Goal: Communication & Community: Answer question/provide support

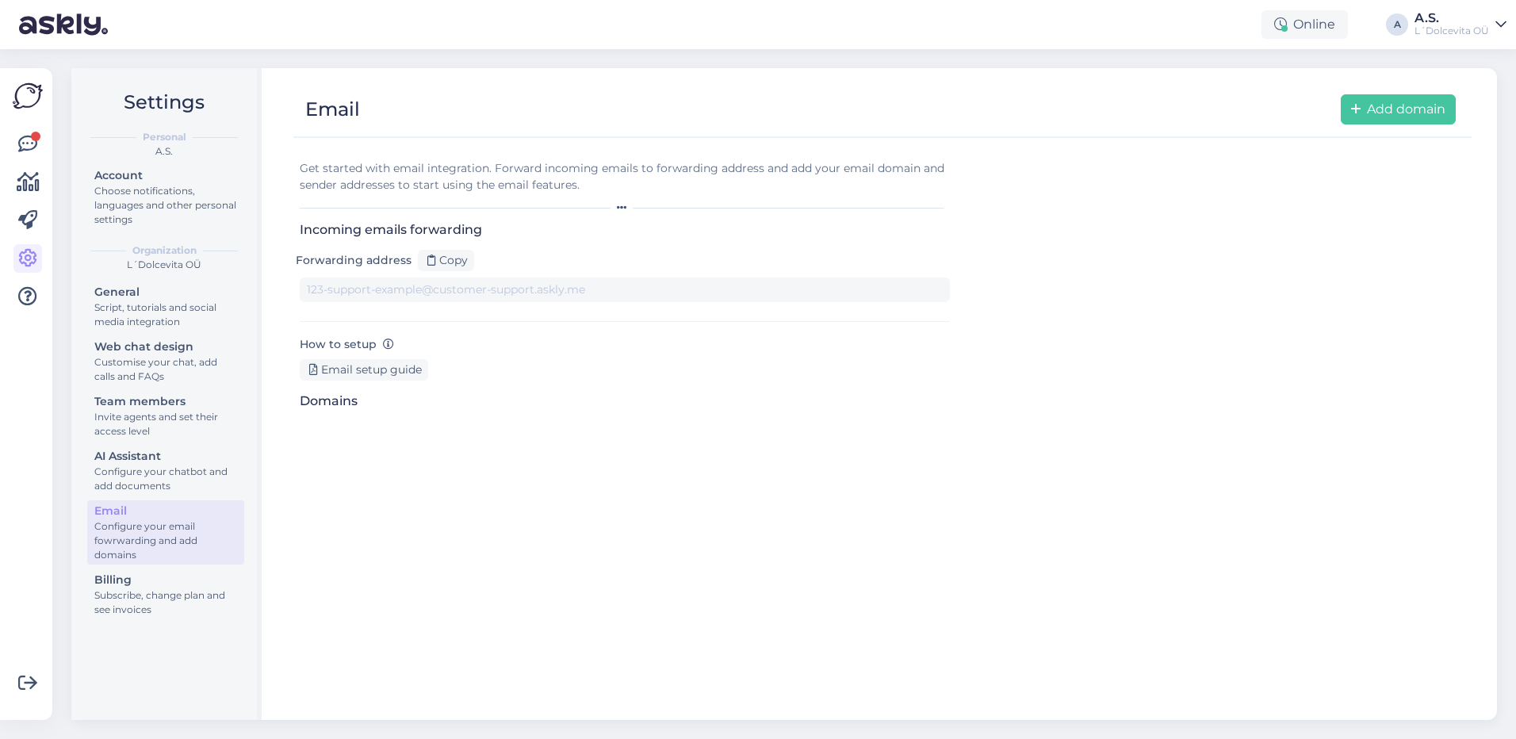
type input "[DOMAIN_NAME][EMAIL_ADDRESS][DOMAIN_NAME]"
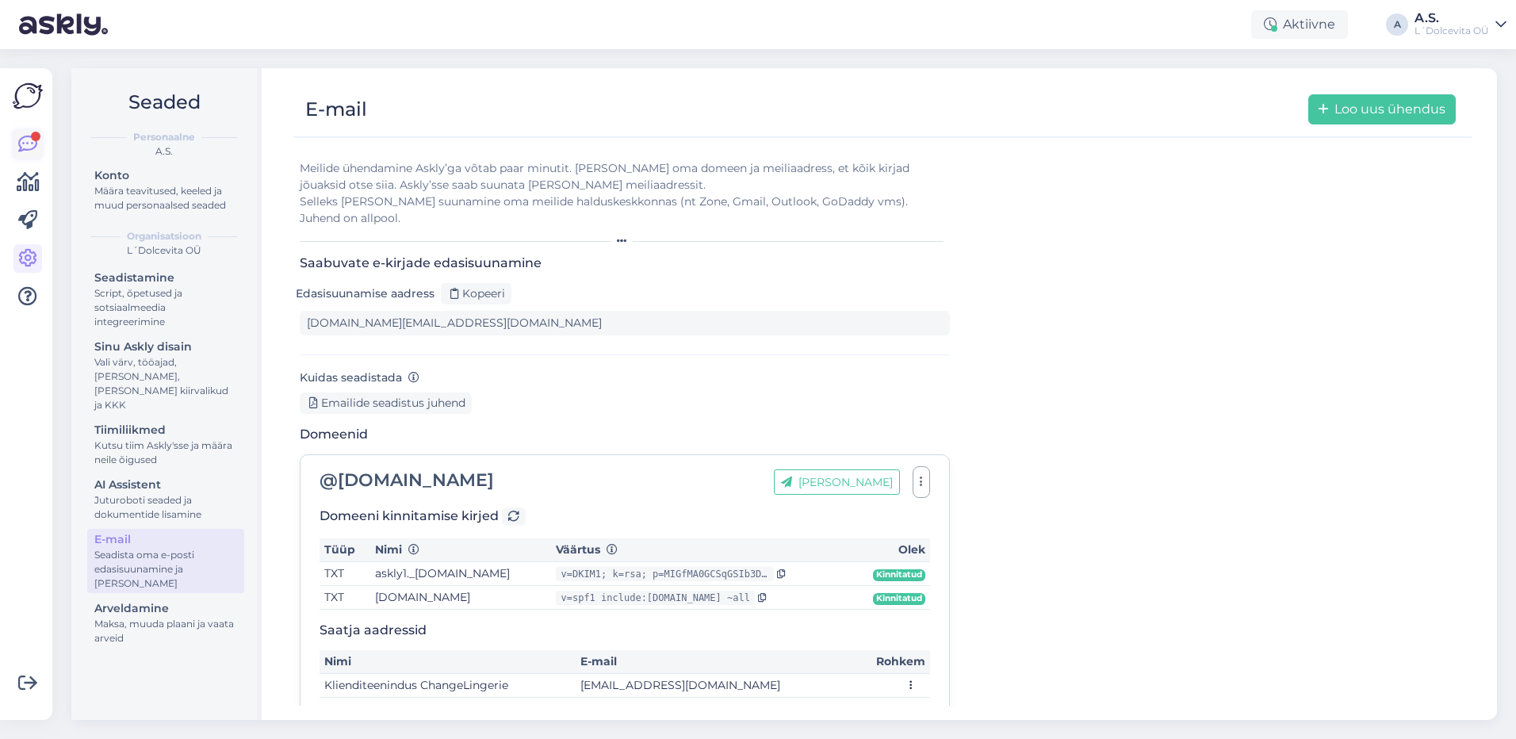
click at [33, 143] on icon at bounding box center [27, 144] width 19 height 19
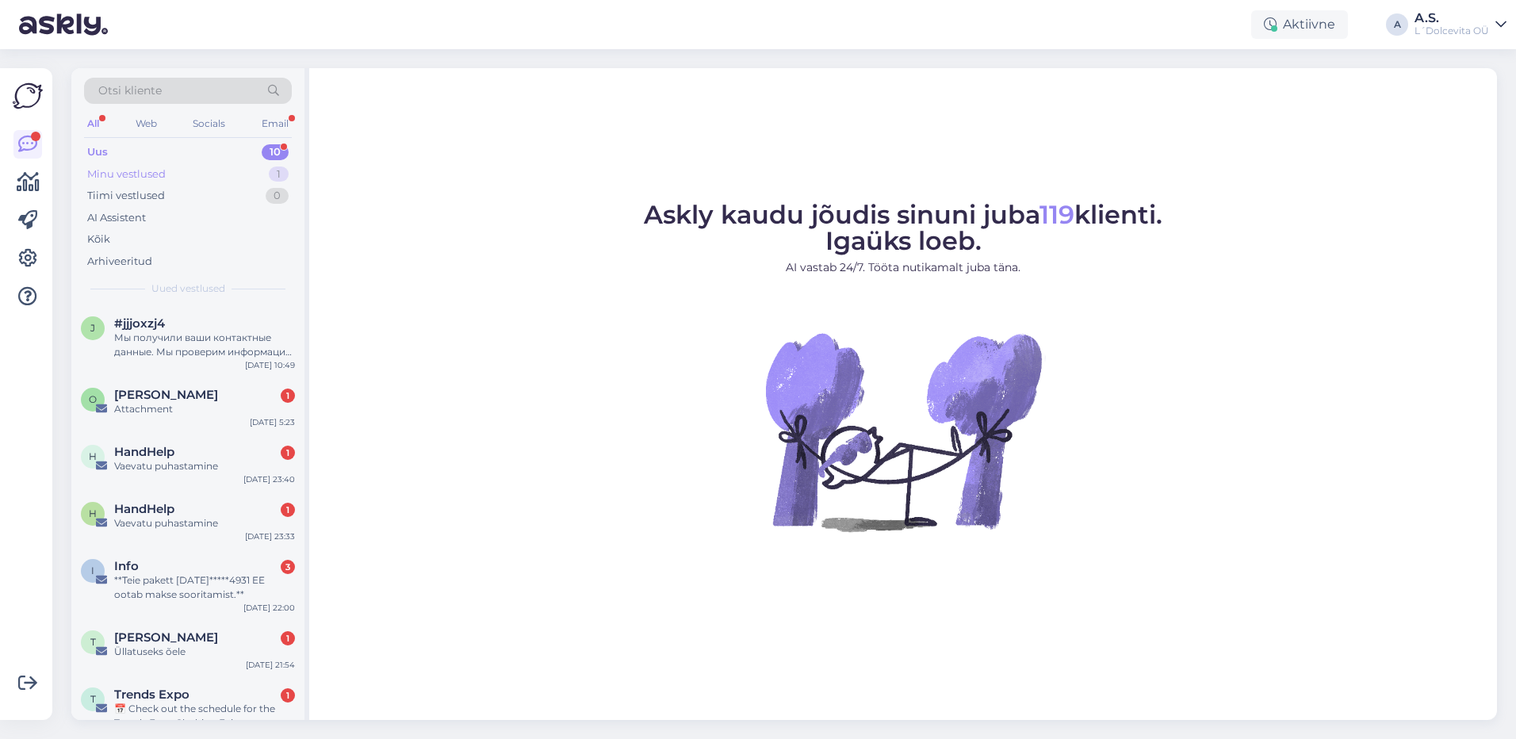
click at [195, 170] on div "Minu vestlused 1" at bounding box center [188, 174] width 208 height 22
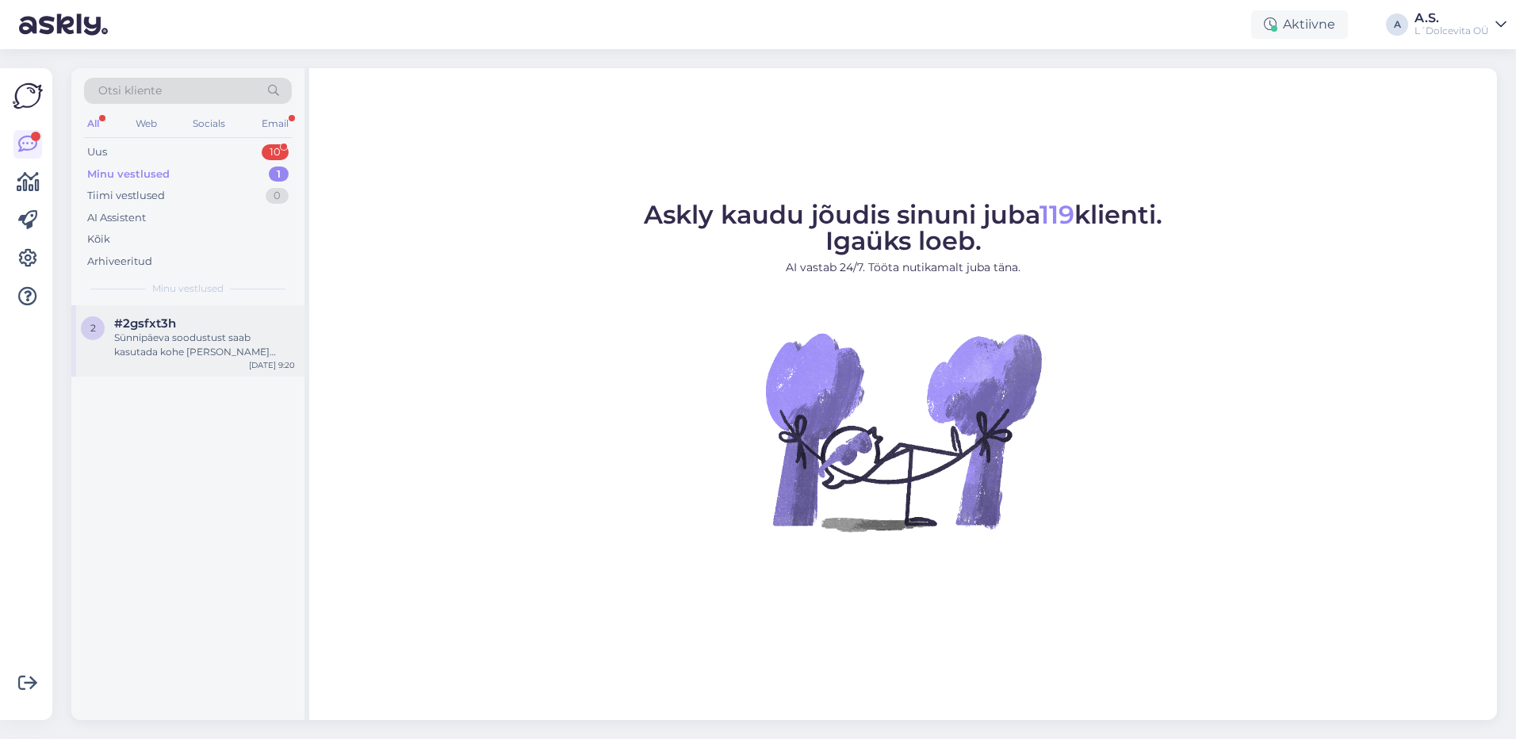
click at [175, 335] on div "Sünnipäeva soodustust saab kasutada kohe [PERSON_NAME] ennast liikmeks vormista…" at bounding box center [204, 345] width 181 height 29
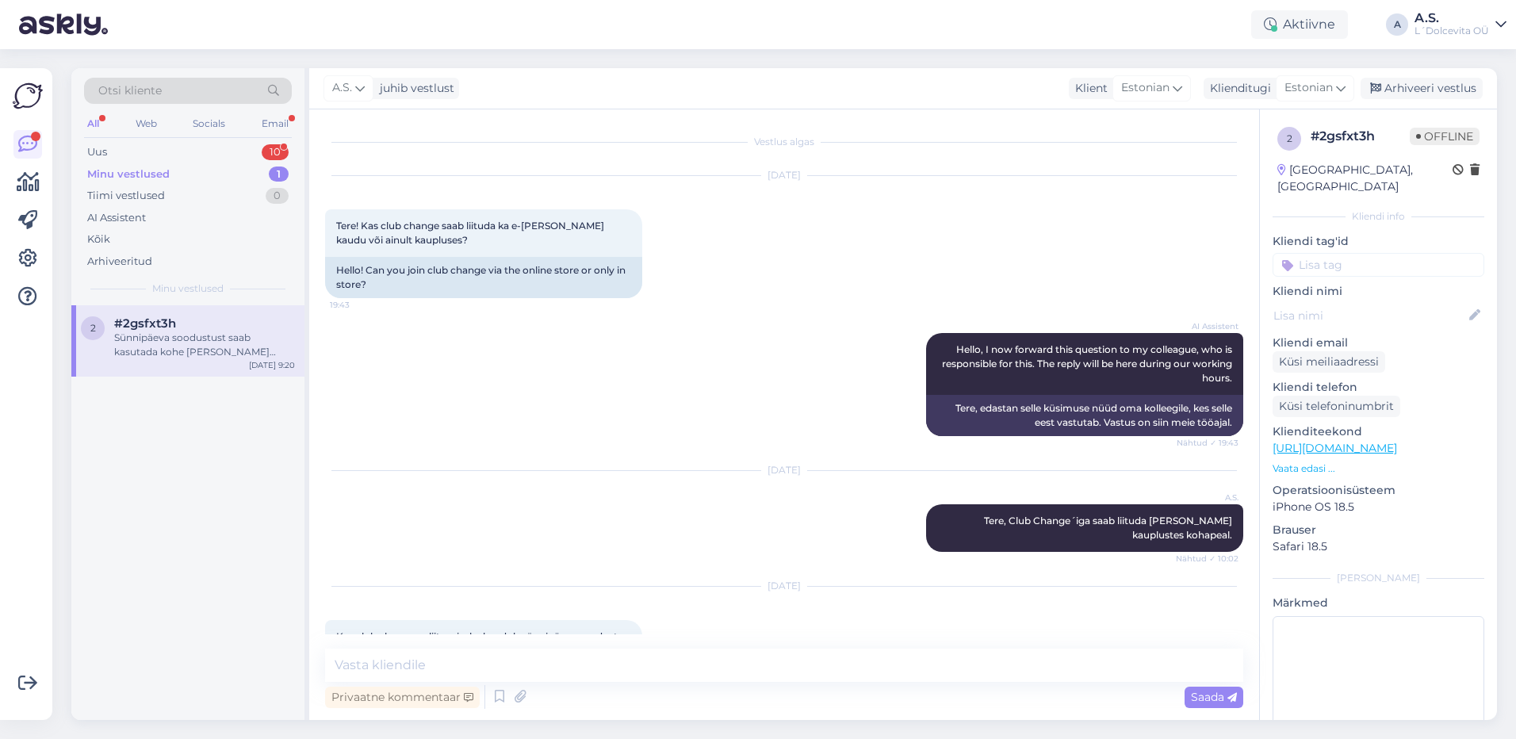
scroll to position [300, 0]
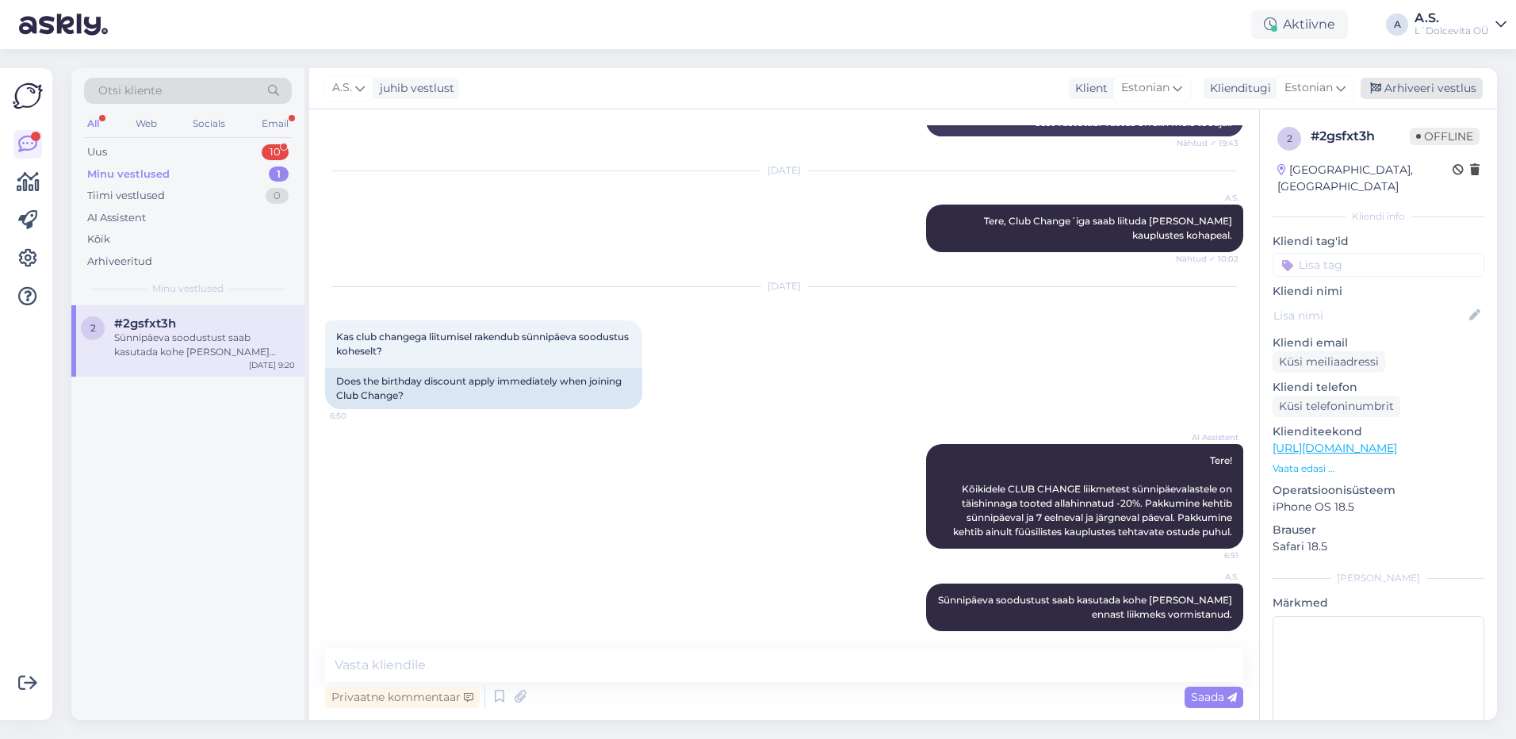
click at [1404, 94] on div "Arhiveeri vestlus" at bounding box center [1421, 88] width 122 height 21
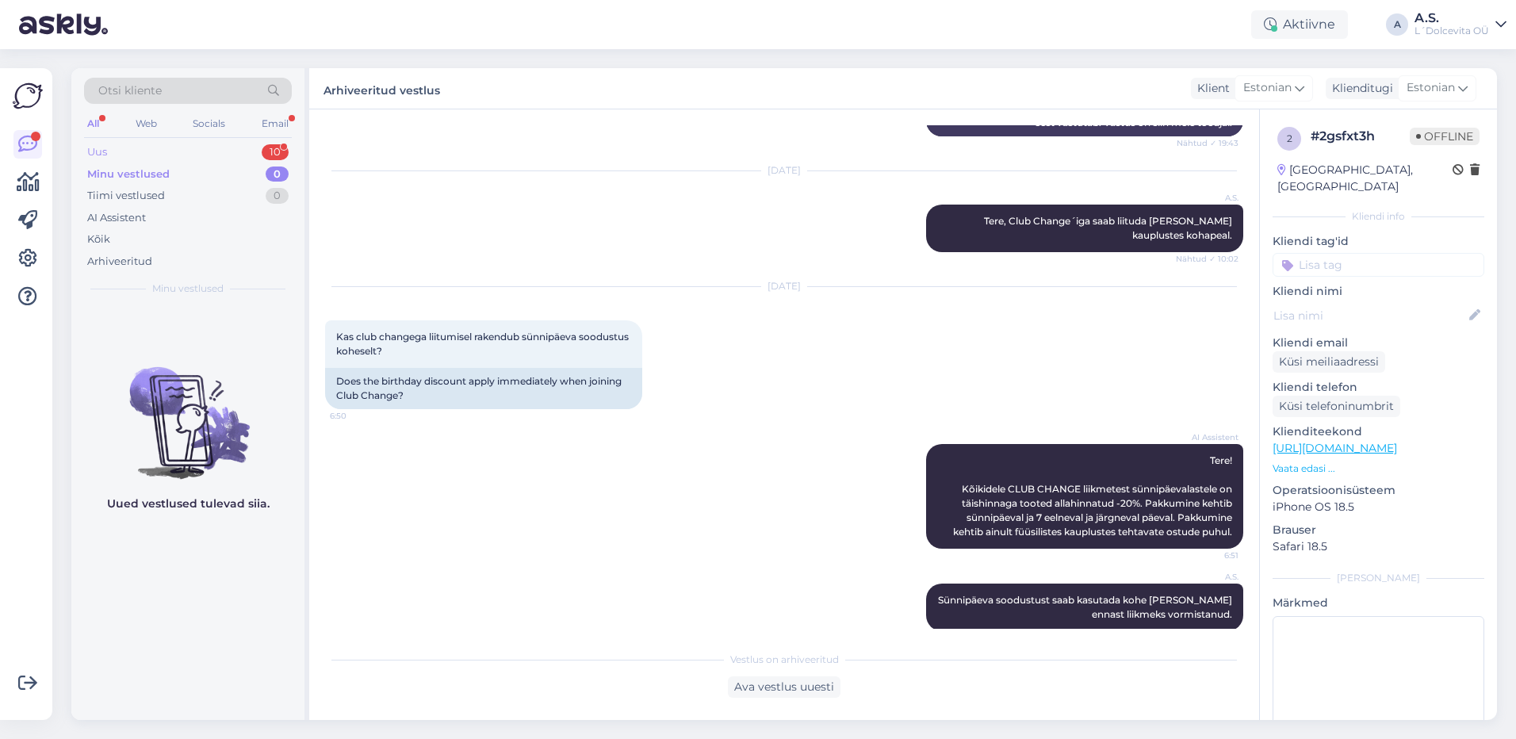
click at [164, 154] on div "Uus 10" at bounding box center [188, 152] width 208 height 22
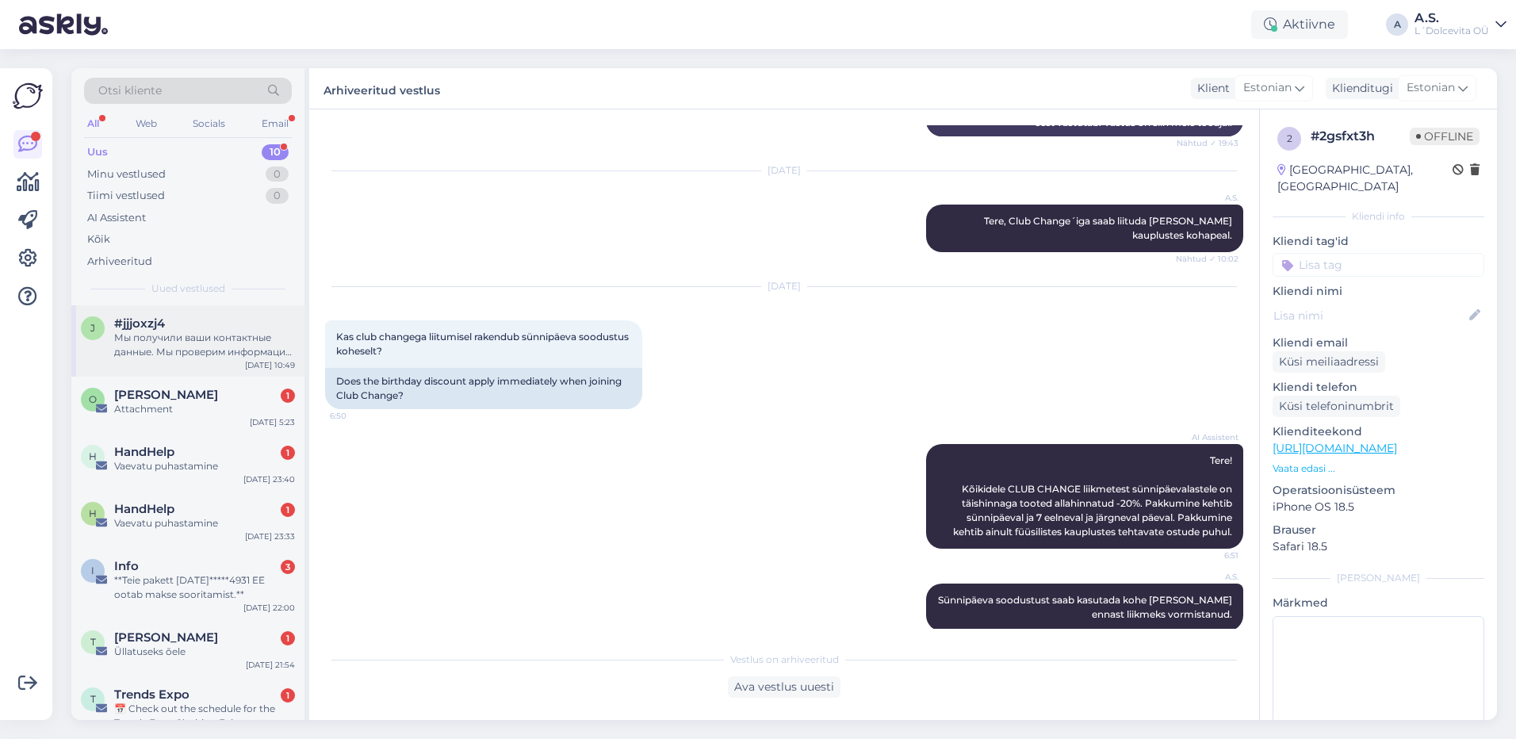
click at [163, 349] on div "Мы получили ваши контактные данные. Мы проверим информацию и сообщим вам о прич…" at bounding box center [204, 345] width 181 height 29
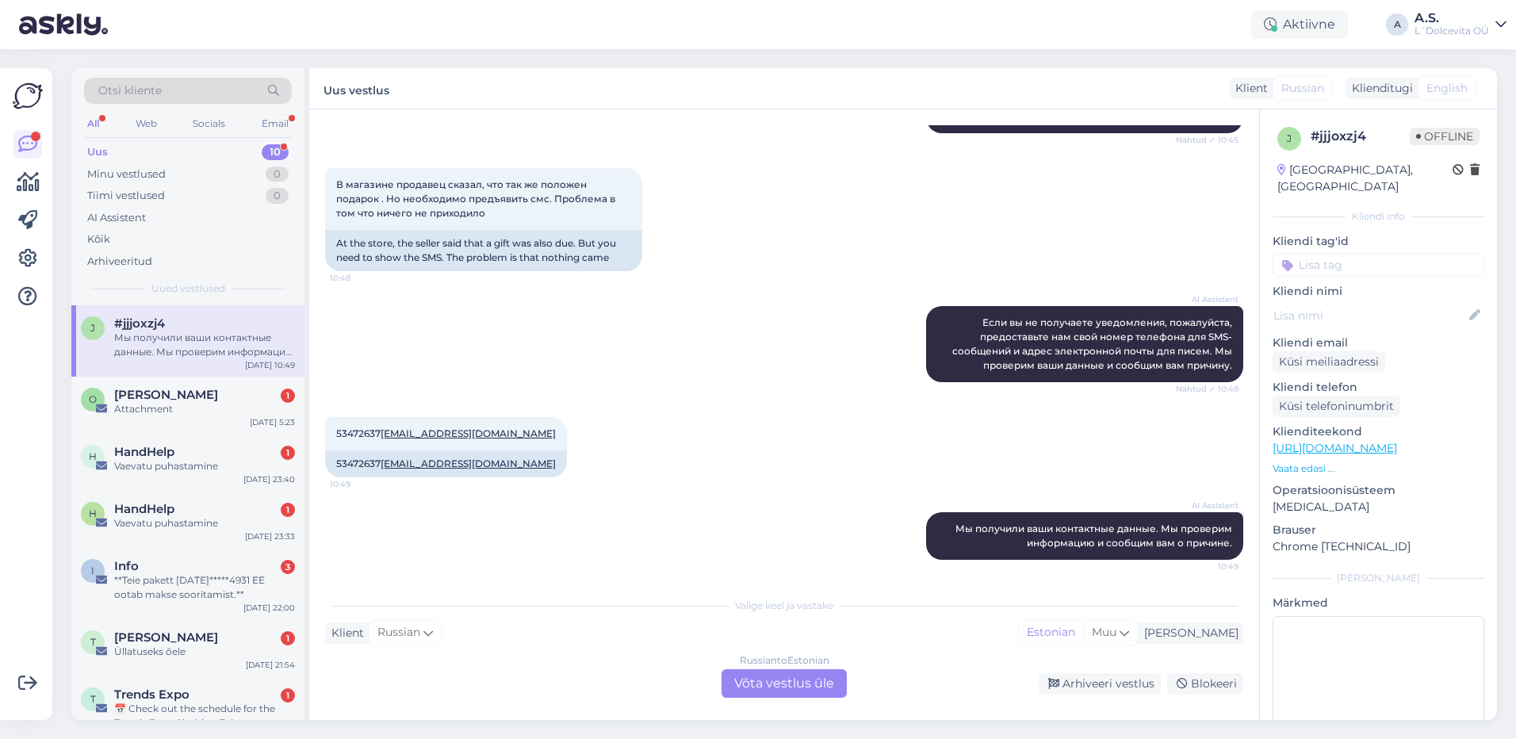
scroll to position [407, 0]
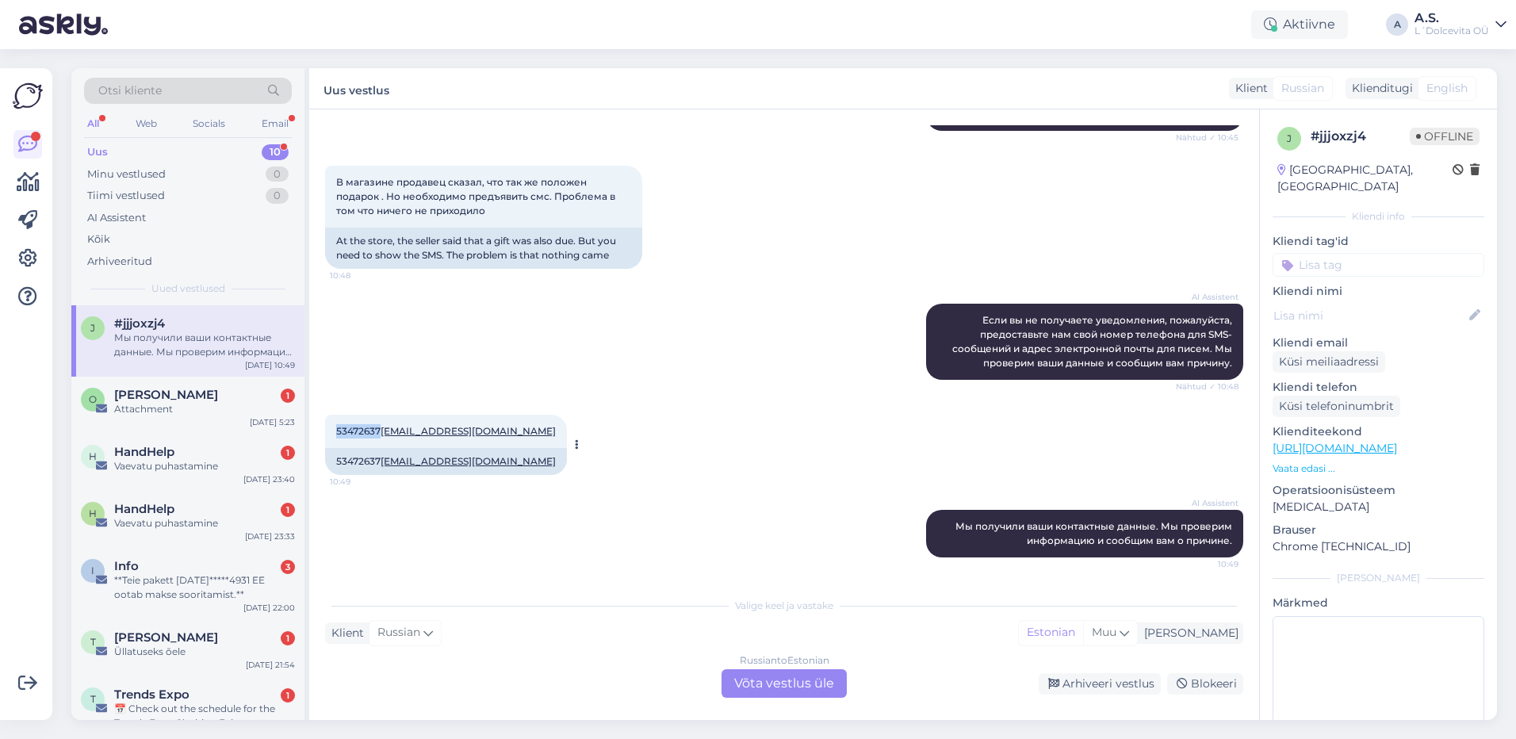
drag, startPoint x: 379, startPoint y: 428, endPoint x: 337, endPoint y: 420, distance: 42.8
click at [337, 420] on div "53472637 [EMAIL_ADDRESS][DOMAIN_NAME] 10:49" at bounding box center [446, 431] width 242 height 33
copy span "53472637"
click at [615, 420] on div "53472637 [EMAIL_ADDRESS][DOMAIN_NAME] 10:49 53472637 [EMAIL_ADDRESS][DOMAIN_NAM…" at bounding box center [784, 444] width 918 height 95
click at [782, 691] on div "Russian to Estonian Võta vestlus üle" at bounding box center [783, 683] width 125 height 29
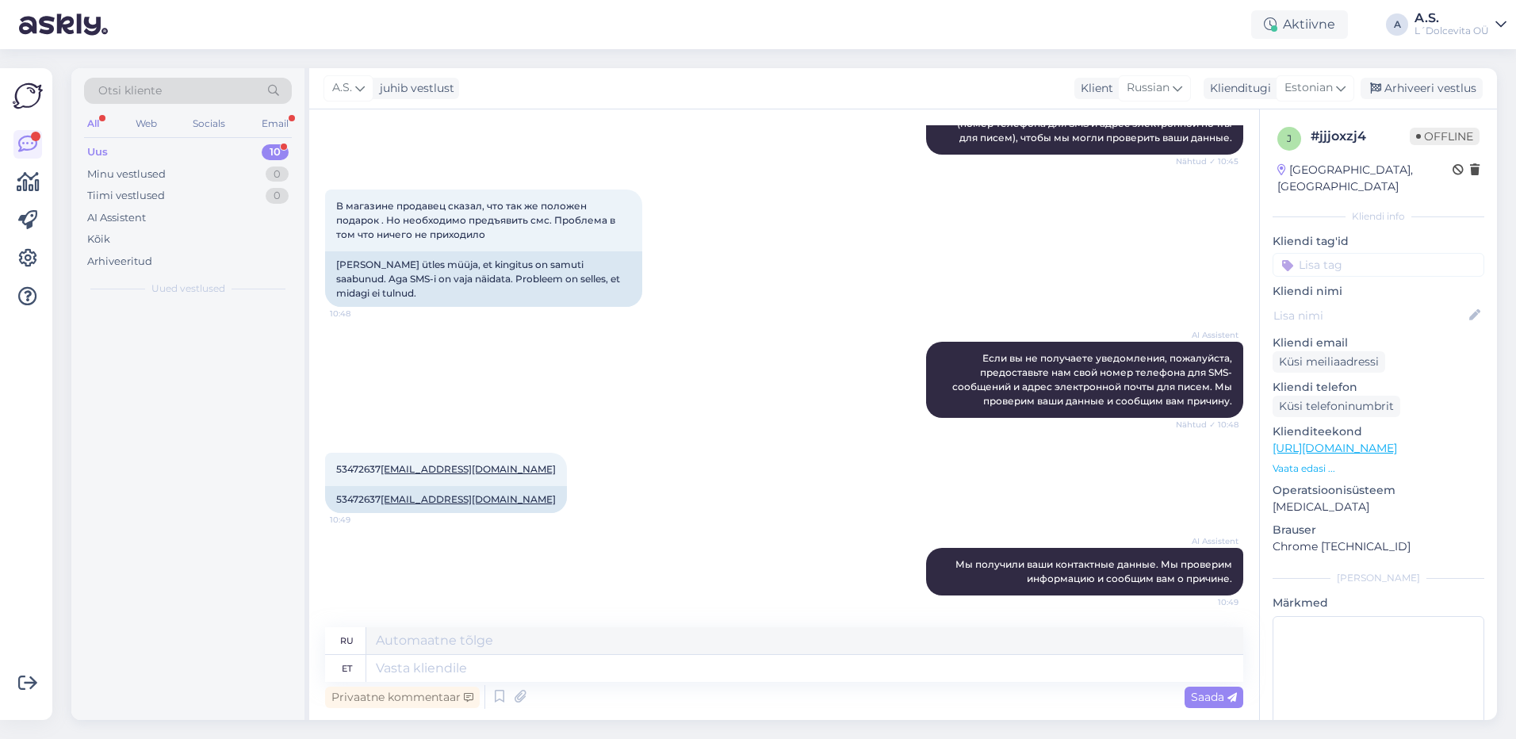
scroll to position [369, 0]
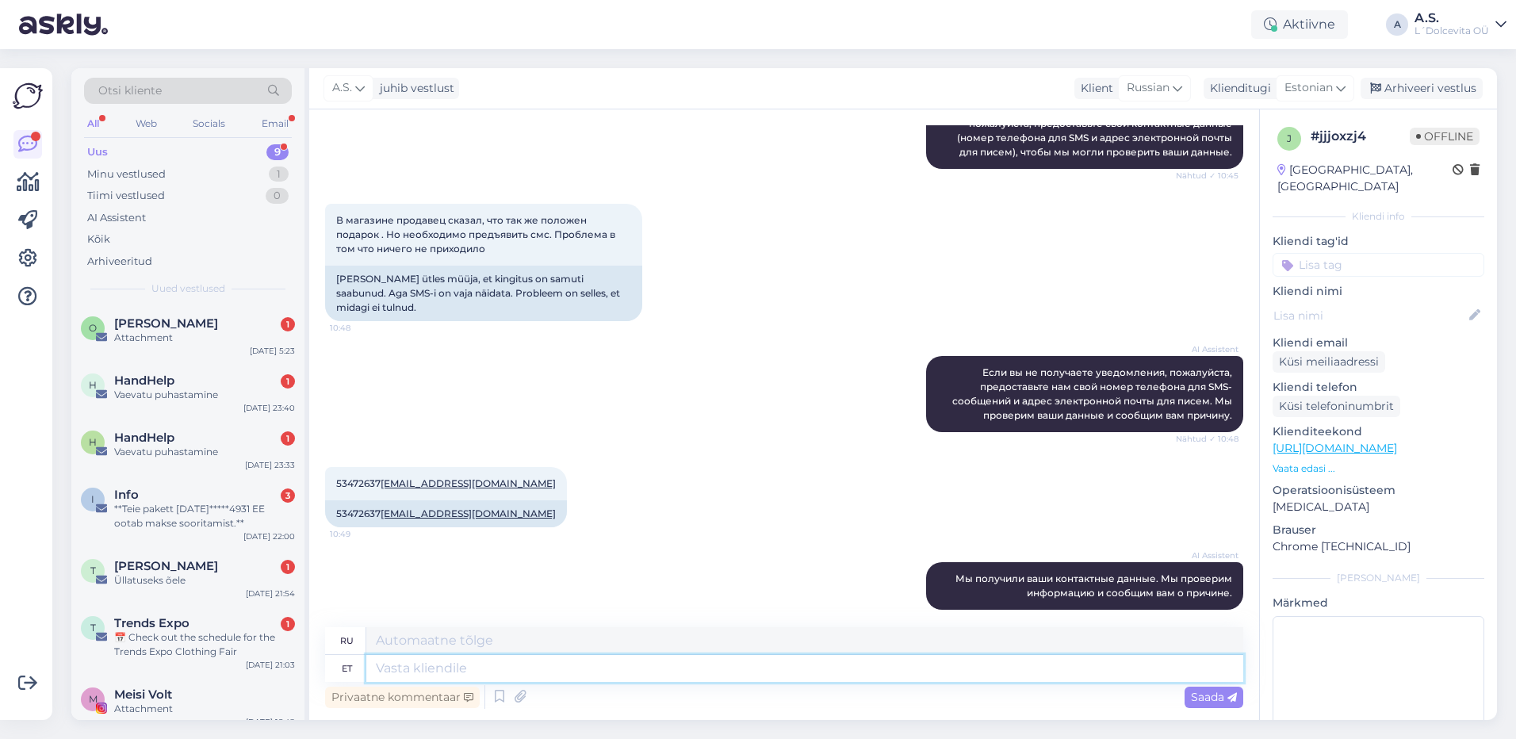
click at [606, 673] on textarea at bounding box center [804, 668] width 877 height 27
type textarea "Ter"
type textarea "Привет"
type textarea "T"
type textarea "Palun"
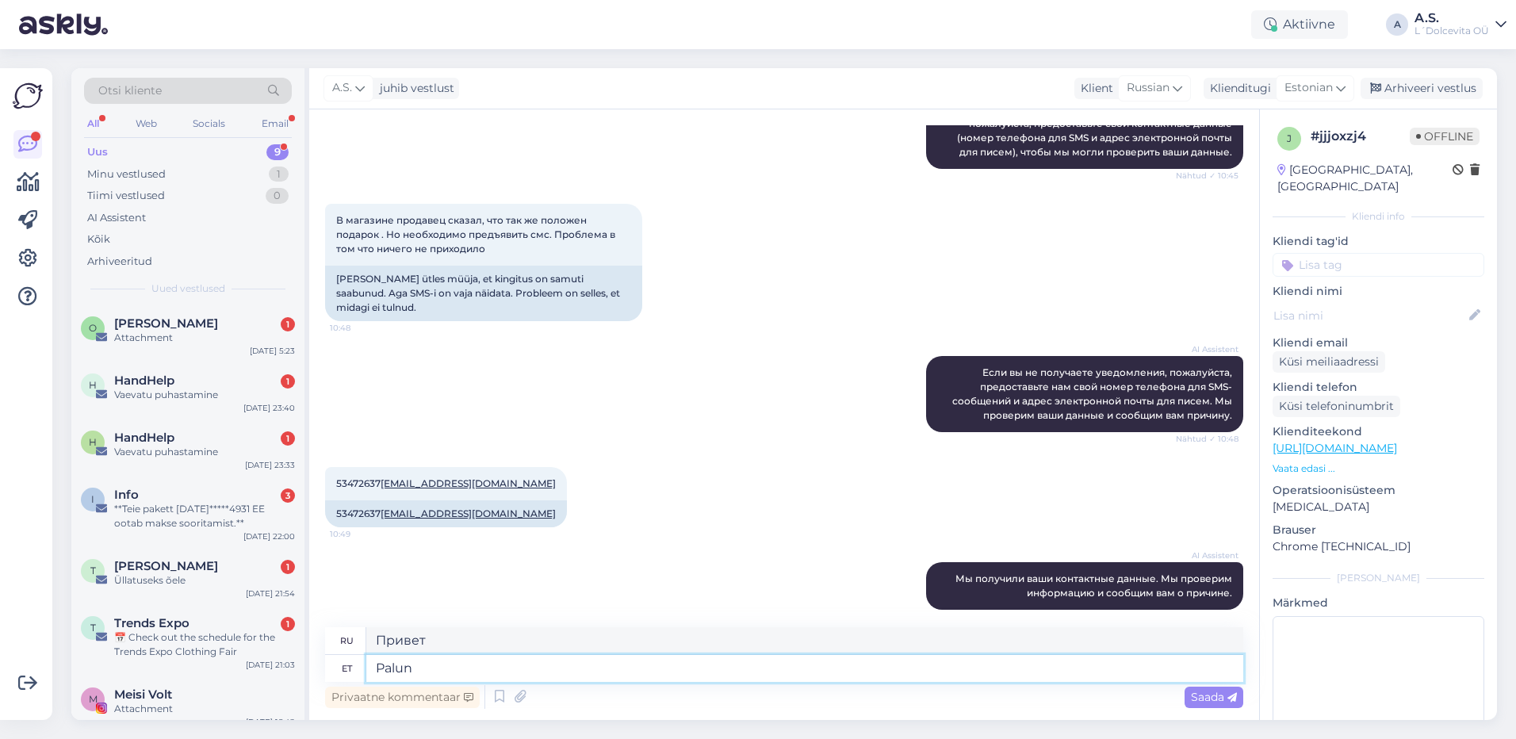
type textarea "Пожалуйста"
type textarea "Palun kontrollige"
type textarea "Пожалуйста, проверьте."
type textarea "Palun kontrollige kas"
type textarea "Пожалуйста, проверьте,"
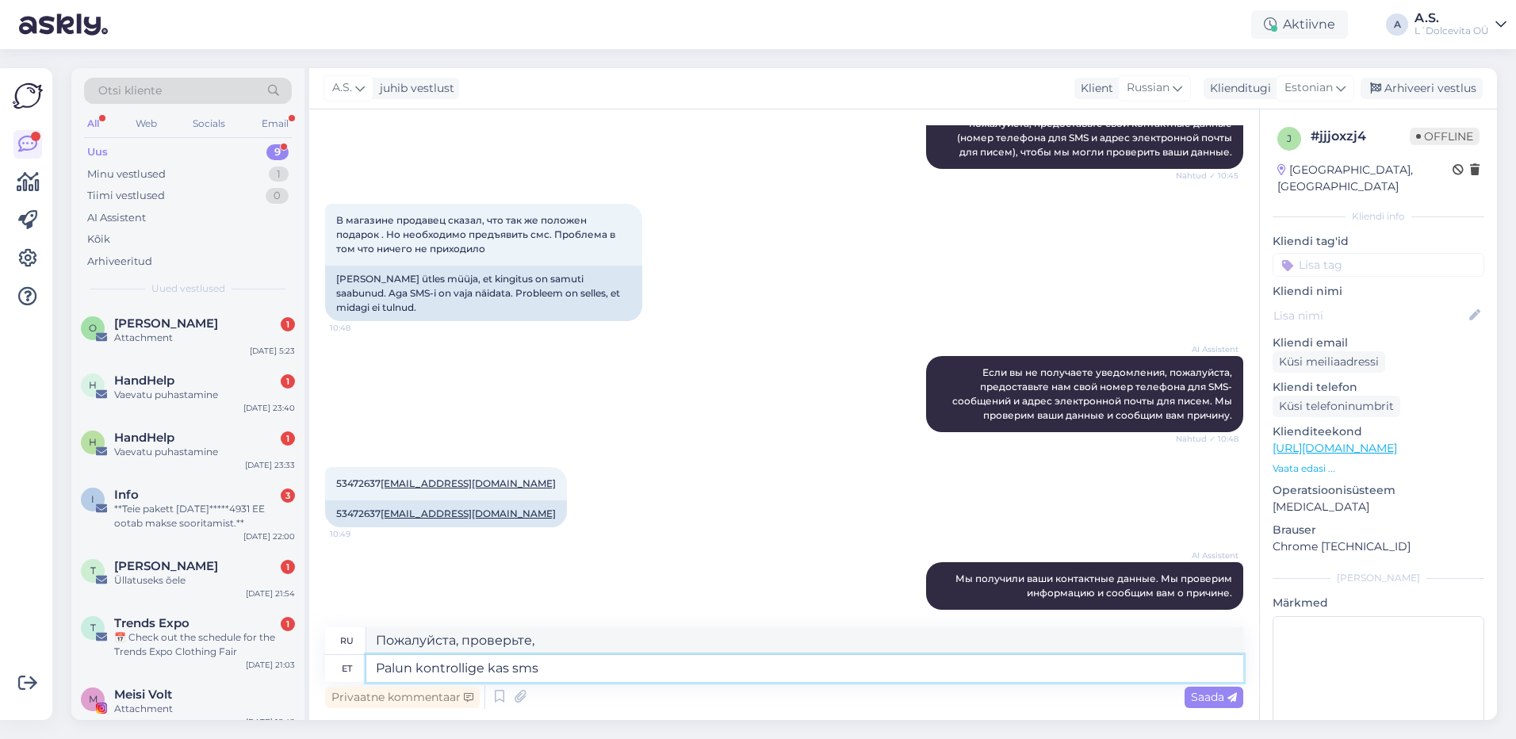
type textarea "Palun kontrollige kas sms"
type textarea "Пожалуйста, проверьте, есть ли смс"
type textarea "Palun kontrollige kas sms on läinud"
type textarea "Проверьте, пожалуйста, было ли отправлено SMS."
type textarea "Palun kontrollige kas sms on läinud teil"
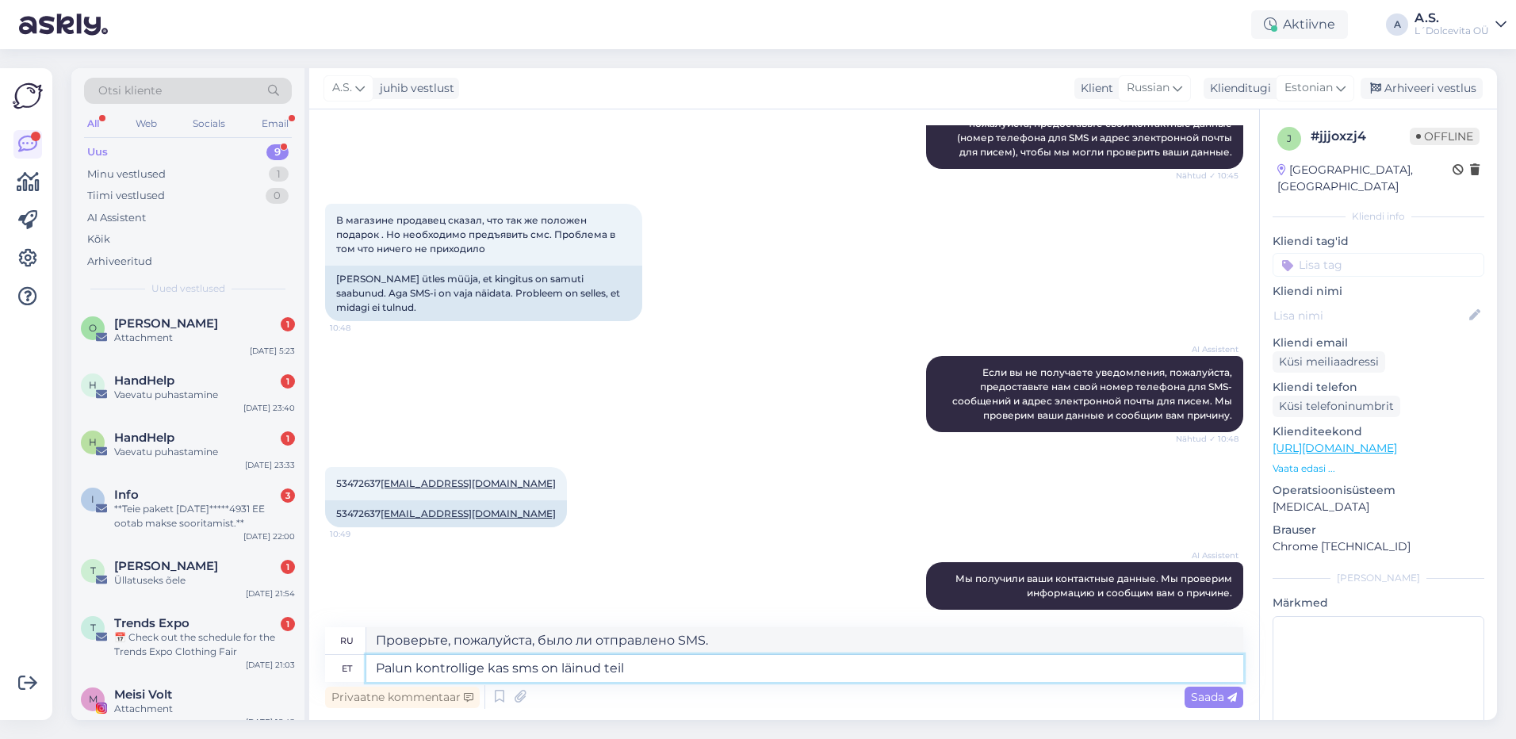
type textarea "Проверьте, пожалуйста, было ли вам отправлено SMS-сообщение."
type textarea "Palun kontrollige kas sms on läinud teil äkki"
type textarea "Пожалуйста, проверьте, получили ли вы SMS."
type textarea "Palun kontrollige kas sms on läinud teil äkki rämpsposti"
type textarea "Проверьте, пожалуйста, не попало ли SMS-сообщение в папку «Спам»."
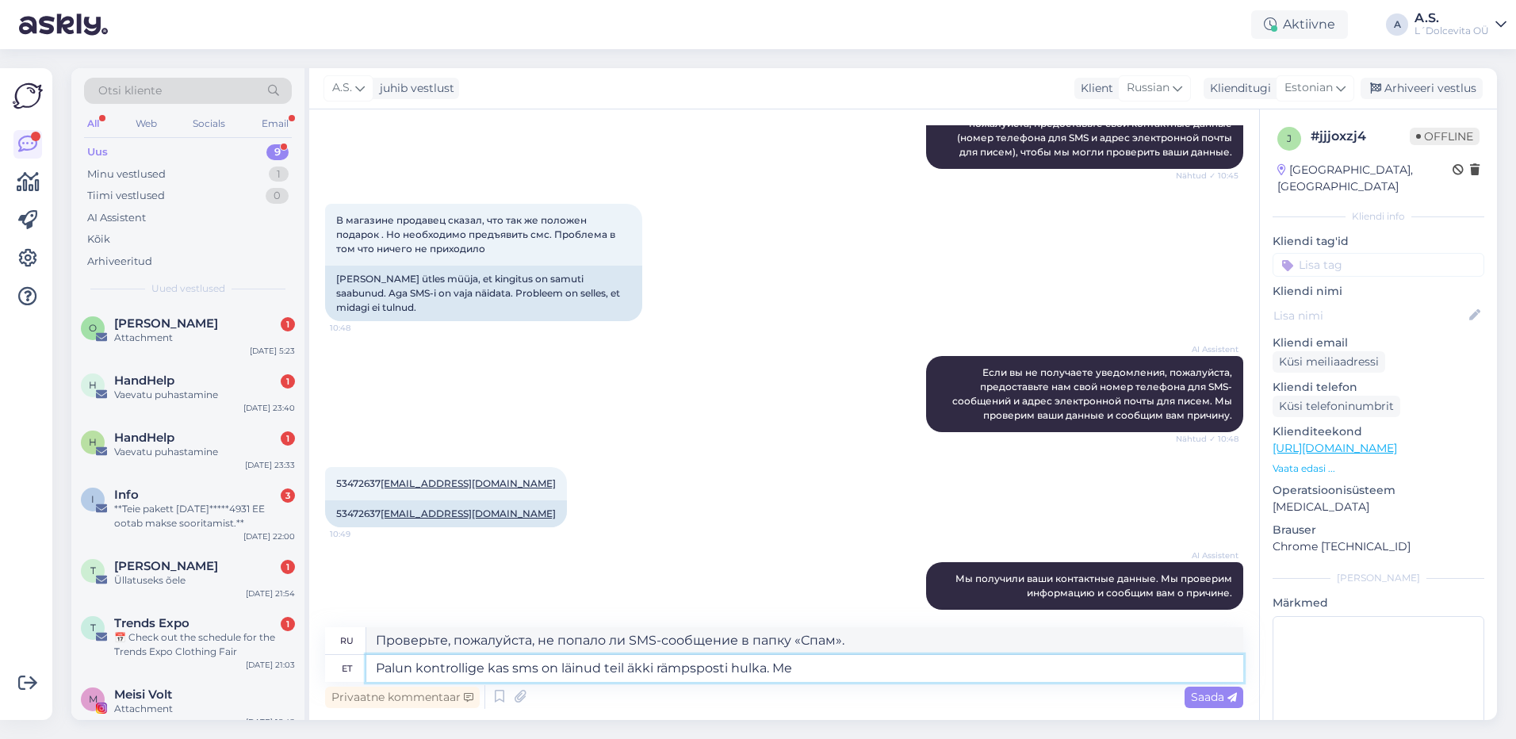
type textarea "Palun kontrollige kas sms on läinud teil äkki rämpsposti hulka. Me k"
type textarea "Проверьте, не попало ли SMS случайно в папку «Спам». Мы"
type textarea "Palun kontrollige kas sms on läinud teil äkki rämpsposti hulka. Me küsim"
type textarea "Проверьте, не попало ли SMS случайно в спам. Мы просим"
type textarea "Palun kontrollige kas sms on läinud teil äkki rämpsposti hulka. Me küsime üle"
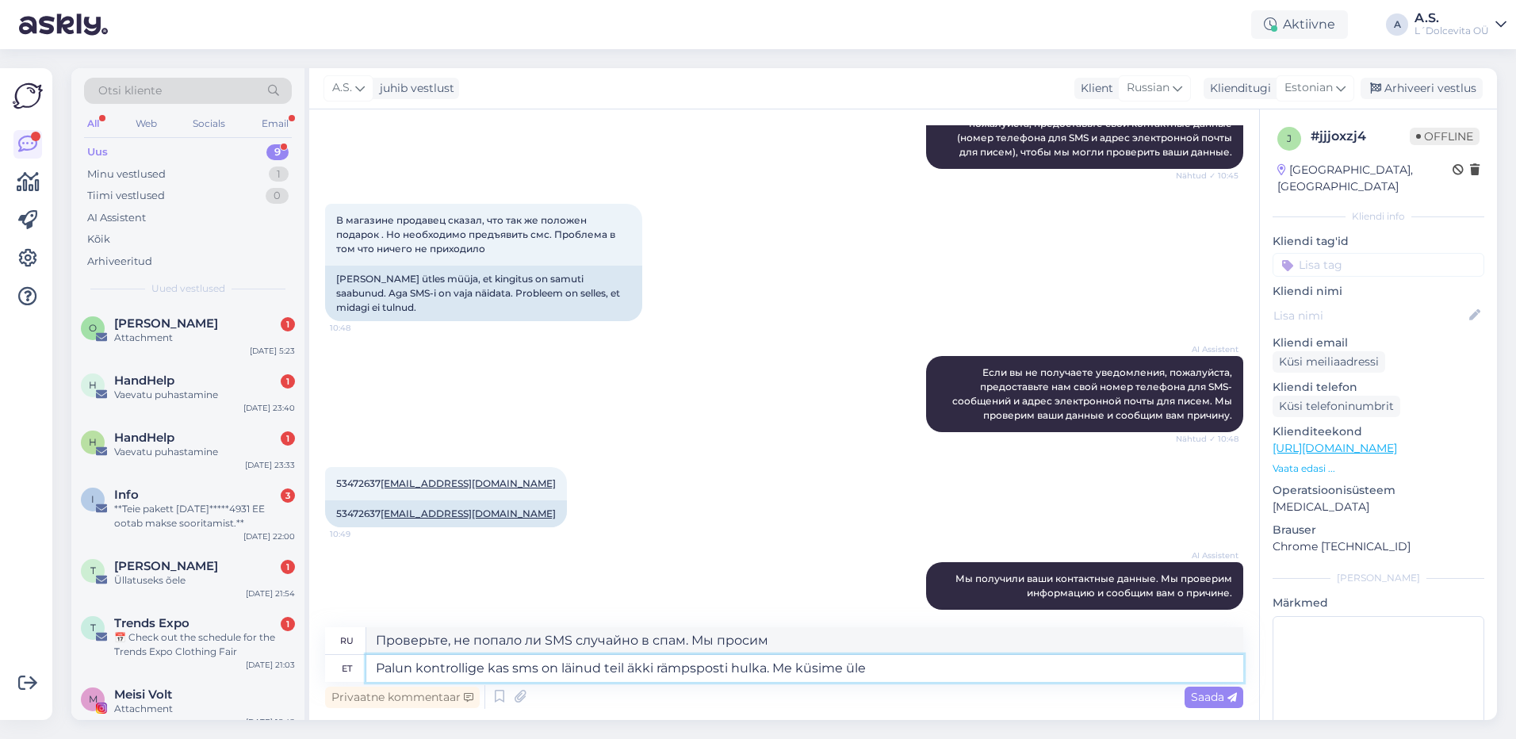
type textarea "Пожалуйста, проверьте, не попало ли SMS в папку «Спам». Мы проверим."
type textarea "Palun kontrollige kas sms on läinud teil äkki rämpsposti hulka. Me küsime üle v…"
type textarea "Проверьте, не попало ли SMS в папку «Спам». Мы проверим ещё раз."
type textarea "Palun kontrollige kas sms on läinud teil äkki rämpsposti hulka. Me küsime üle v…"
type textarea "Проверьте, не попало ли SMS случайно в папку «Спам». Мы проверим ещё раз, если…"
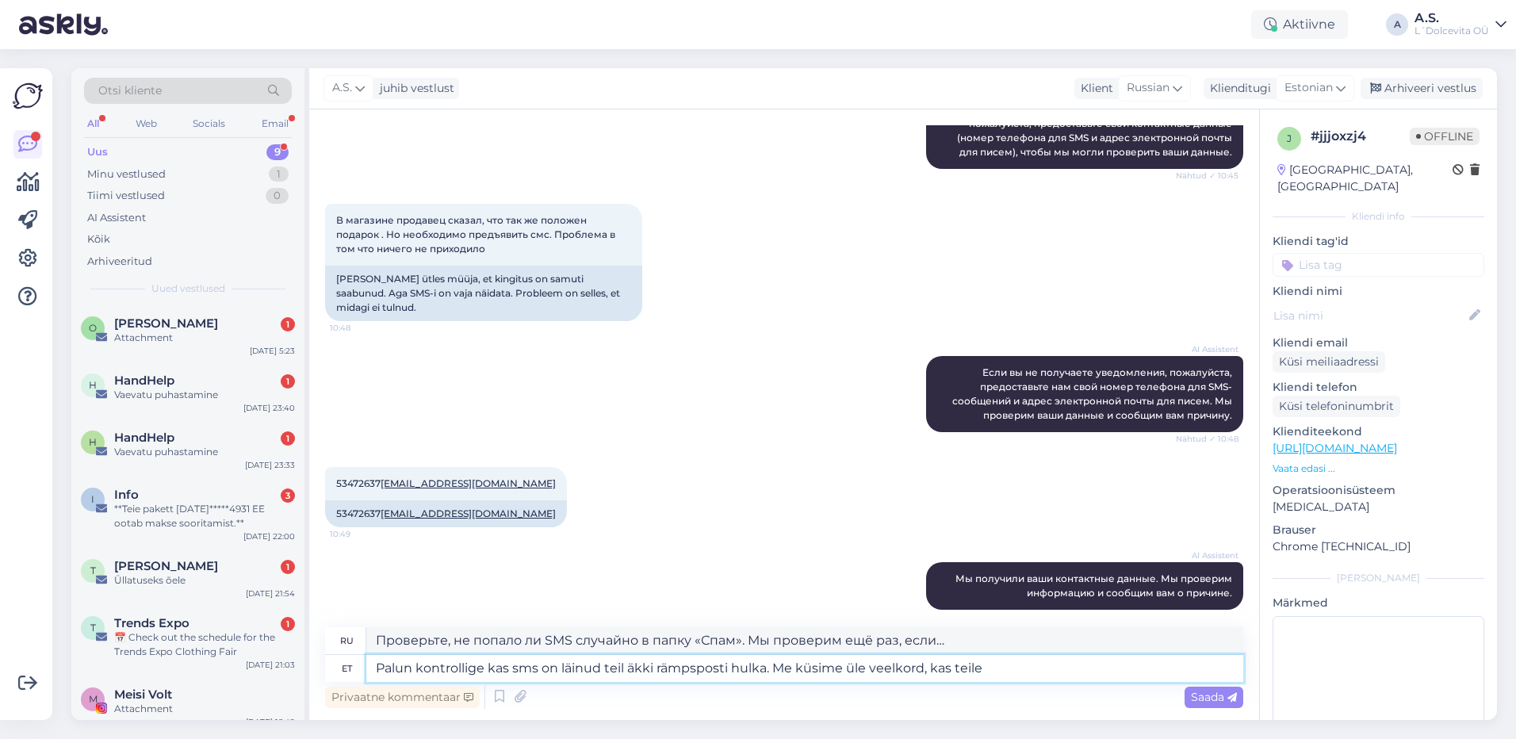
type textarea "Palun kontrollige kas sms on läinud teil äkki rämpsposti hulka. Me küsime üle v…"
type textarea "Проверьте, не попало ли SMS в папку «Спам». Мы спросим вас ещё раз, если вы"
type textarea "Palun kontrollige kas sms on läinud teil äkki rämpsposti hulka. Me küsime üle v…"
type textarea "Проверьте, не попало ли SMS в папку «Спам». Мы спросим вас ещё раз, если вы его…"
type textarea "Palun kontrollige kas sms on läinud teil äkki rämpsposti hulka. Me küsime üle v…"
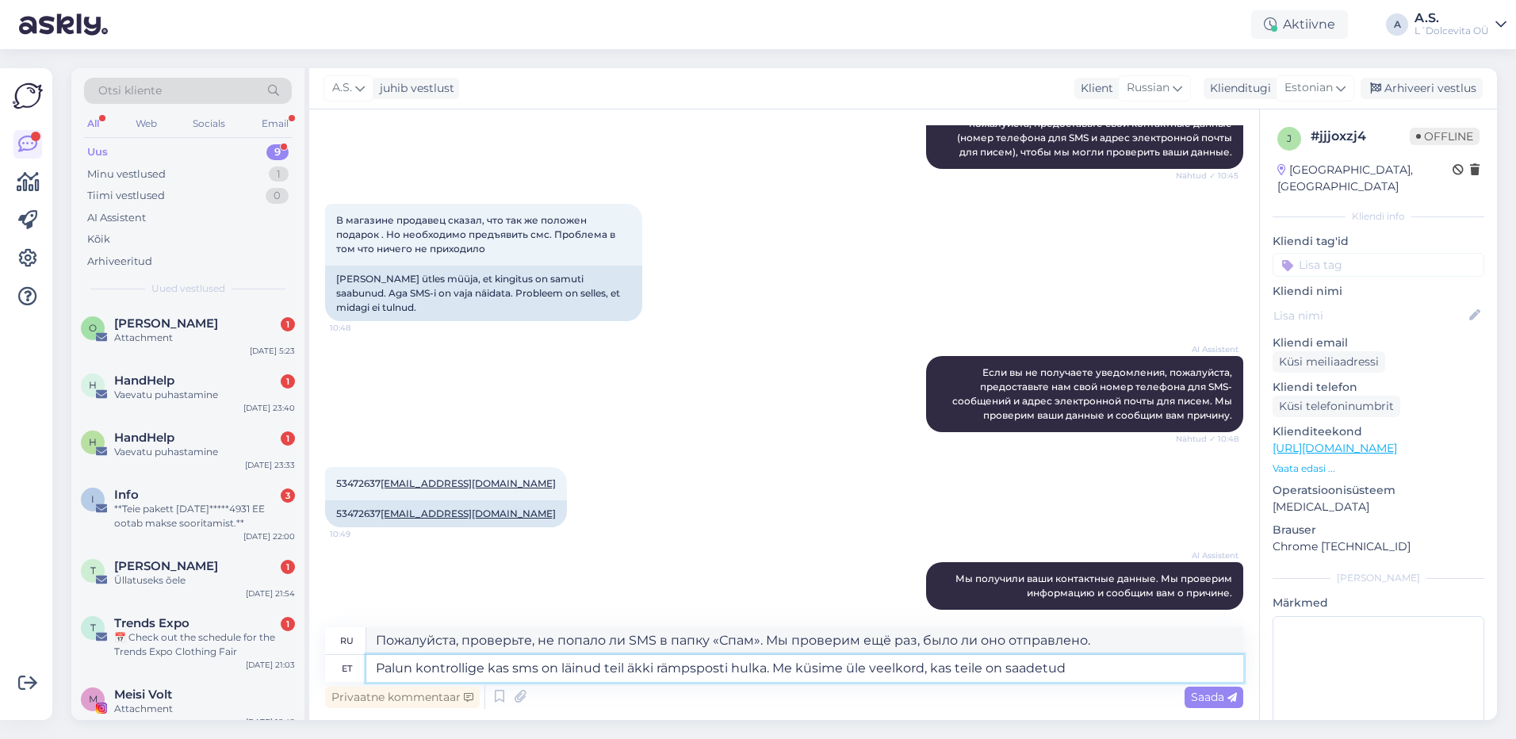
type textarea "Проверьте, не попало ли SMS в папку «Спам». Мы проверим ещё раз, отправлено ли …"
type textarea "Palun kontrollige kas sms on läinud teil äkki rämpsposti hulka. Me küsime üle v…"
type textarea "Проверьте, не попало ли SMS-сообщение в папку «Спам». Мы проверим ещё раз, отпр…"
type textarea "Palun kontrollige kas sms on läinud teil äkki rämpsposti hulka. Me küsime üle v…"
click at [1211, 698] on span "Saada" at bounding box center [1214, 697] width 46 height 14
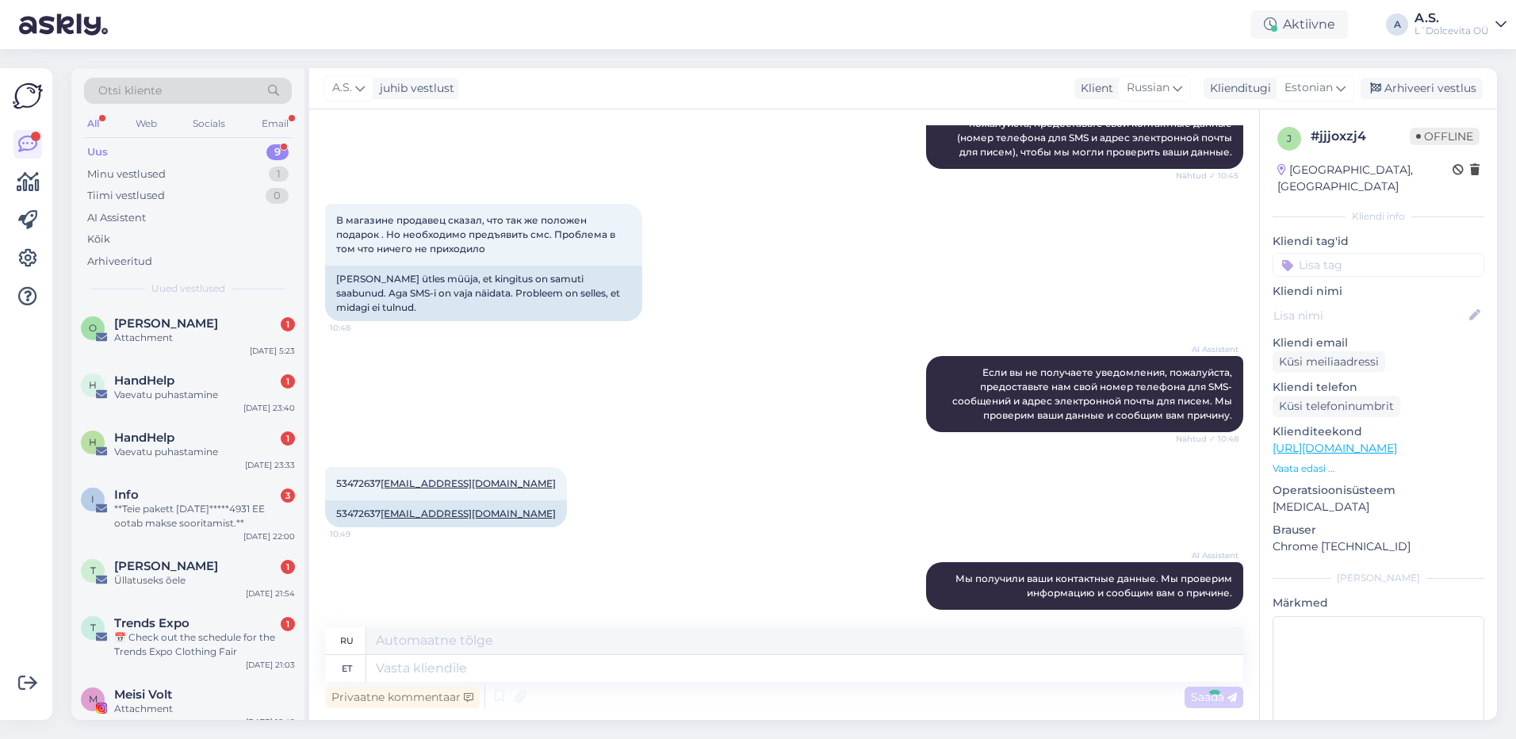
scroll to position [492, 0]
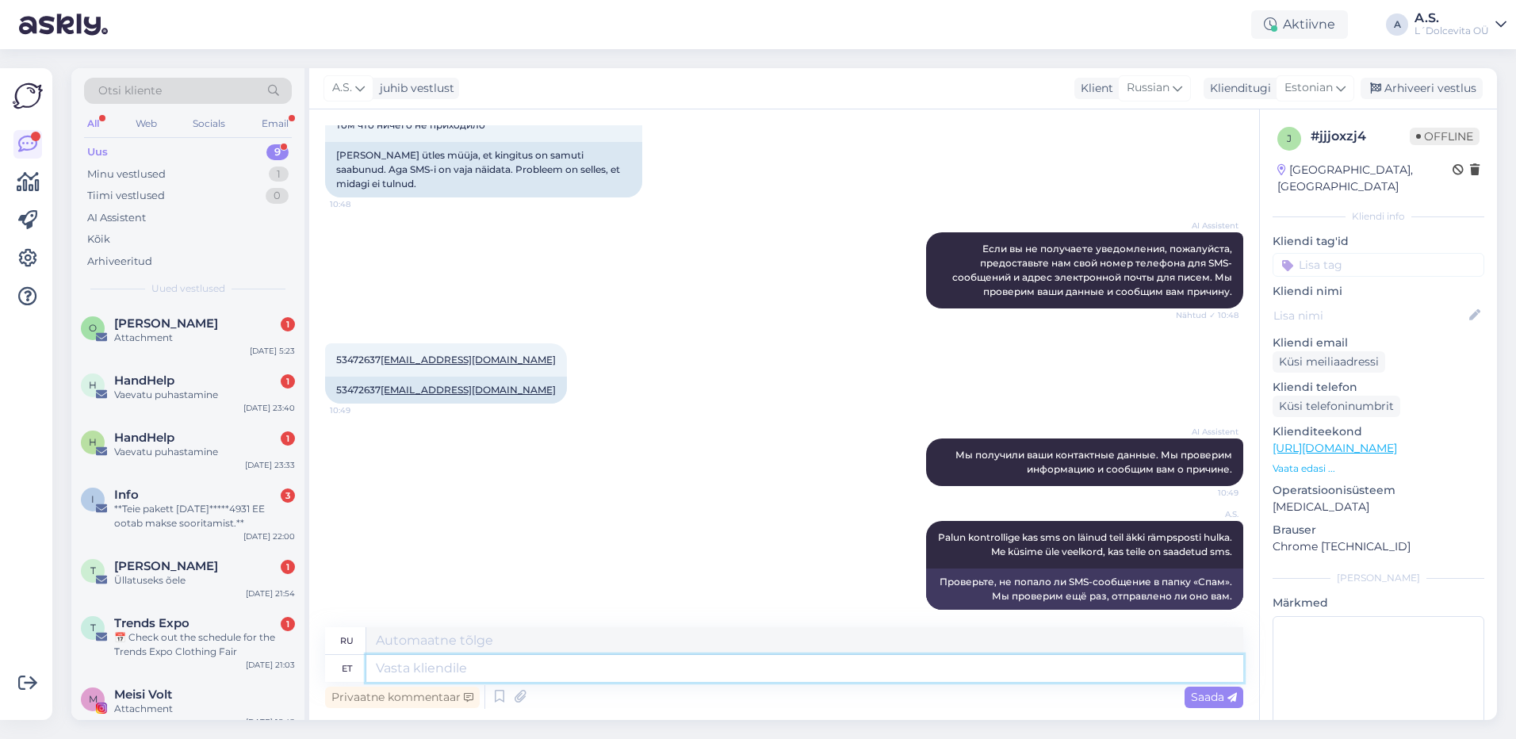
click at [387, 669] on textarea at bounding box center [804, 668] width 877 height 27
type textarea "Süsteemis"
type textarea "В системе"
type textarea "Süsteemis teile"
type textarea "В системе для вас"
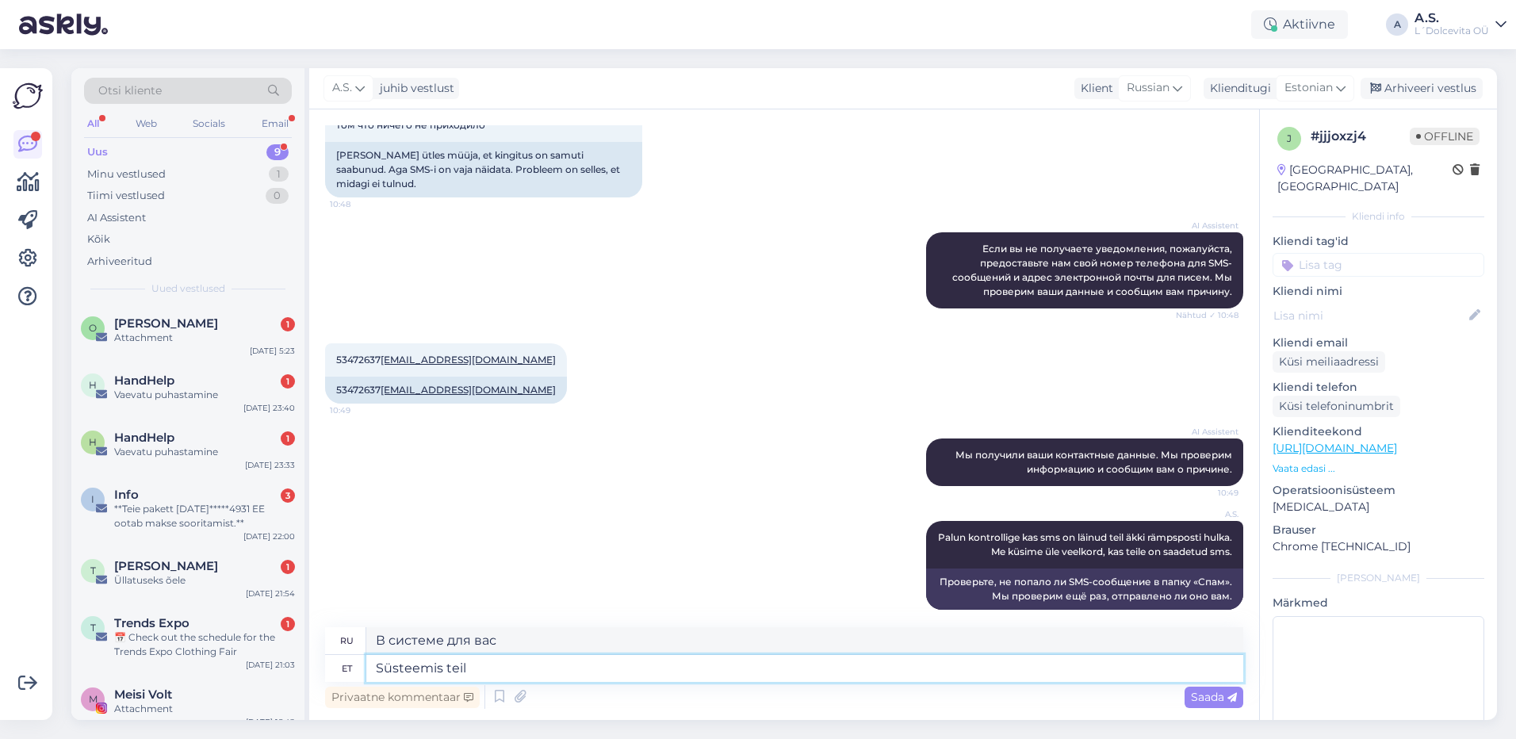
type textarea "Süsteemis teil e"
type textarea "В системе у вас есть"
type textarea "Süsteemis teil ei"
type textarea "В системе вы не"
type textarea "Süsteemis teil ei olnud m"
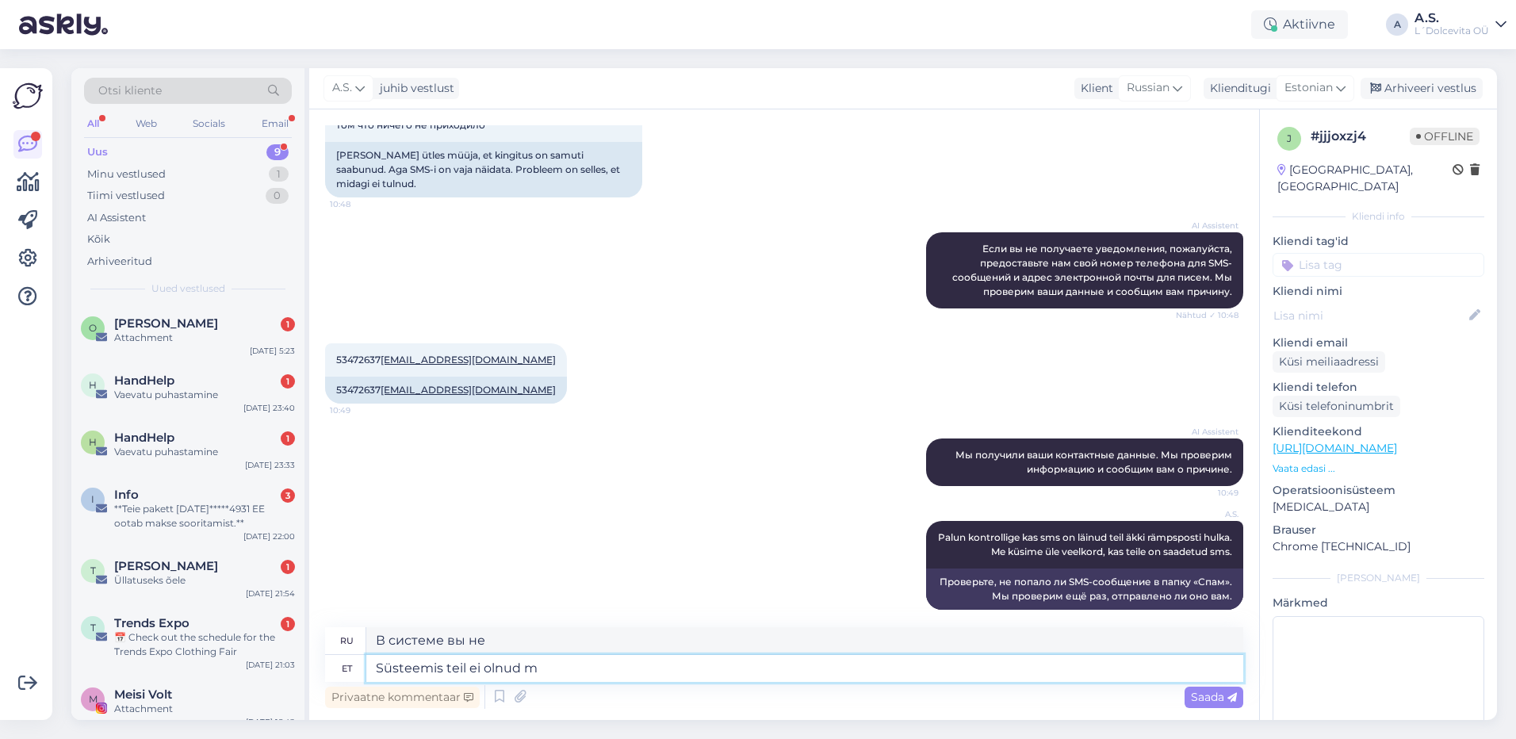
type textarea "У вас его не было в системе."
type textarea "Süsteemis teil ei olnud märgitud"
type textarea "Вы не были отмечены в системе."
type textarea "Süsteemis teil ei olnud märgitud e-maili,"
type textarea "У вас не зарегистрирован адрес электронной почты в системе."
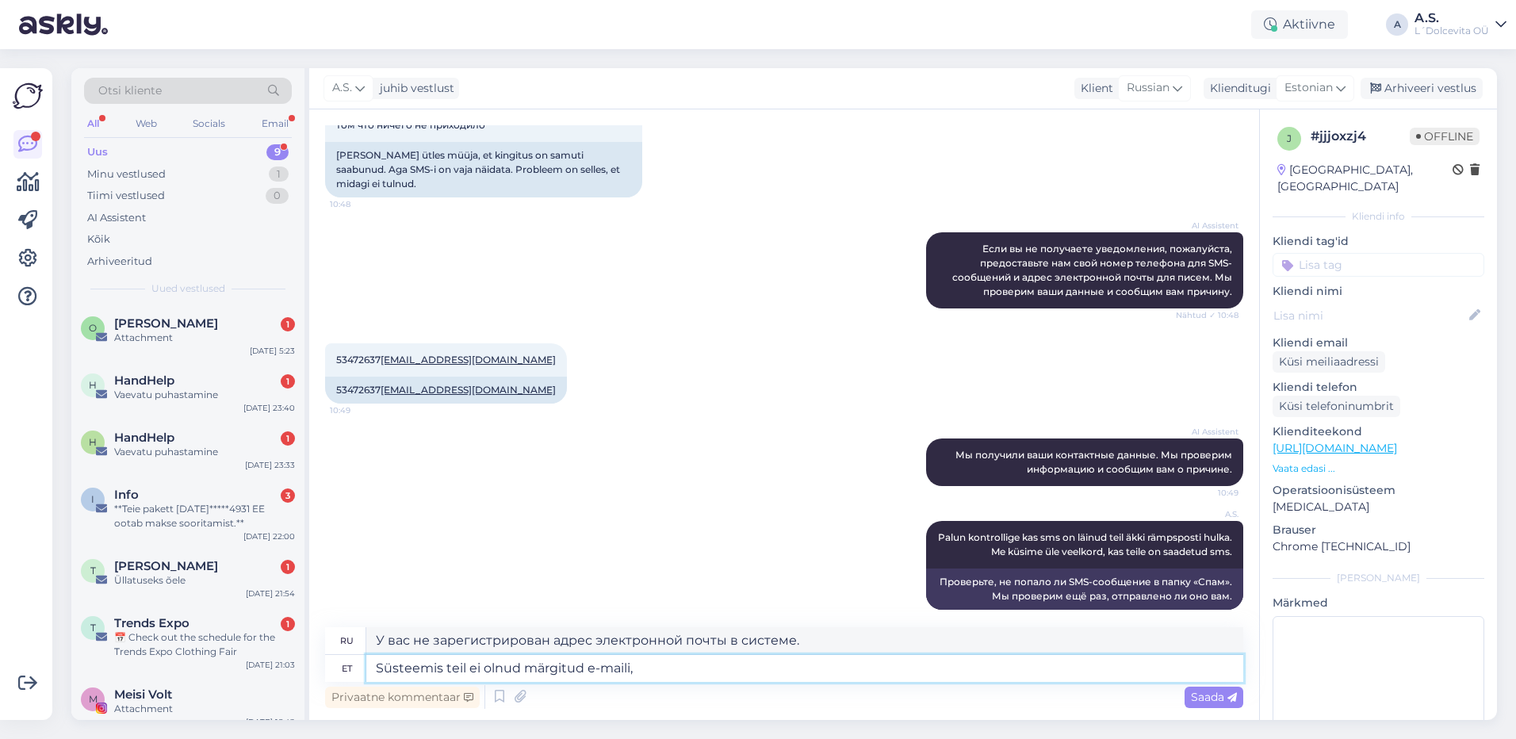
type textarea "Süsteemis teil ei olnud märgitud e-maili,"
type textarea "У вас не был зарегистрирован адрес электронной почты в системе,"
type textarea "Süsteemis teil ei olnud märgitud e-maili, kas te"
type textarea "У вас не был указан адрес электронной почты в системе?"
type textarea "Süsteemis teil ei olnud märgitud e-maili, kas te soovite e"
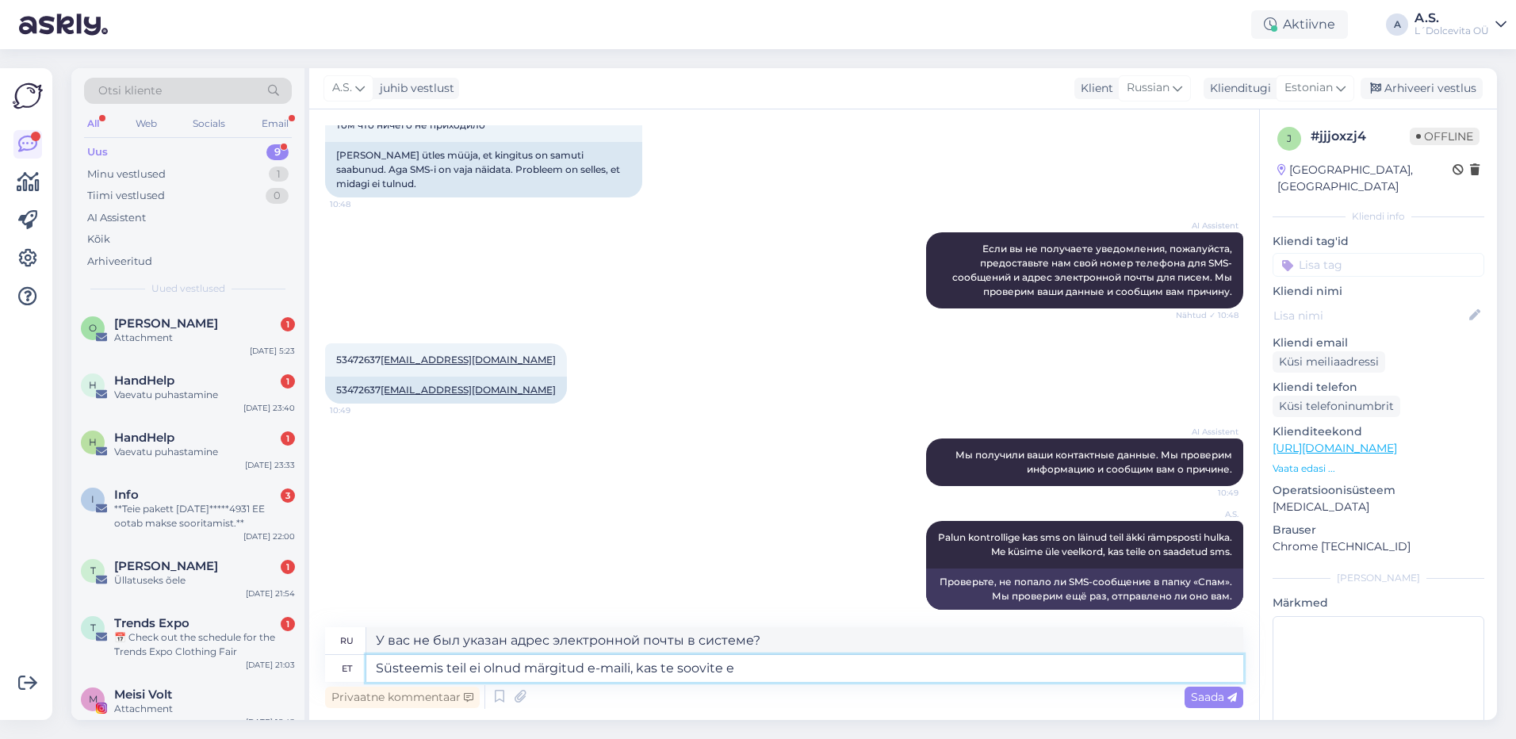
type textarea "У вас не указан адрес электронной почты в системе, хотите ли вы"
type textarea "Süsteemis teil ei olnud märgitud e-maili, kas te soovite et lisame"
type textarea "У вас не указан адрес электронной почты в системе, хотите, чтобы мы его добавил…"
type textarea "Süsteemis teil ei olnud märgitud e-maili, kas te soovite et lisame e-maili"
type textarea "У вас не указан адрес электронной почты в системе, хотите ли вы, чтобы мы добав…"
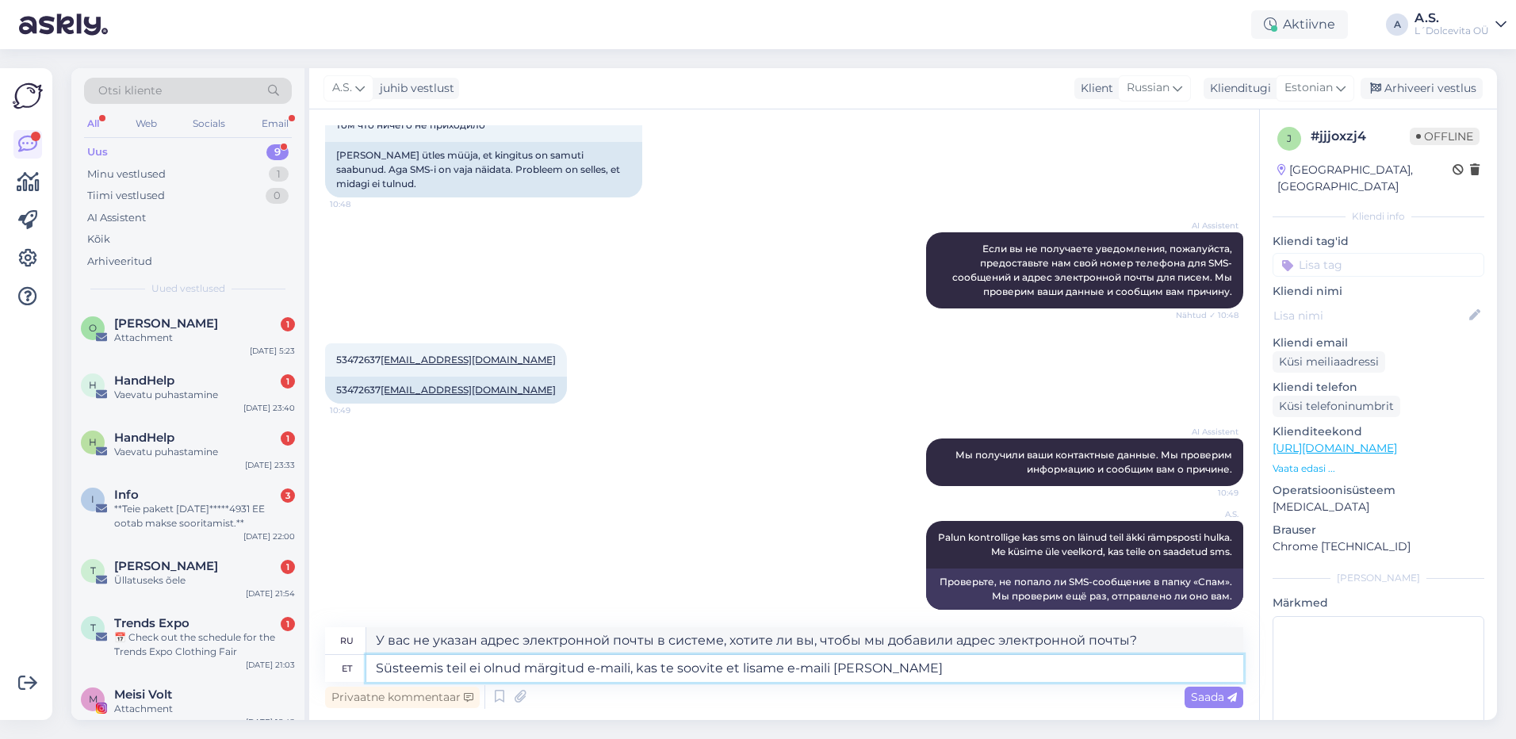
type textarea "Süsteemis teil ei olnud märgitud e-maili, kas te soovite et lisame e-maili [PER…"
type textarea "У вас не зарегистрирован адрес электронной почты в системе. [PERSON_NAME], чтоб…"
type textarea "Süsteemis teil ei olnud märgitud e-maili, kas te soovite et lisame e-maili [PER…"
type textarea "У вас не зарегистрирован адрес электронной почты в системе. Хотите, чтобы мы до…"
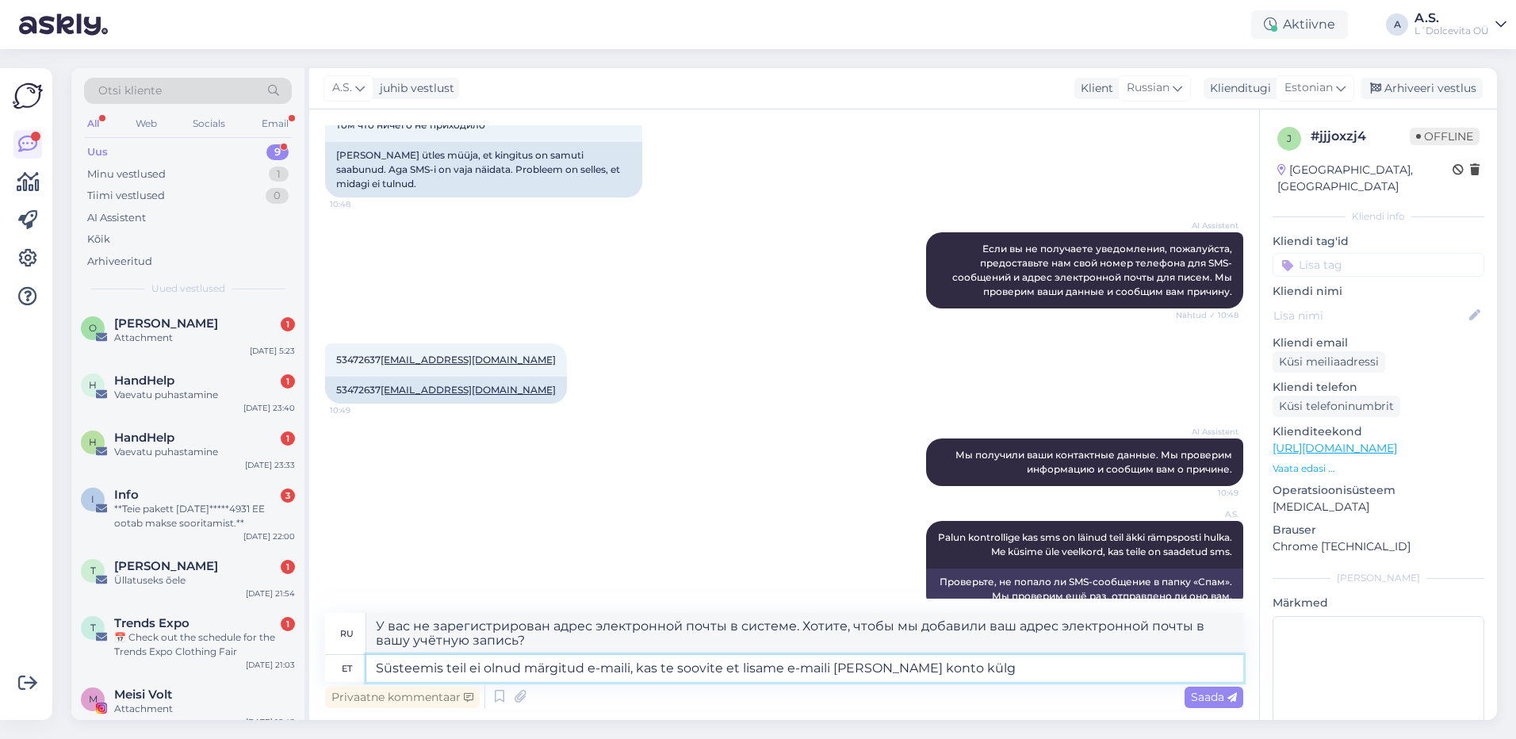
type textarea "Süsteemis teil ei olnud märgitud e-maili, kas te soovite et lisame e-maili [PER…"
type textarea "У вас не указан адрес электронной почты в системе. Хотите, чтобы мы добавили ад…"
type textarea "Süsteemis teil ei olnud märgitud e-maili, kas te soovite et lisame e-maili [PER…"
click at [1199, 703] on span "Saada" at bounding box center [1214, 697] width 46 height 14
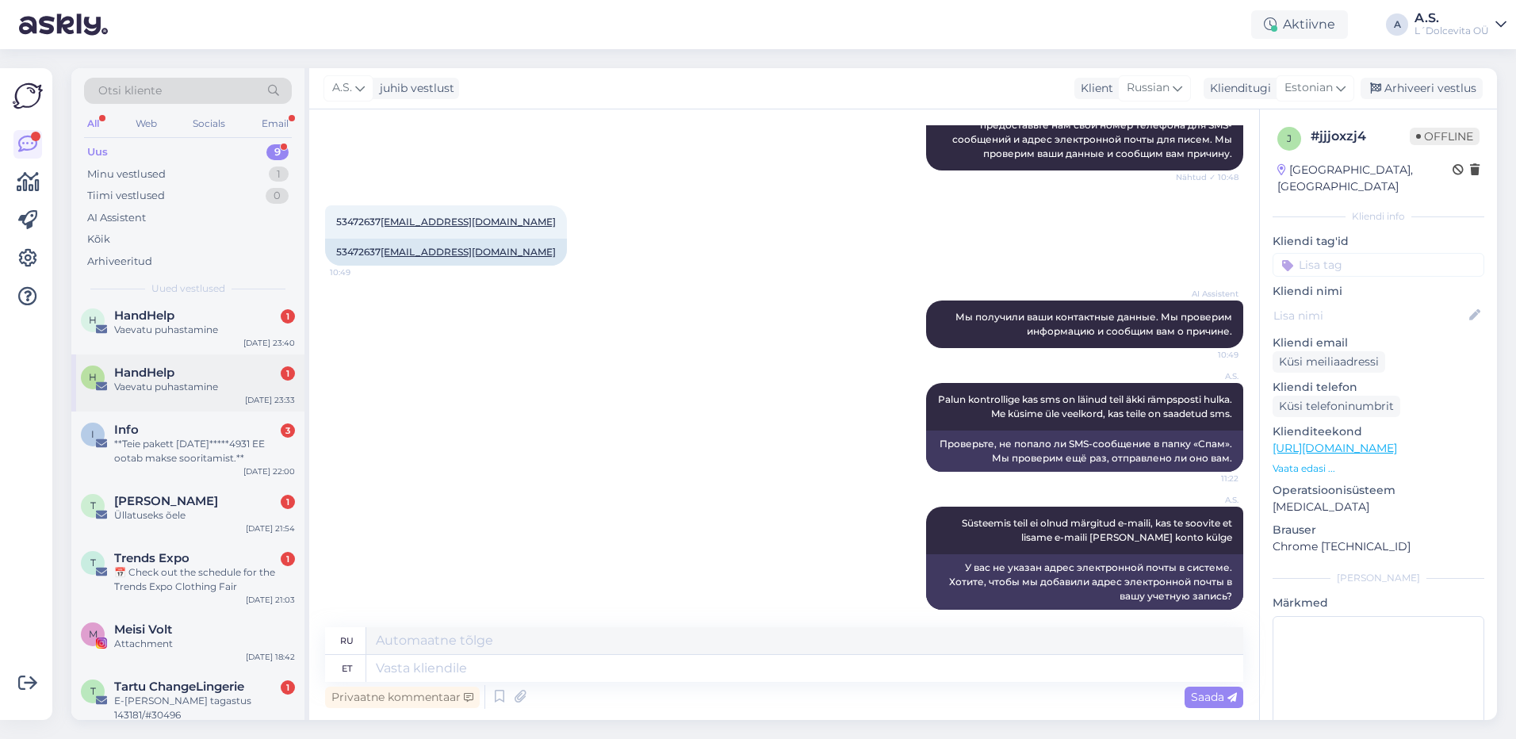
scroll to position [142, 0]
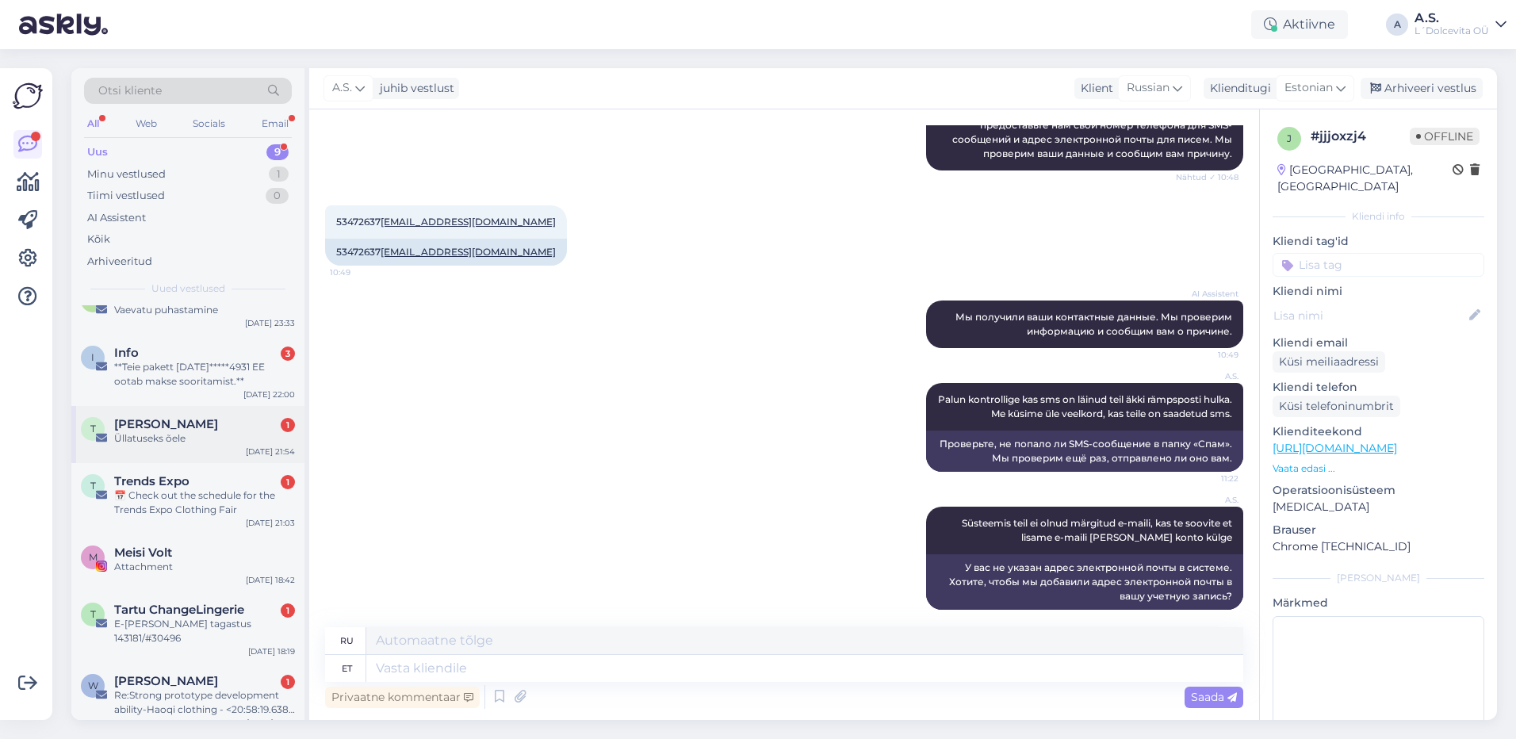
click at [222, 452] on div "T Triin Saar 1 Üllatuseks õele [DATE] 21:54" at bounding box center [187, 434] width 233 height 57
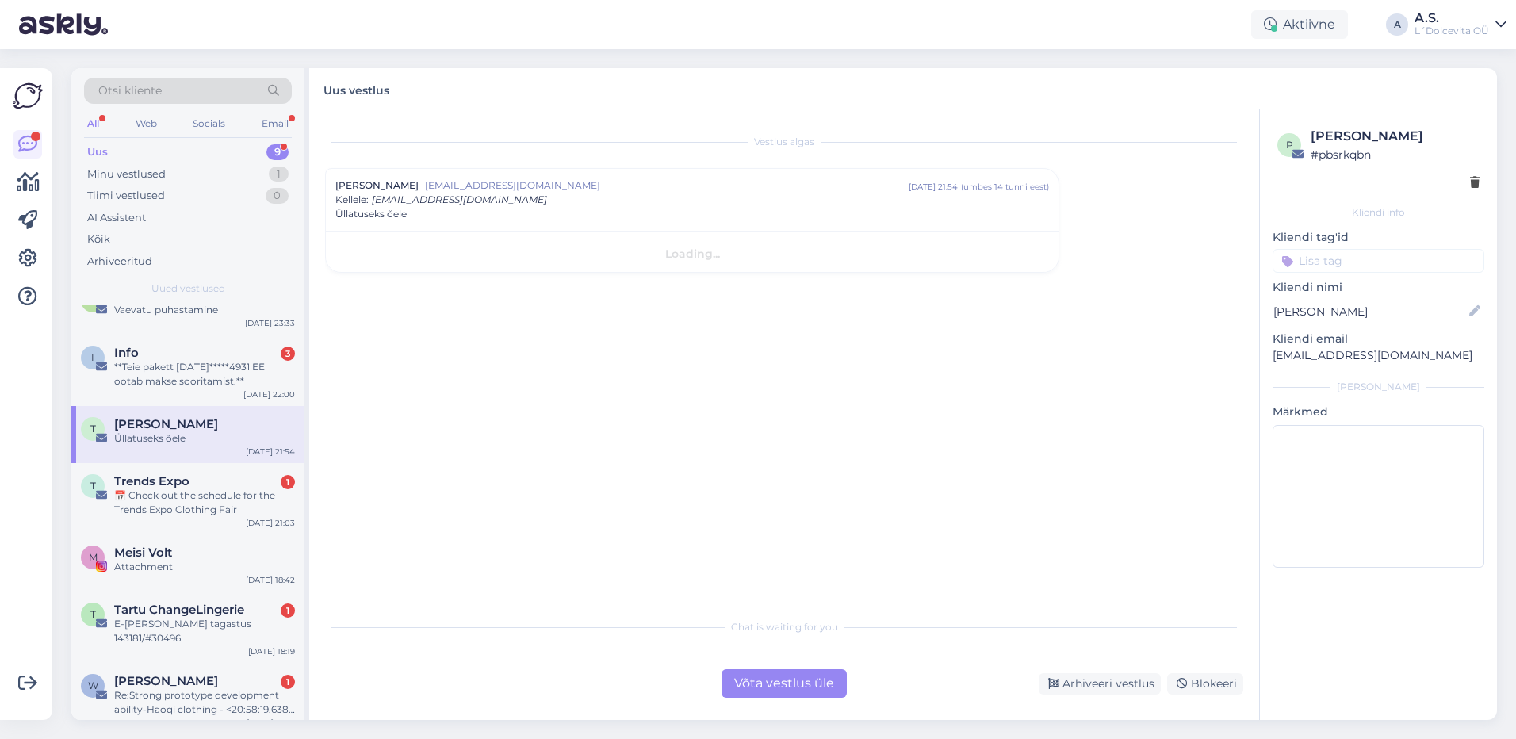
scroll to position [0, 0]
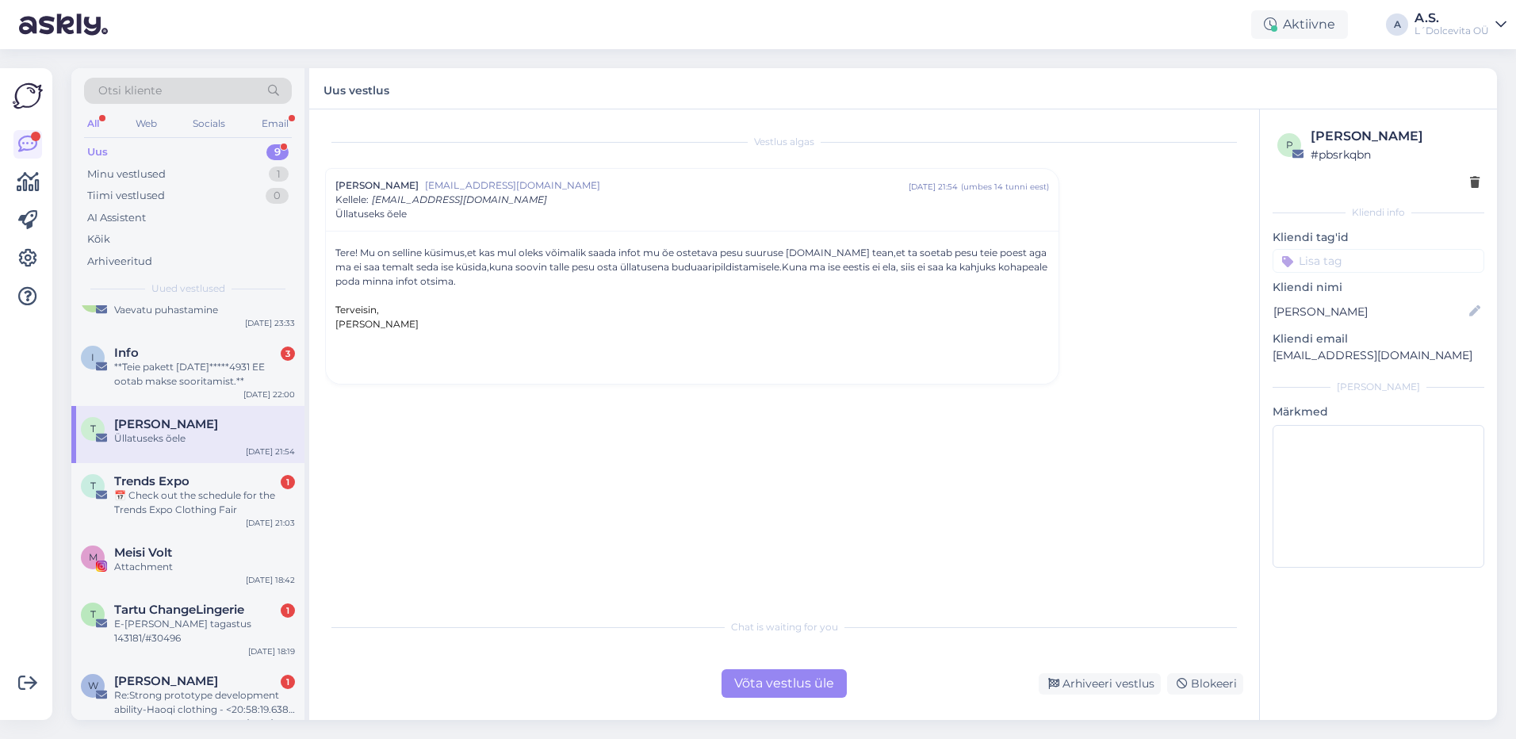
click at [766, 687] on div "Võta vestlus üle" at bounding box center [783, 683] width 125 height 29
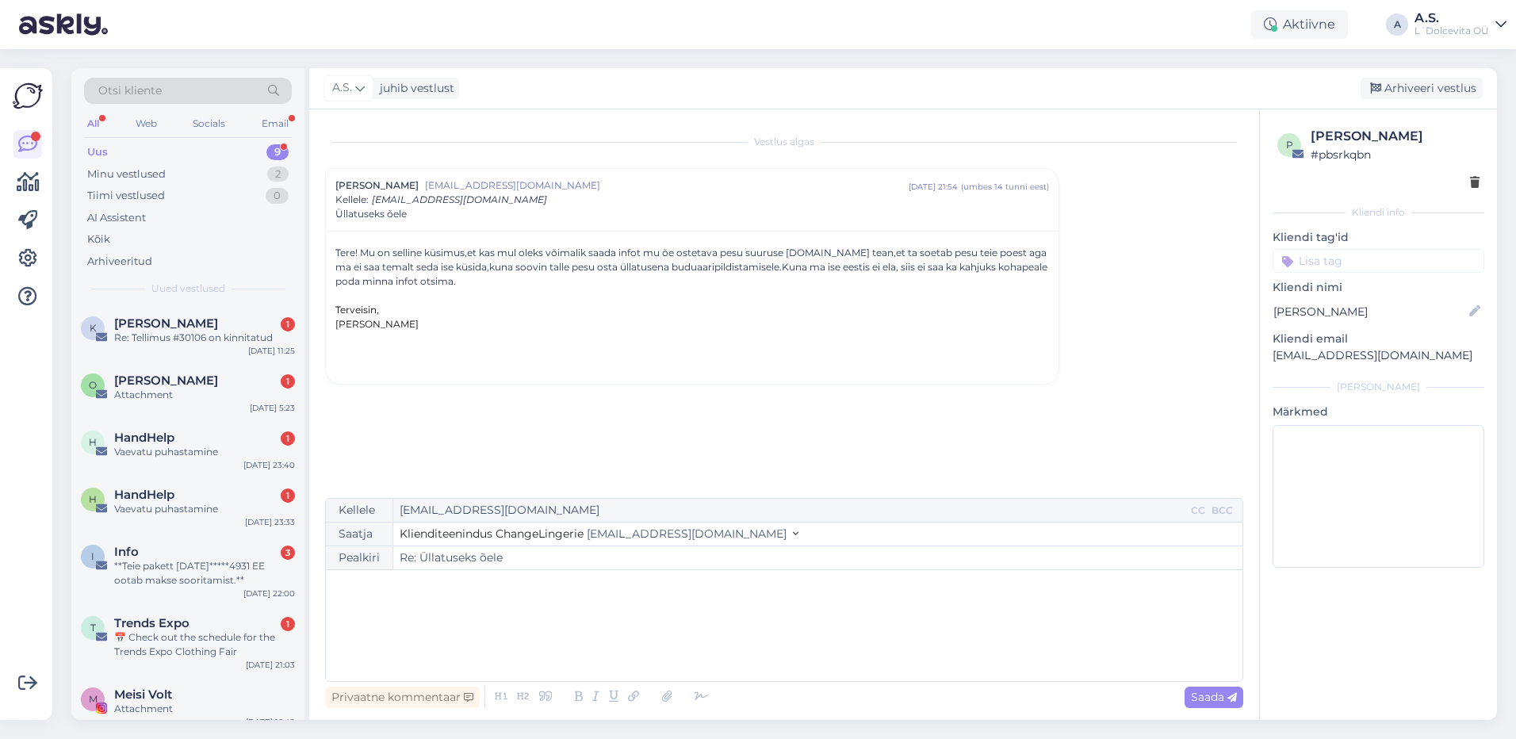
click at [561, 602] on div "﻿" at bounding box center [784, 625] width 901 height 95
drag, startPoint x: 460, startPoint y: 609, endPoint x: 457, endPoint y: 618, distance: 10.0
click at [457, 618] on div "Tere, ﻿ Selleks et" at bounding box center [784, 625] width 901 height 95
click at [581, 618] on span "Selleks et vaadata teile õe ostusid [PERSON_NAME] õe nime, e-maili ja tel nr.t …" at bounding box center [673, 619] width 679 height 14
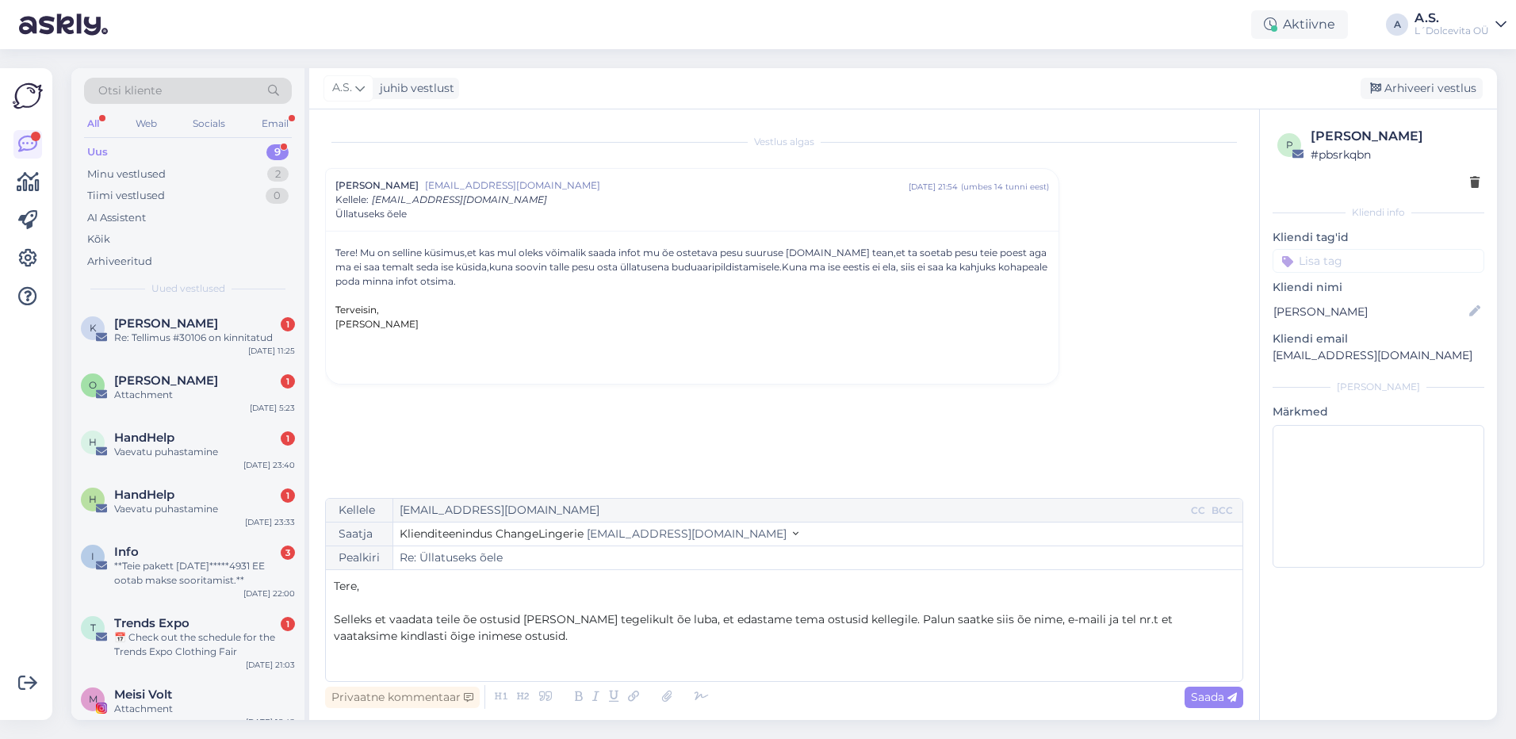
click at [1019, 617] on span "Selleks et vaadata teile õe ostusid [PERSON_NAME] tegelikult õe luba, et edasta…" at bounding box center [755, 627] width 842 height 31
click at [557, 652] on div "Tere, ﻿ Selleks et vaadata teile õe ostusid [PERSON_NAME] tegelikult õe luba, e…" at bounding box center [784, 625] width 901 height 95
click at [1207, 698] on span "Saada" at bounding box center [1214, 697] width 46 height 14
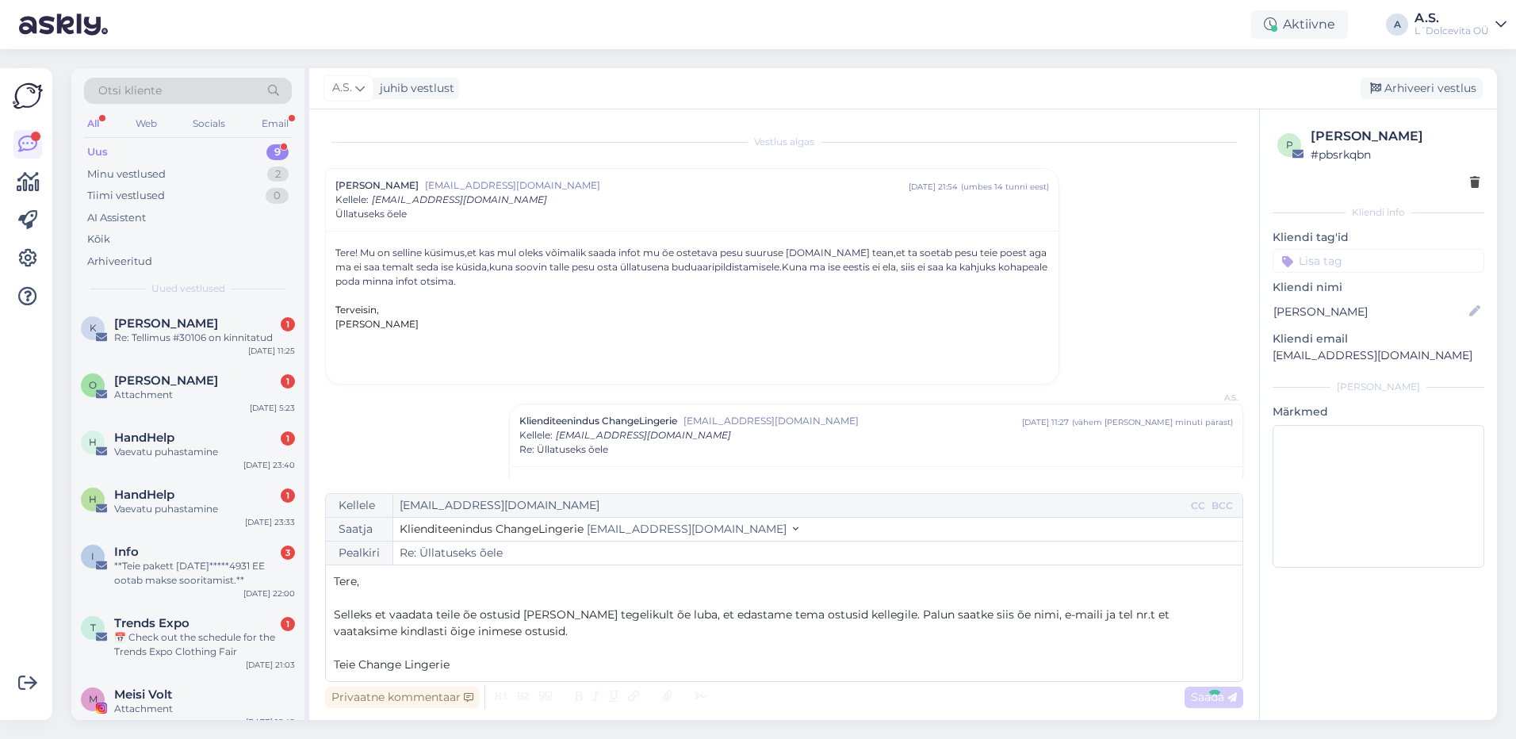
type input "Re: Re: Üllatuseks õele"
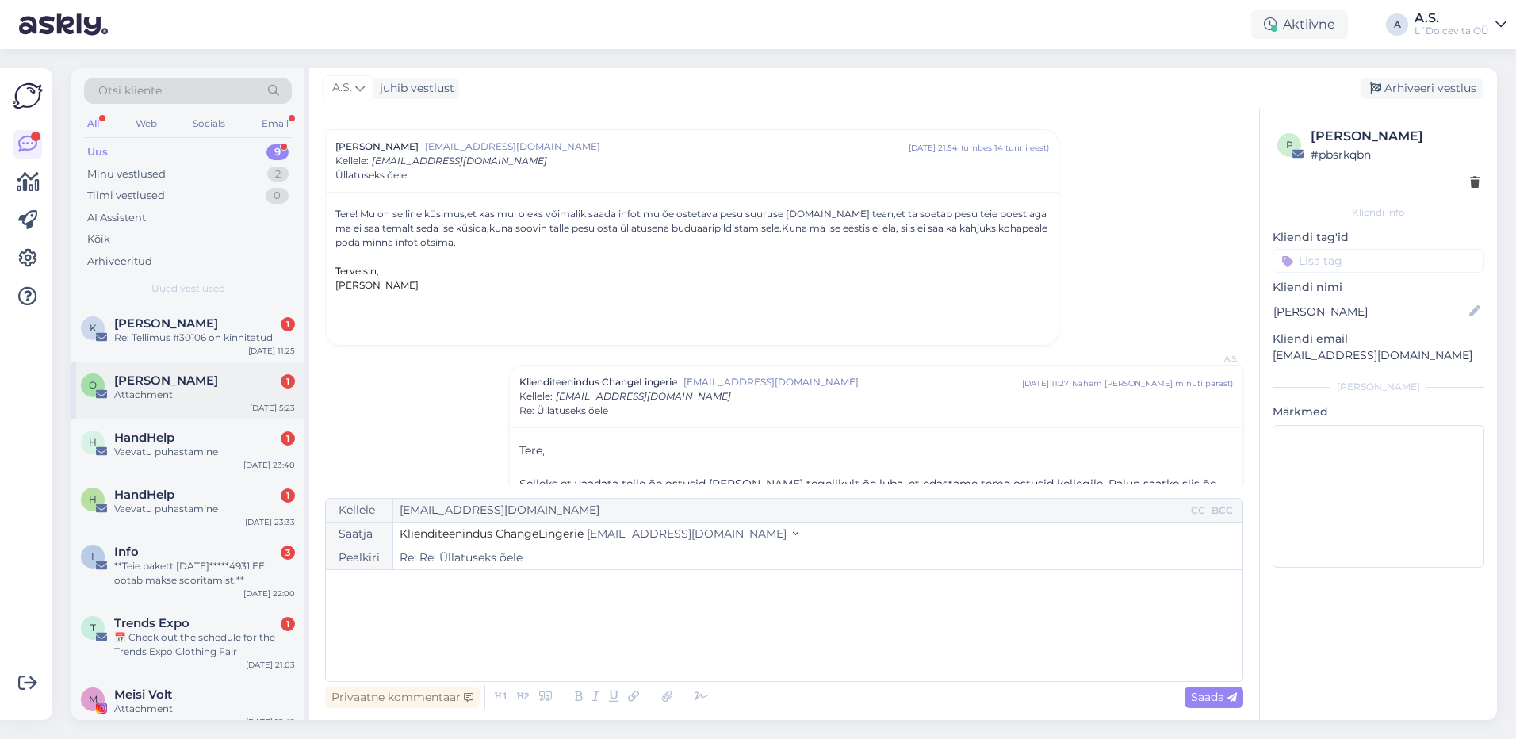
click at [195, 392] on div "Attachment" at bounding box center [204, 395] width 181 height 14
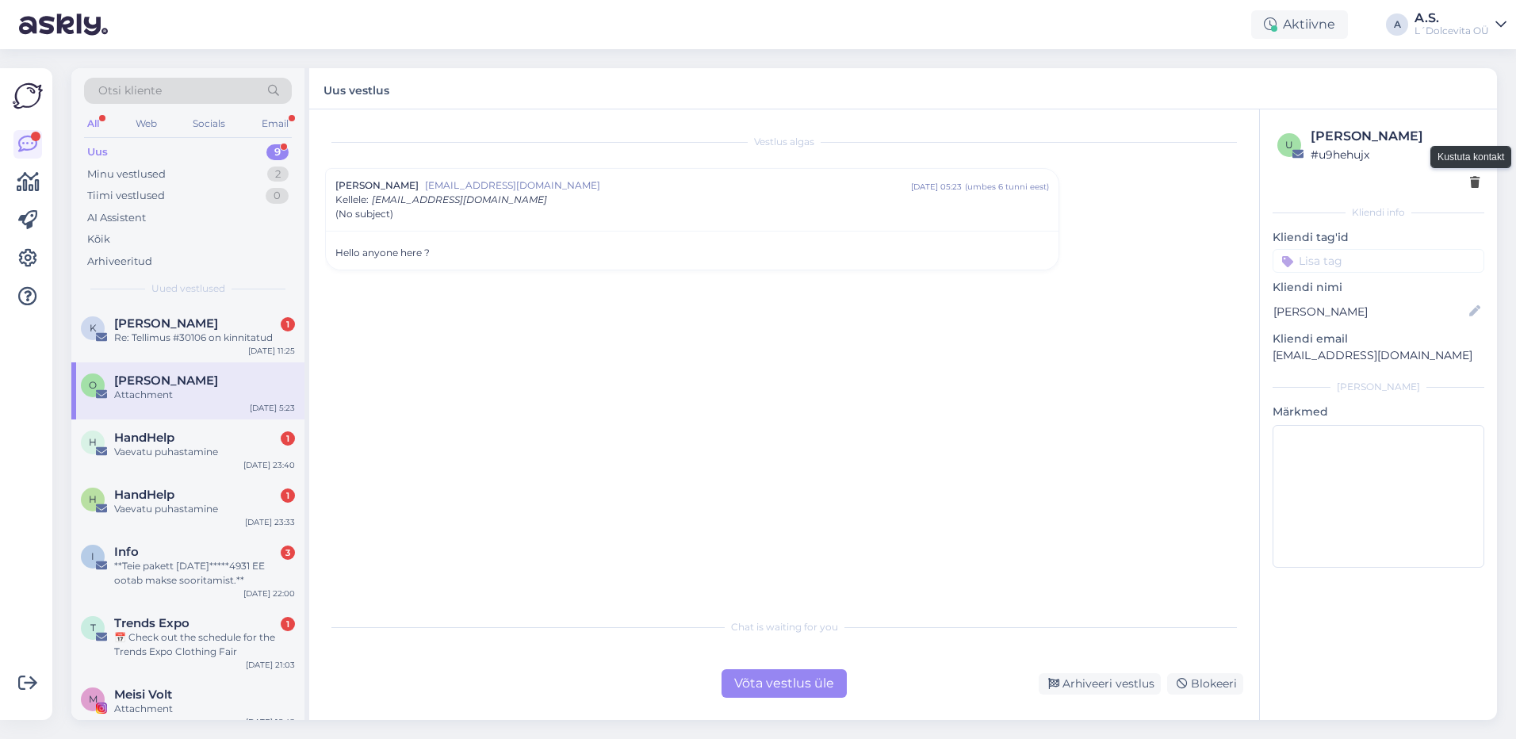
click at [1472, 183] on icon at bounding box center [1475, 183] width 10 height 11
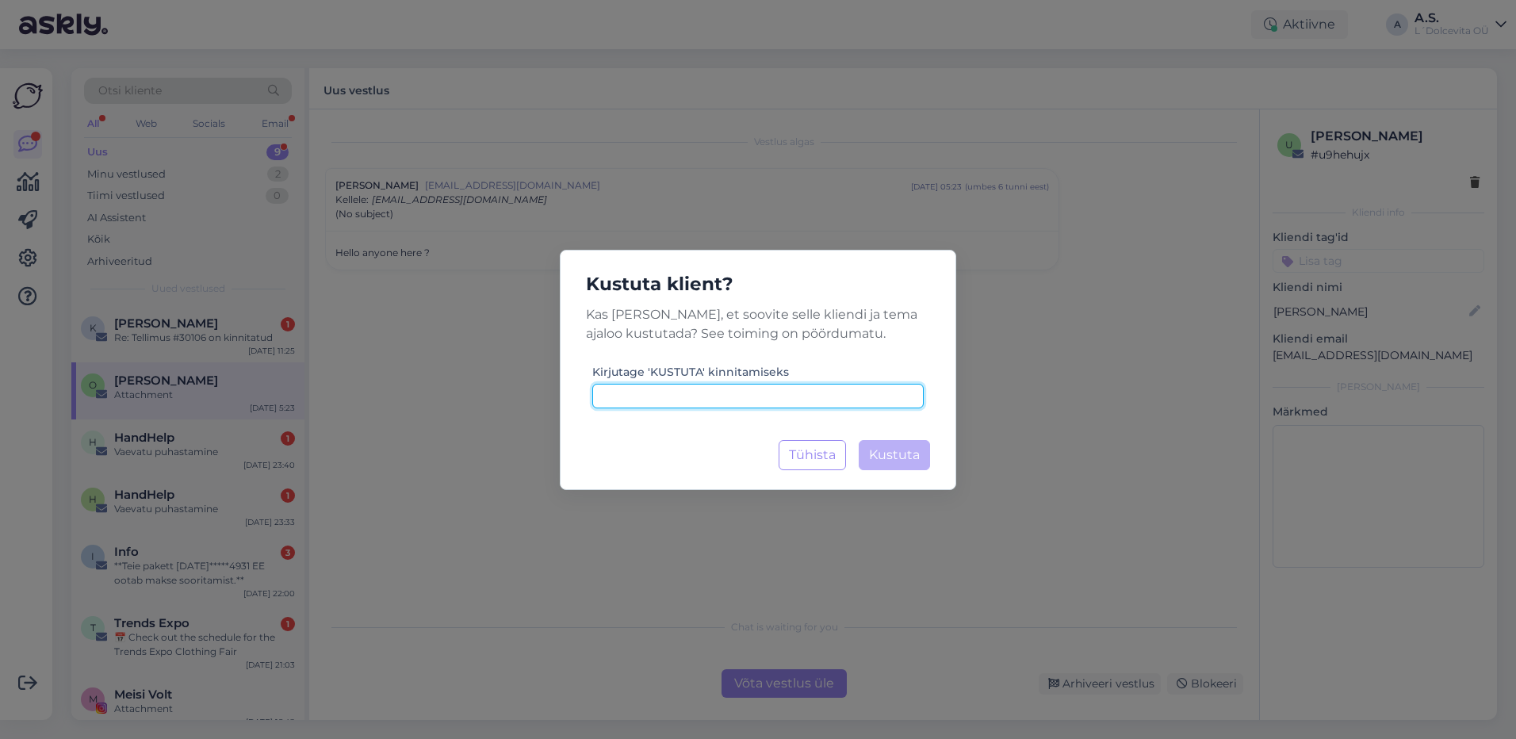
click at [772, 401] on input at bounding box center [757, 396] width 331 height 25
type input "kustuta"
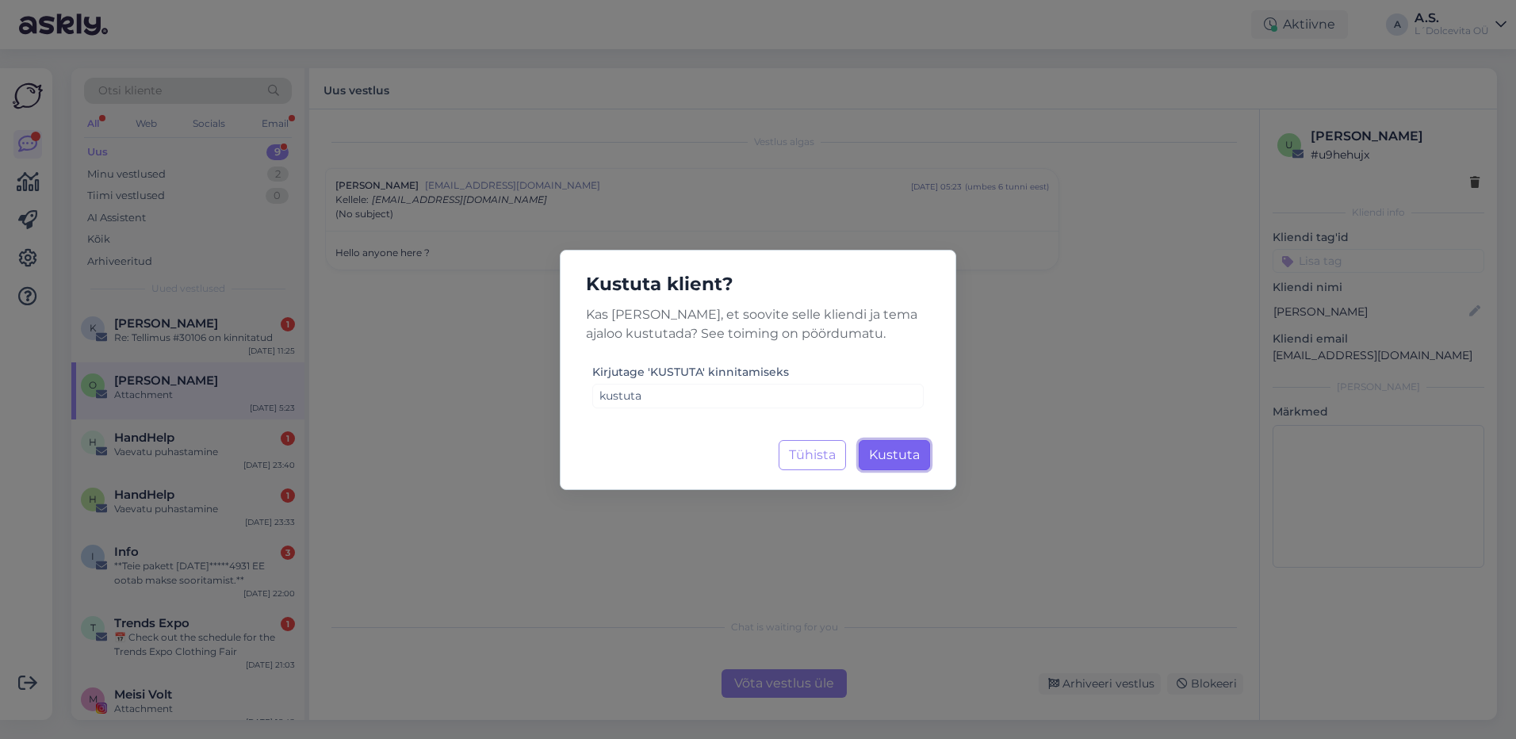
click at [891, 465] on button "Kustuta Laadimine..." at bounding box center [894, 455] width 71 height 30
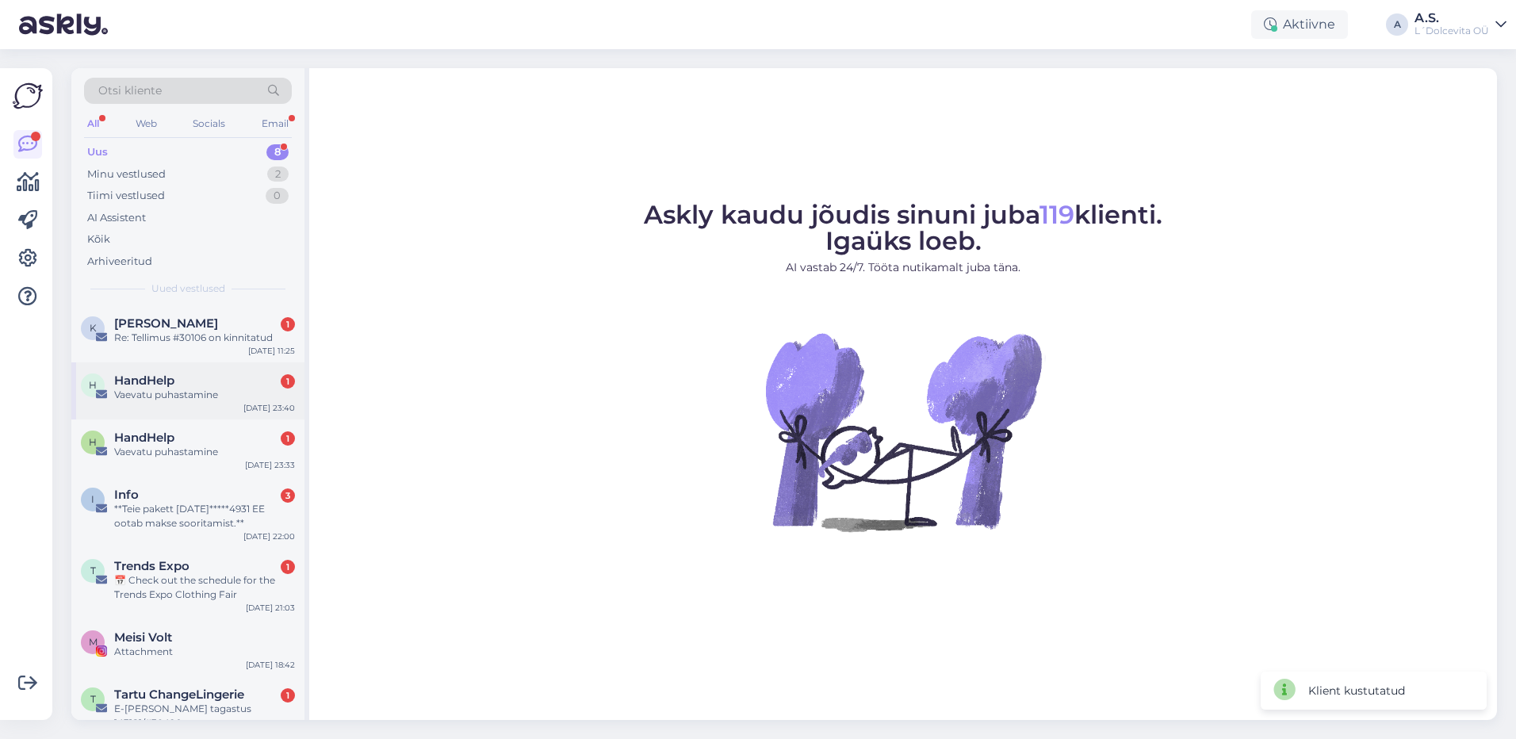
click at [227, 407] on div "H HandHelp 1 Vaevatu puhastamine [DATE] 23:40" at bounding box center [187, 390] width 233 height 57
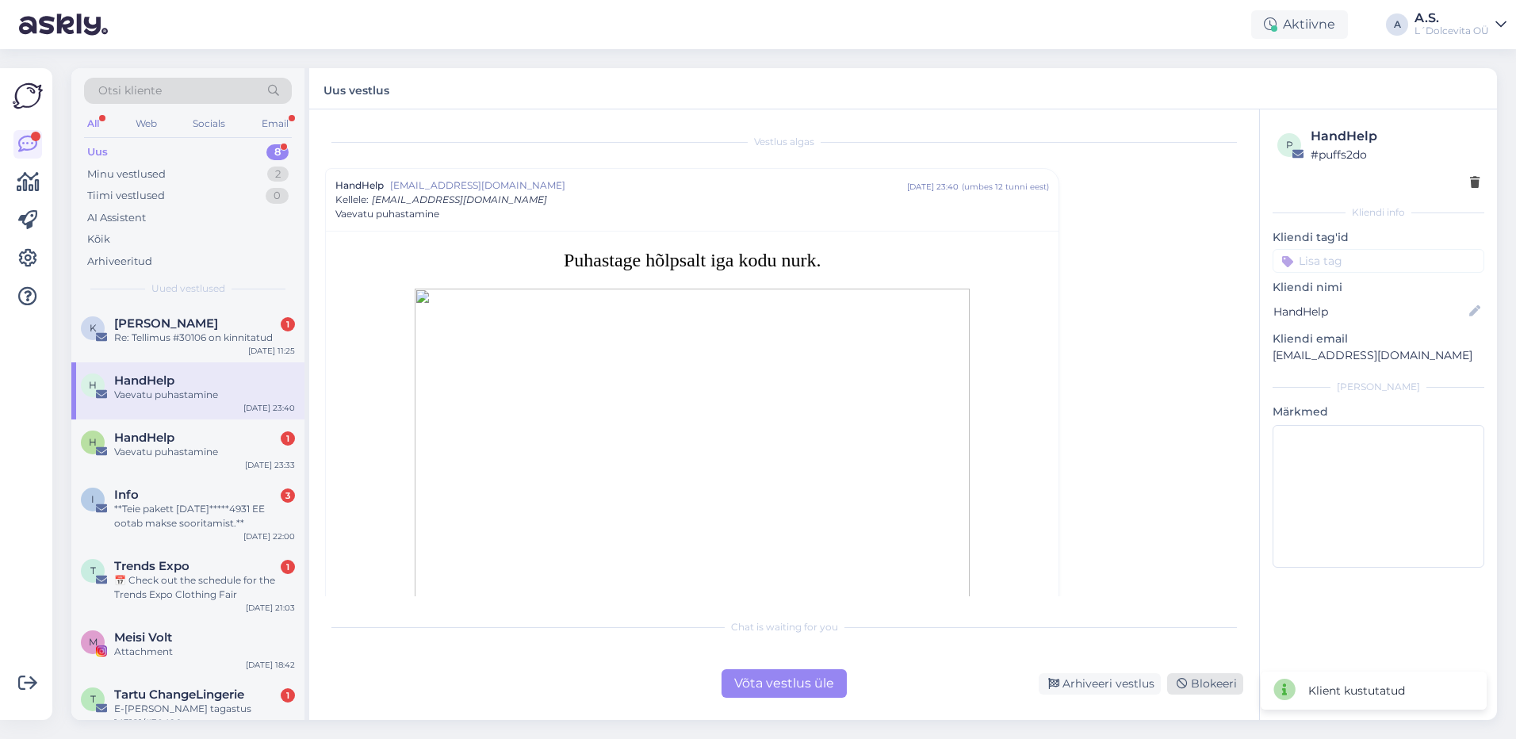
click at [1215, 679] on div "Blokeeri" at bounding box center [1205, 683] width 76 height 21
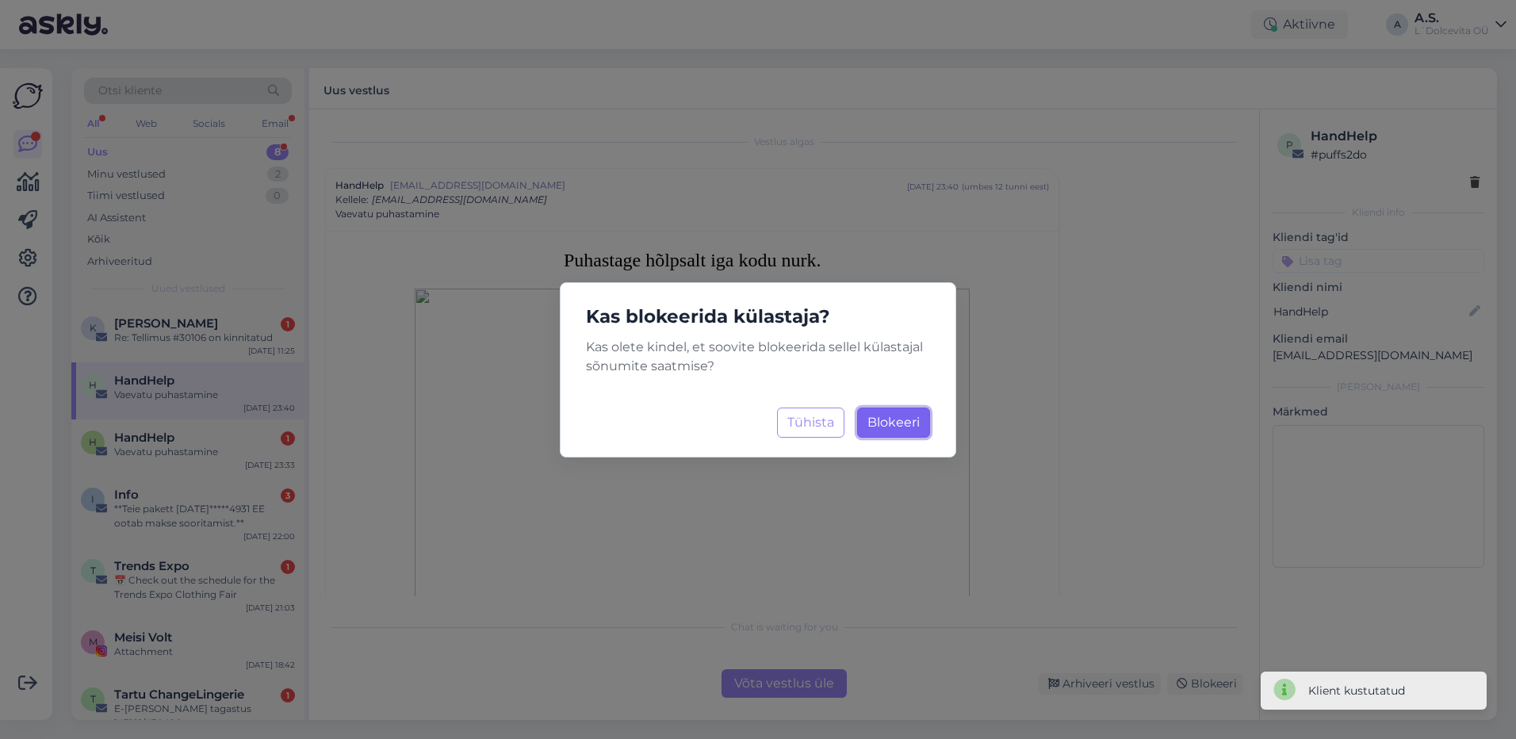
click at [912, 423] on span "Blokeeri" at bounding box center [893, 422] width 52 height 15
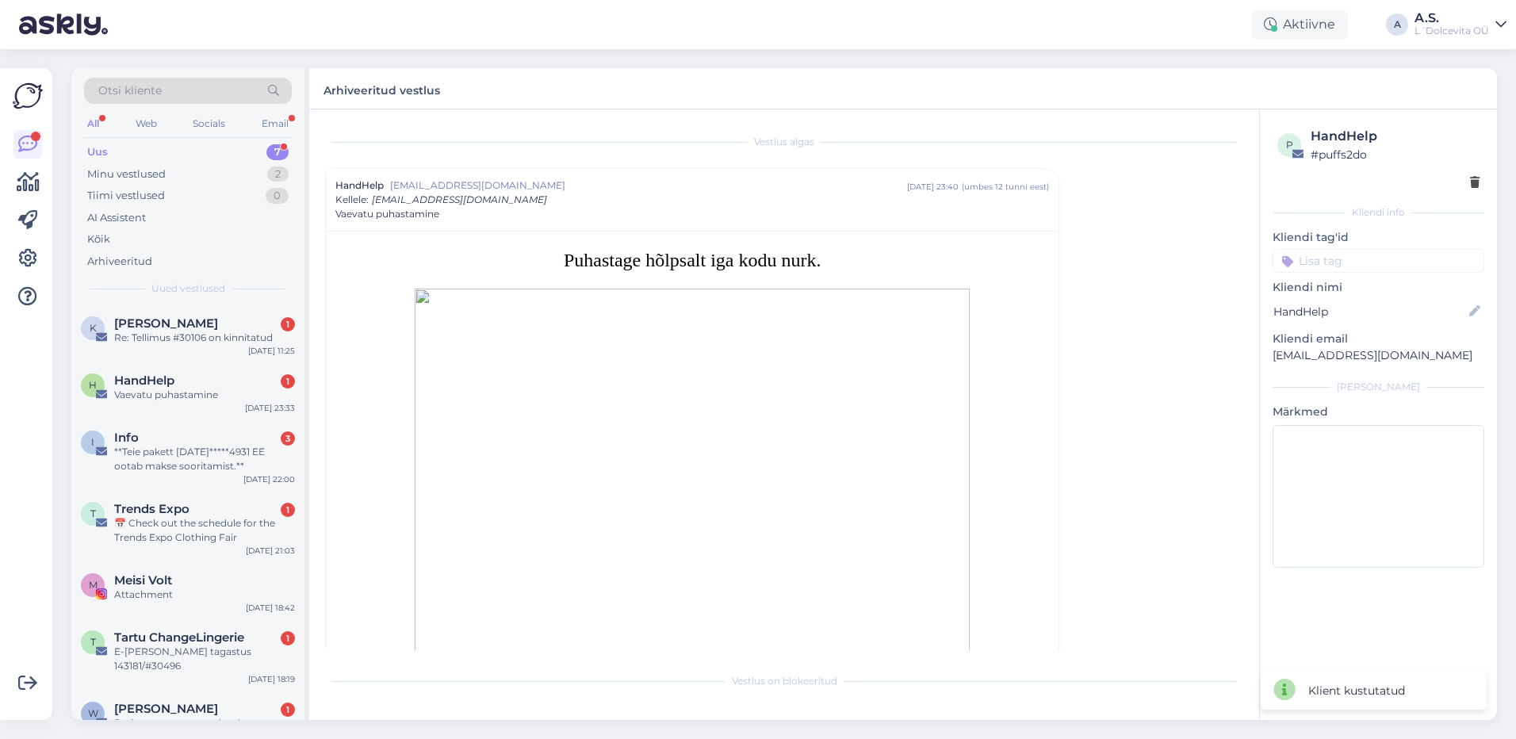
scroll to position [43, 0]
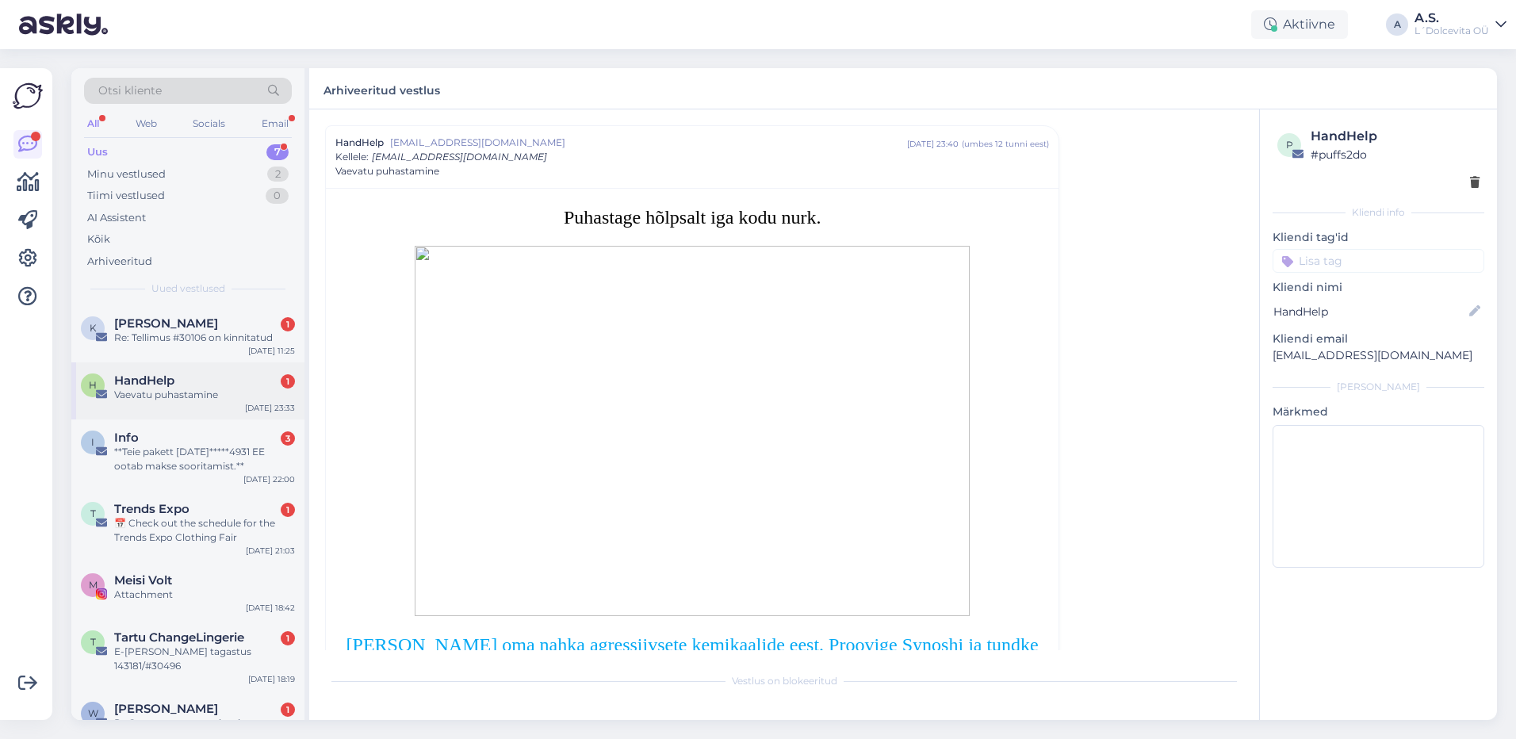
click at [267, 388] on div "Vaevatu puhastamine" at bounding box center [204, 395] width 181 height 14
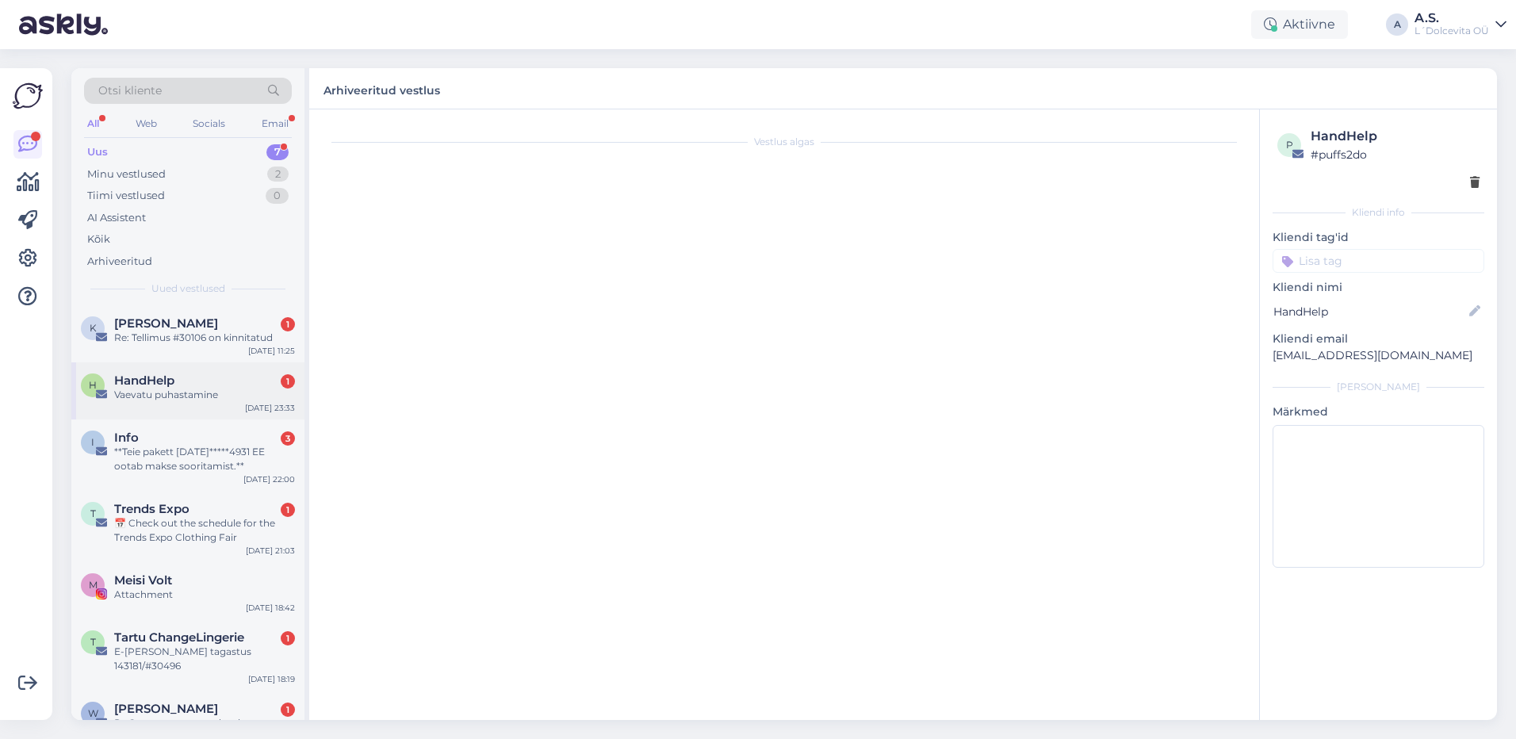
scroll to position [0, 0]
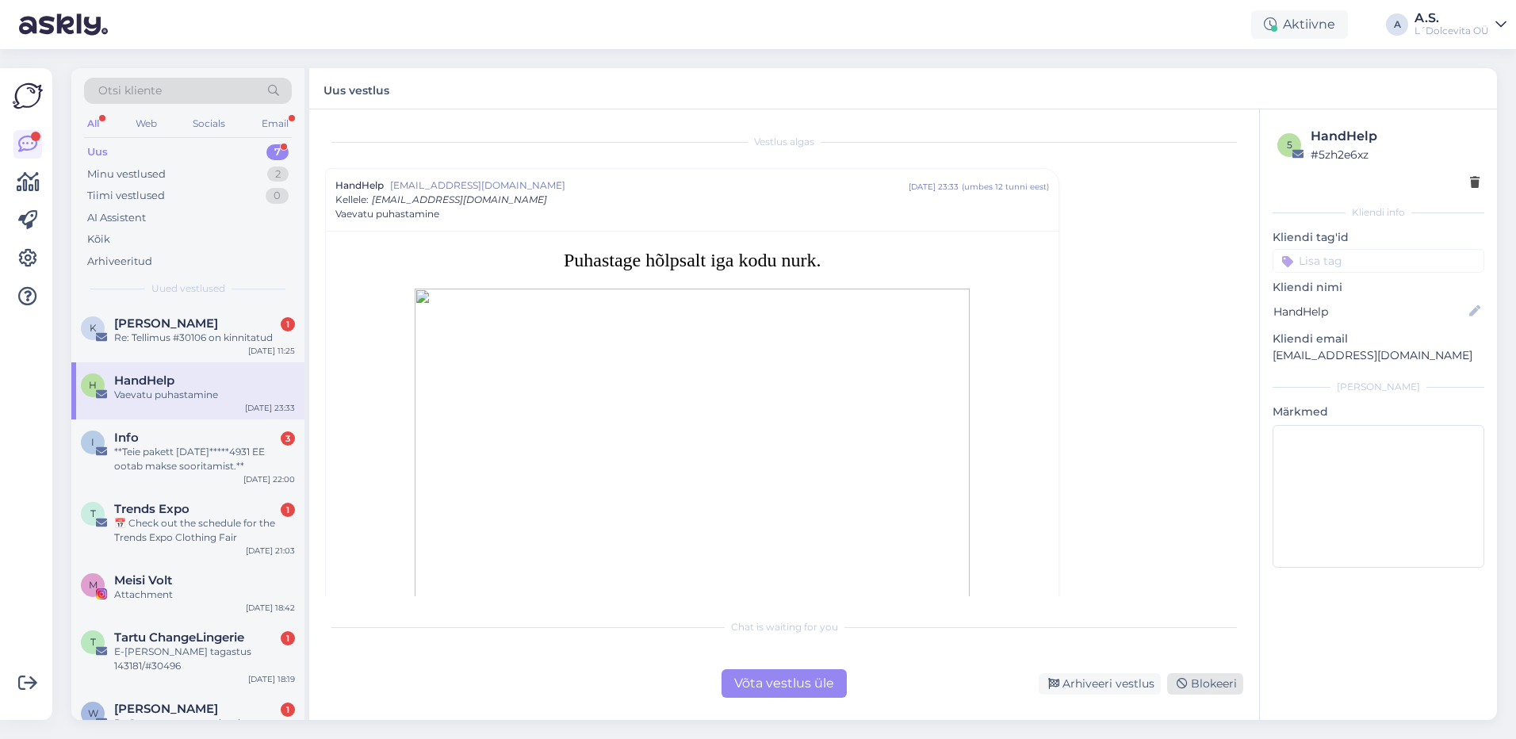
click at [1211, 684] on div "Blokeeri" at bounding box center [1205, 683] width 76 height 21
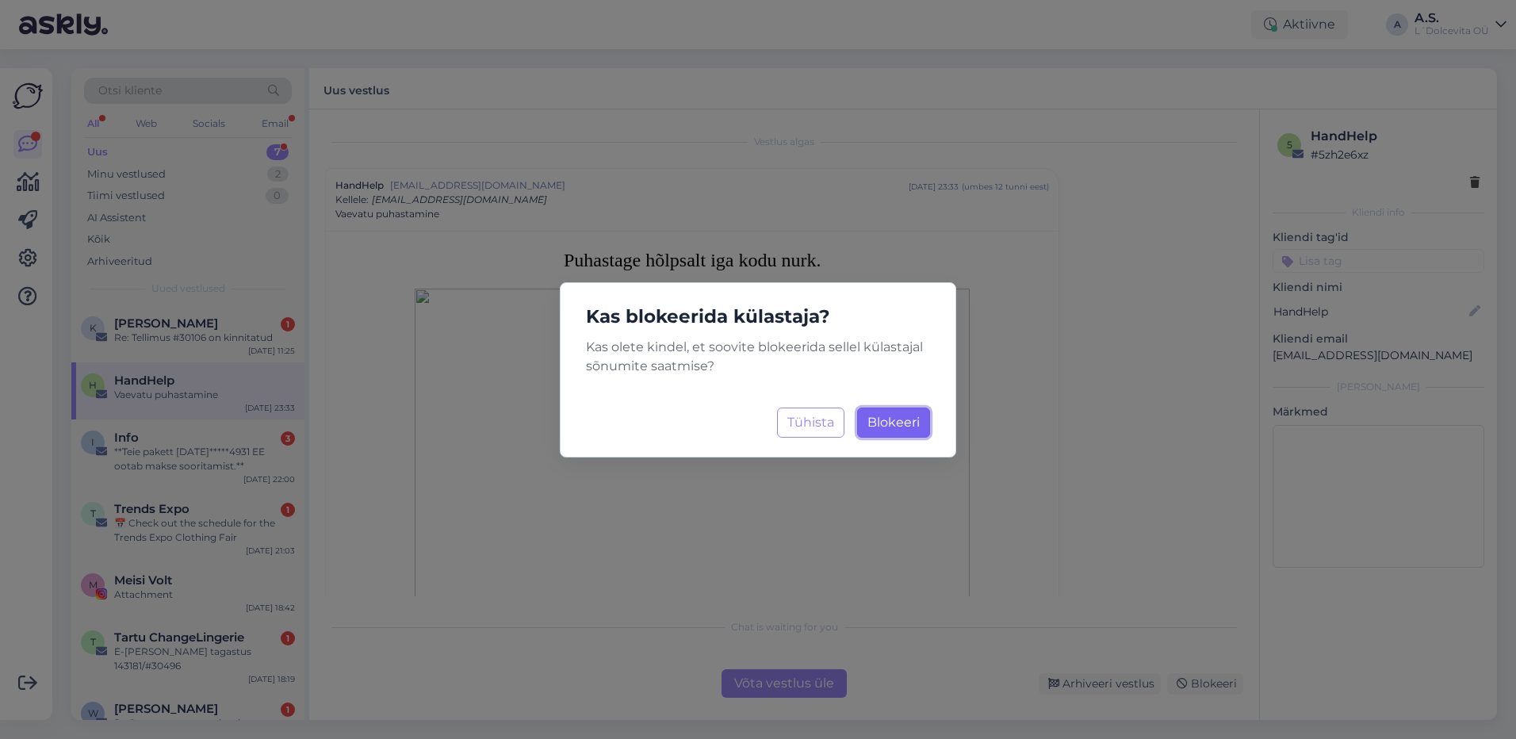
click at [887, 431] on button "Blokeeri Laadimine..." at bounding box center [893, 422] width 73 height 30
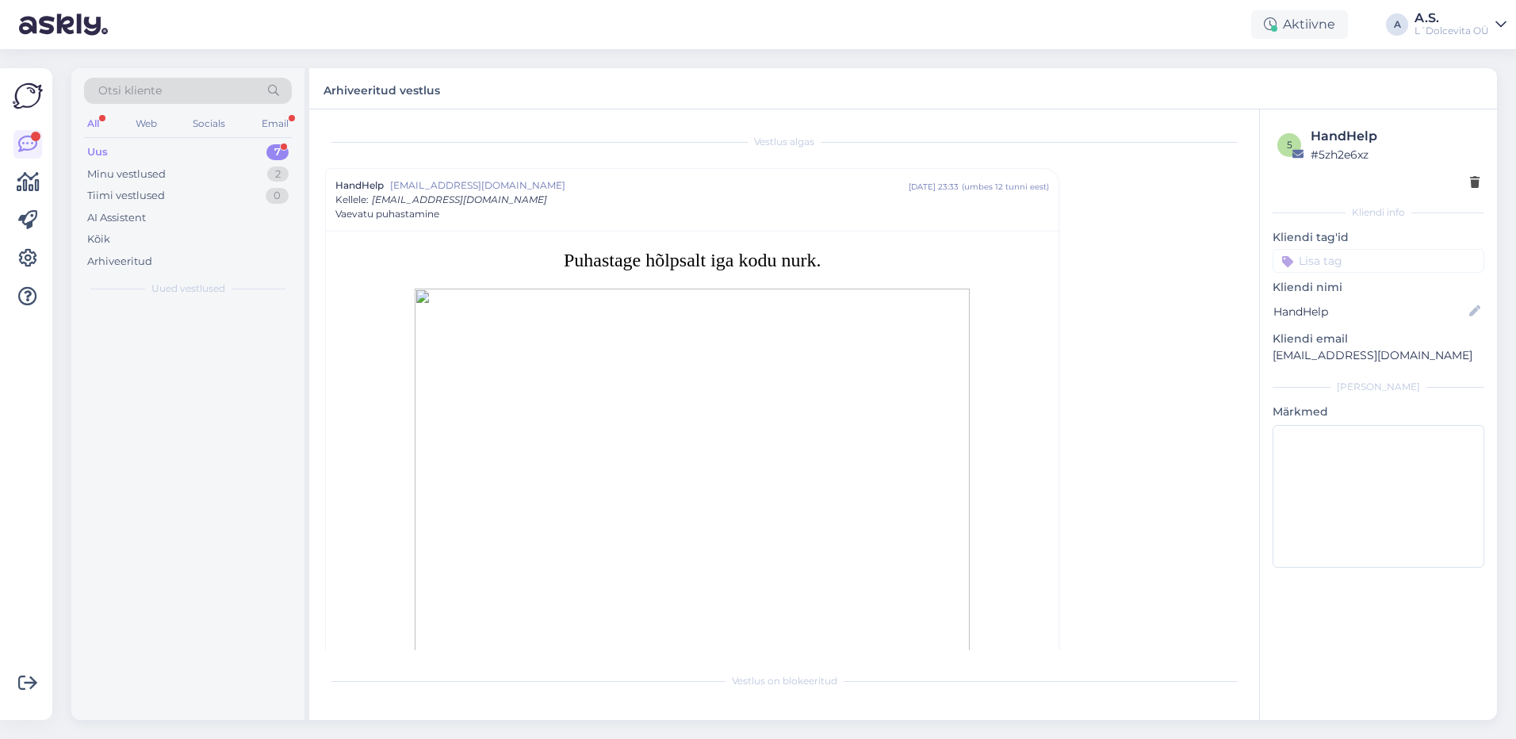
scroll to position [43, 0]
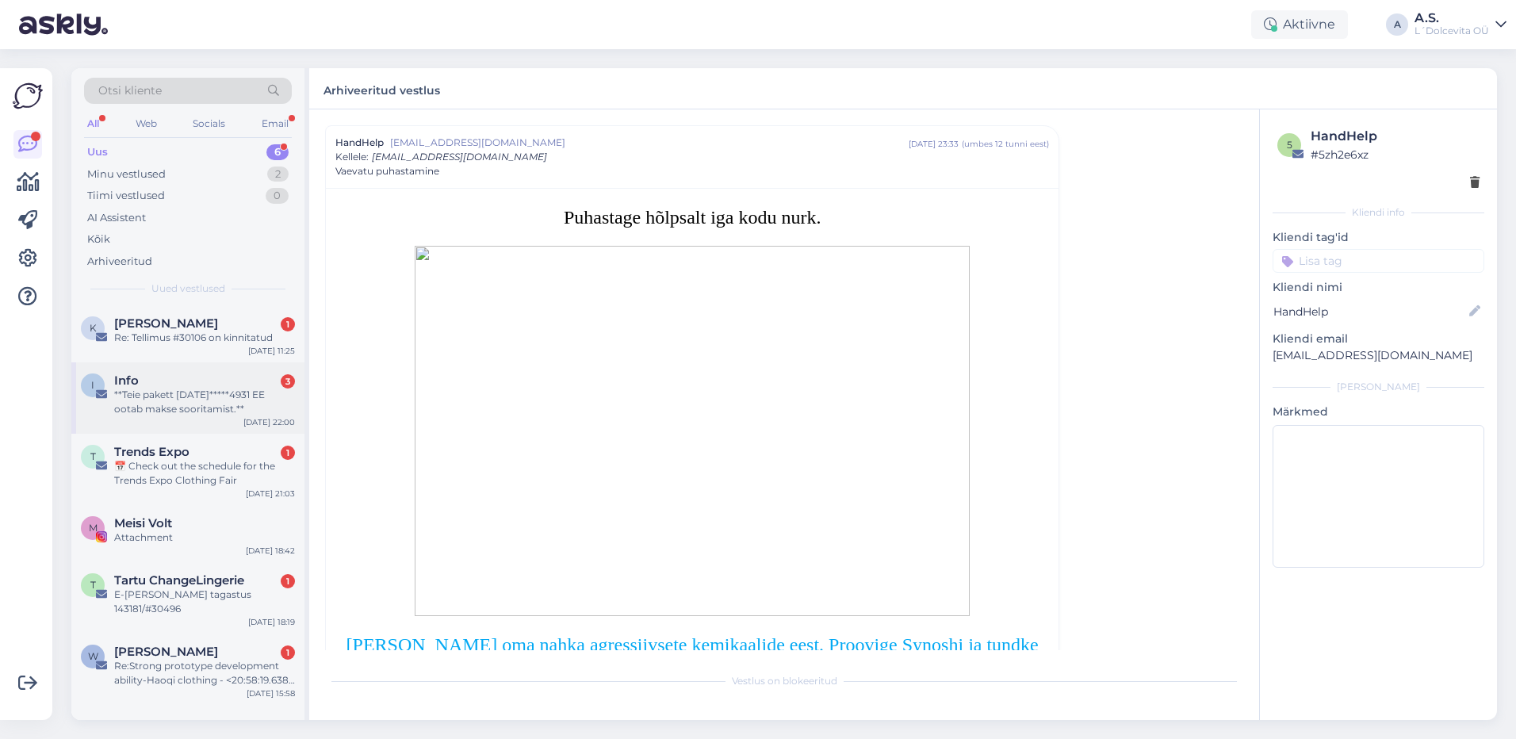
click at [285, 410] on div "**Teie pakett [DATE]*****4931 EE ootab makse sooritamist.**" at bounding box center [204, 402] width 181 height 29
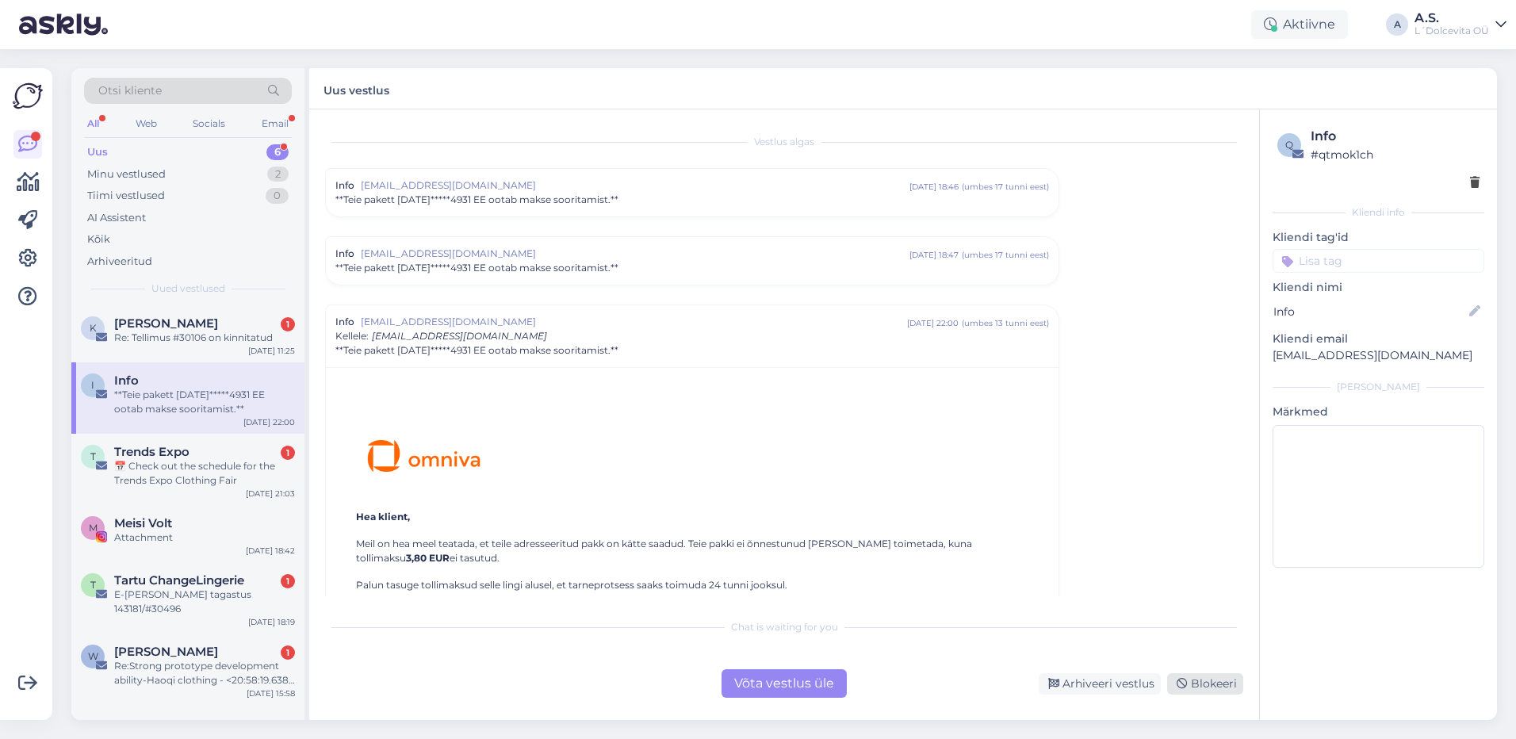
click at [1207, 687] on div "Blokeeri" at bounding box center [1205, 683] width 76 height 21
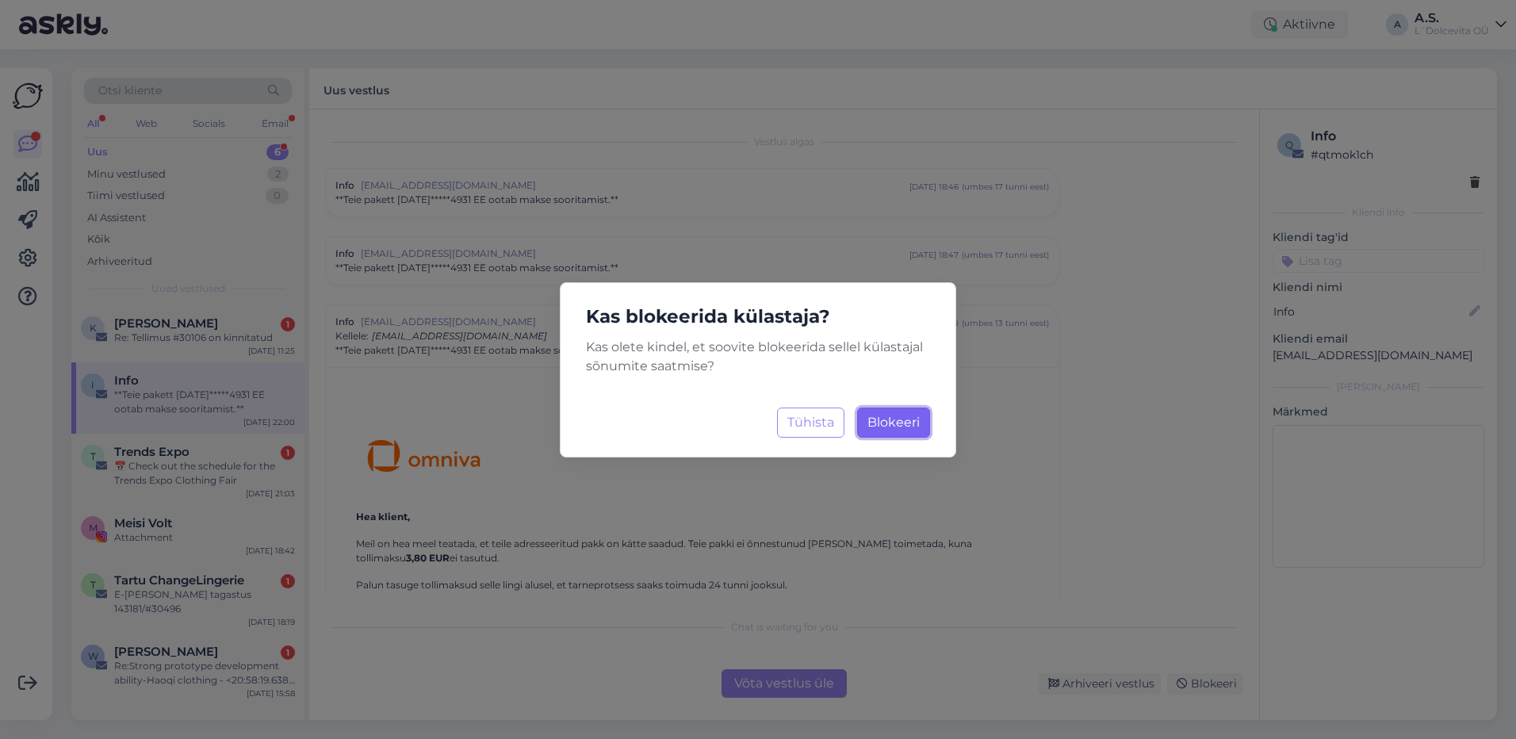
click at [895, 432] on button "Blokeeri Laadimine..." at bounding box center [893, 422] width 73 height 30
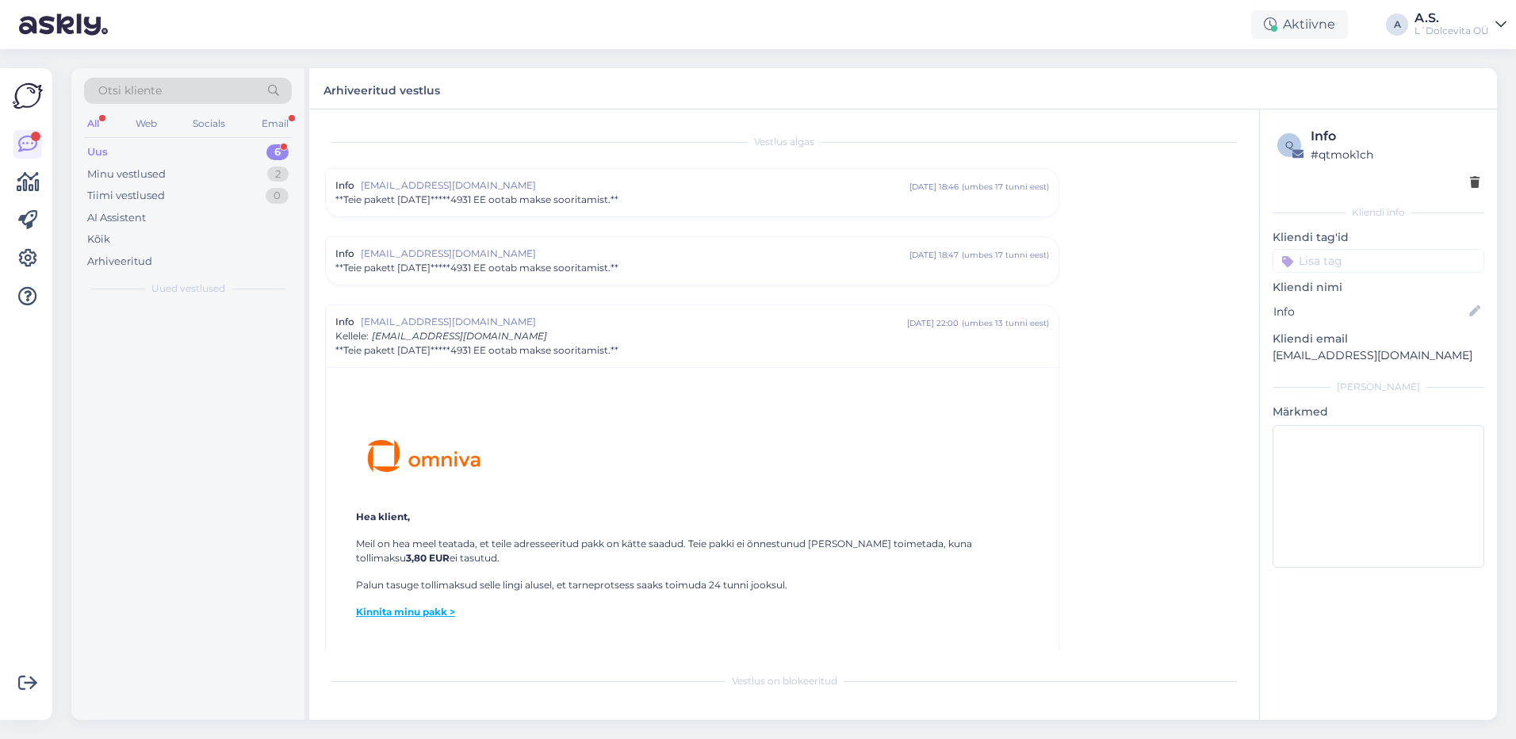
scroll to position [142, 0]
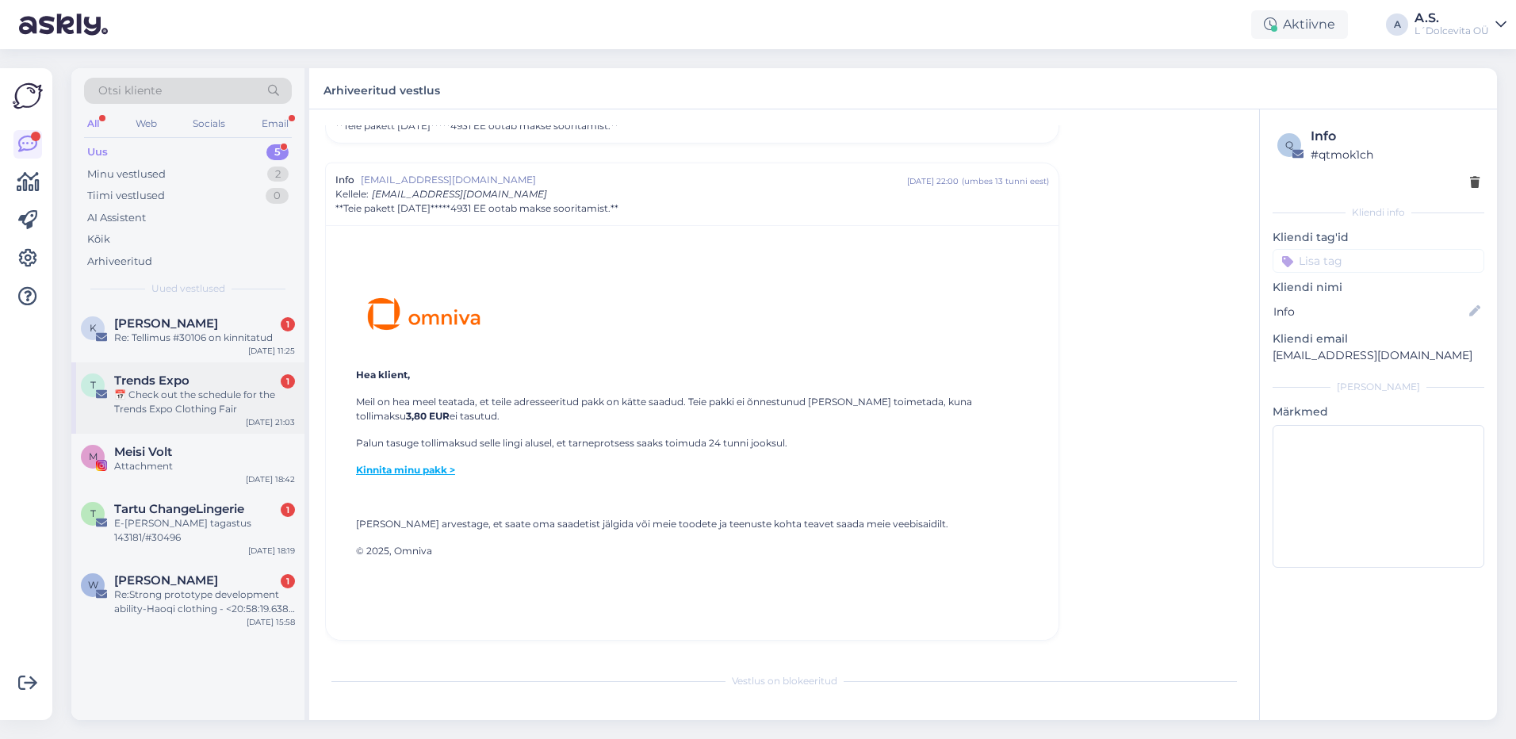
click at [291, 402] on div "📅 Check out the schedule for the Trends Expo Clothing Fair" at bounding box center [204, 402] width 181 height 29
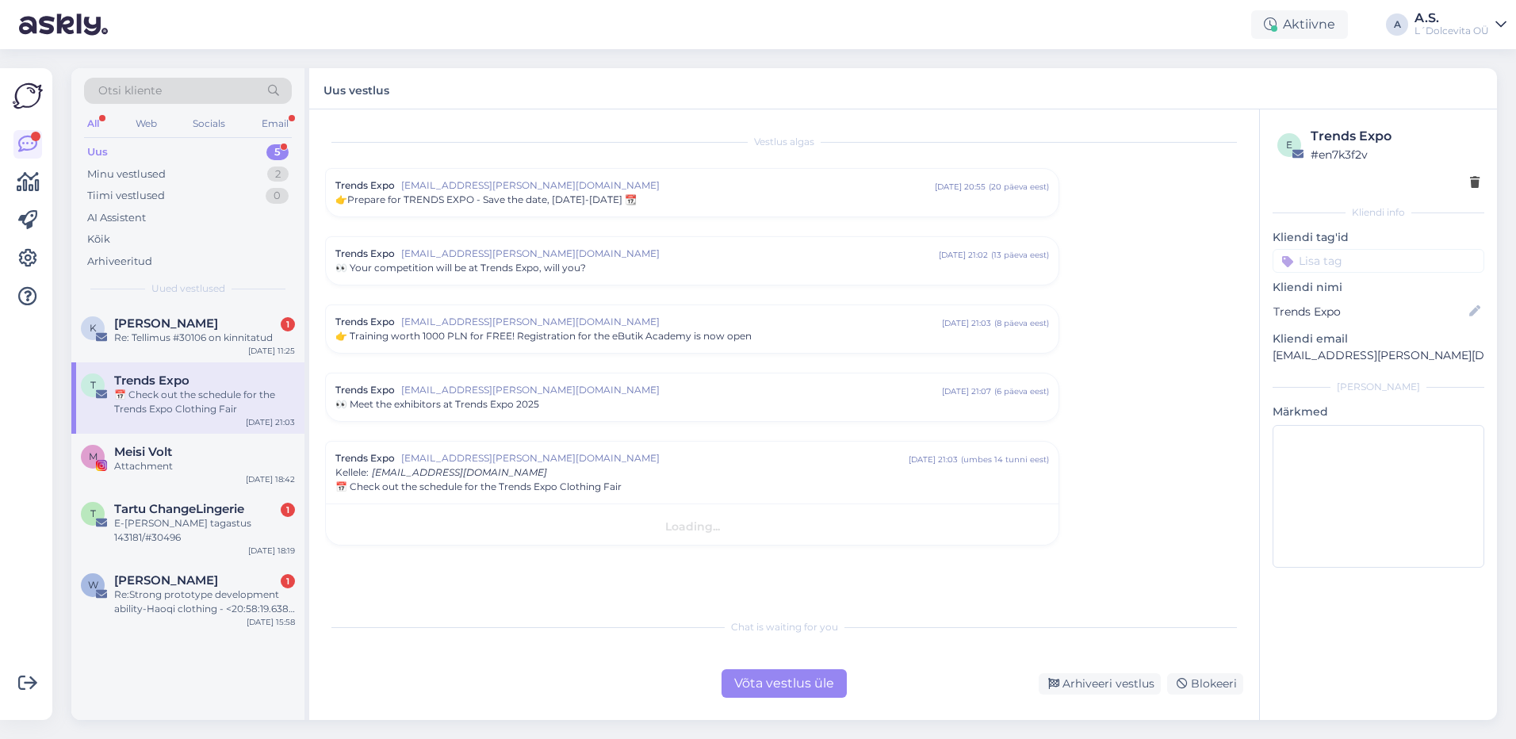
scroll to position [0, 0]
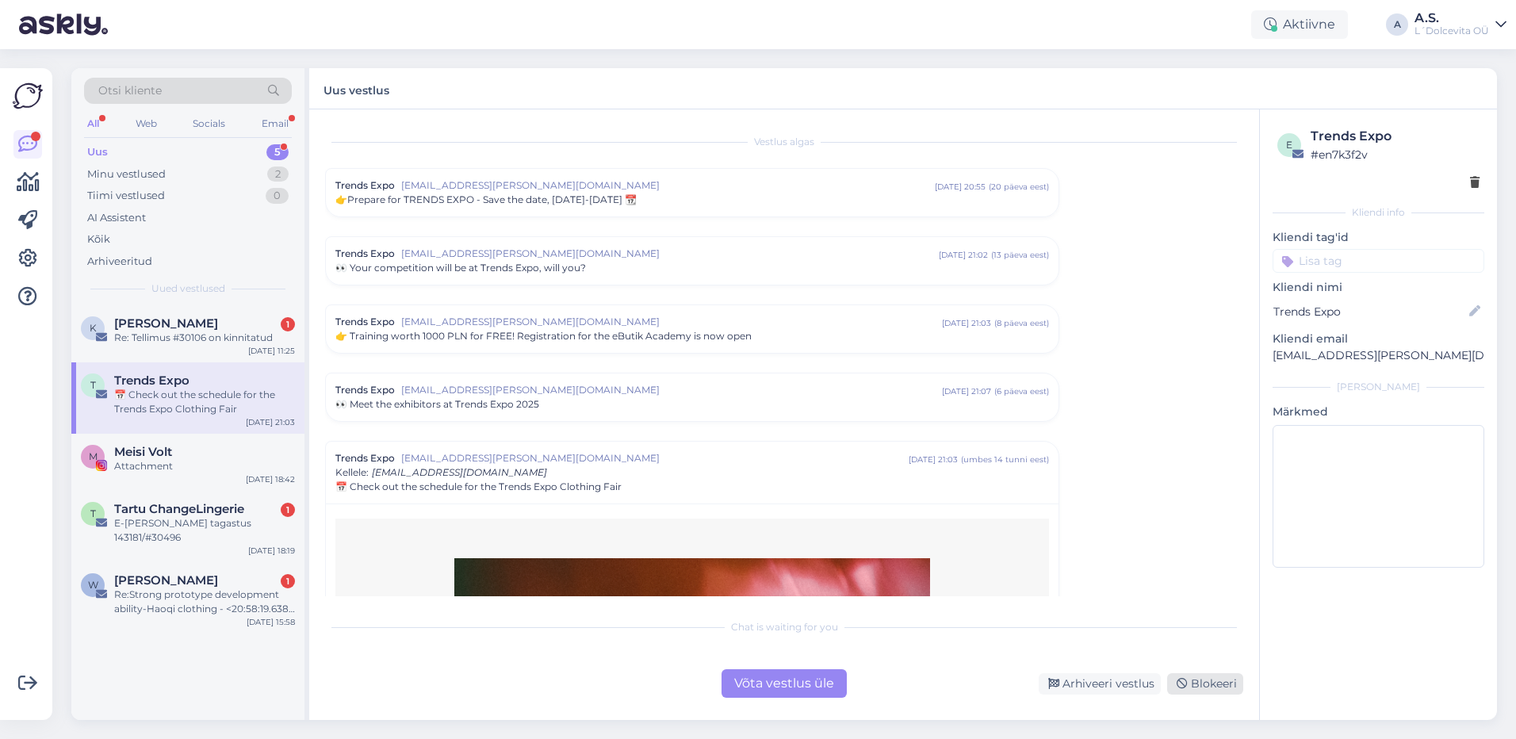
click at [1185, 687] on icon at bounding box center [1181, 684] width 11 height 11
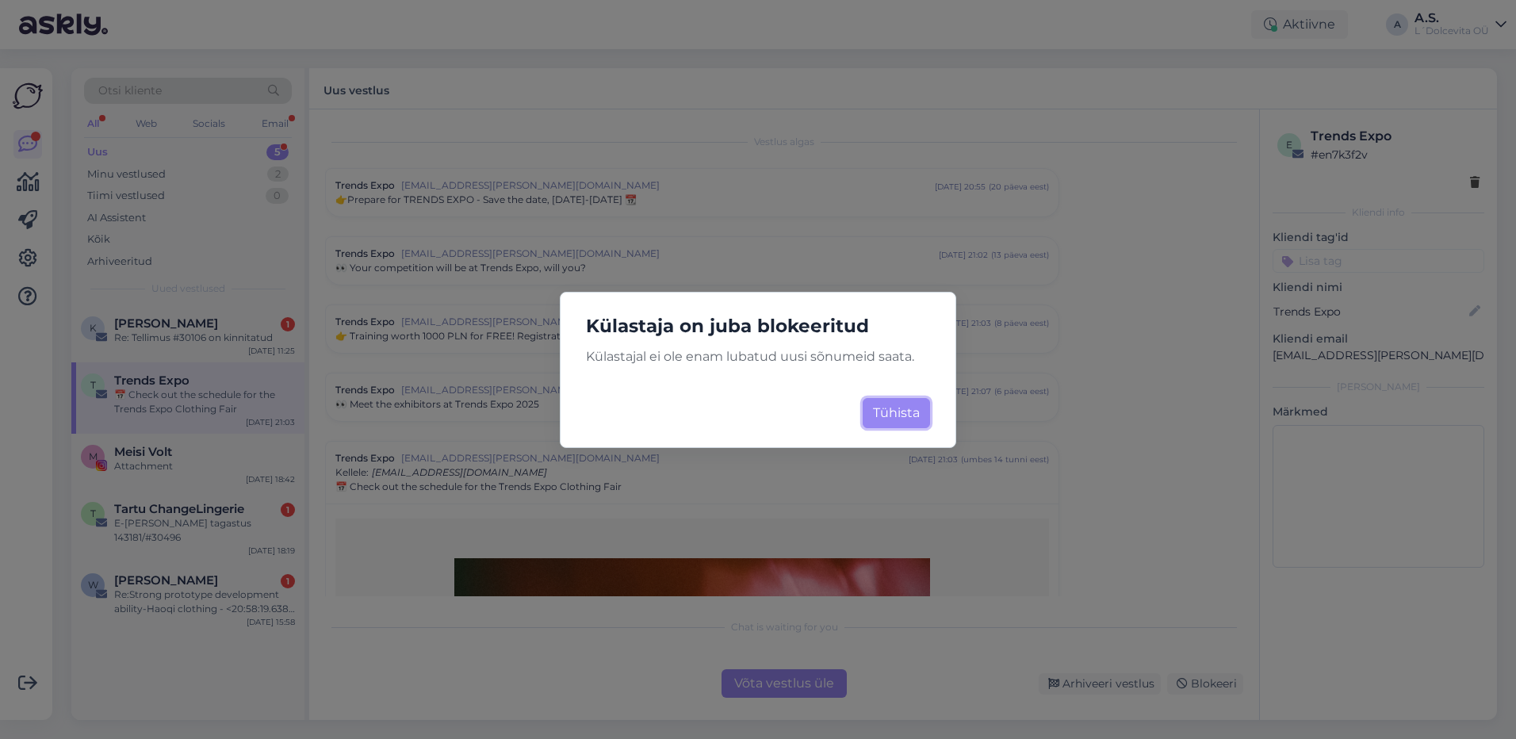
click at [903, 412] on button "Tühista" at bounding box center [896, 413] width 67 height 30
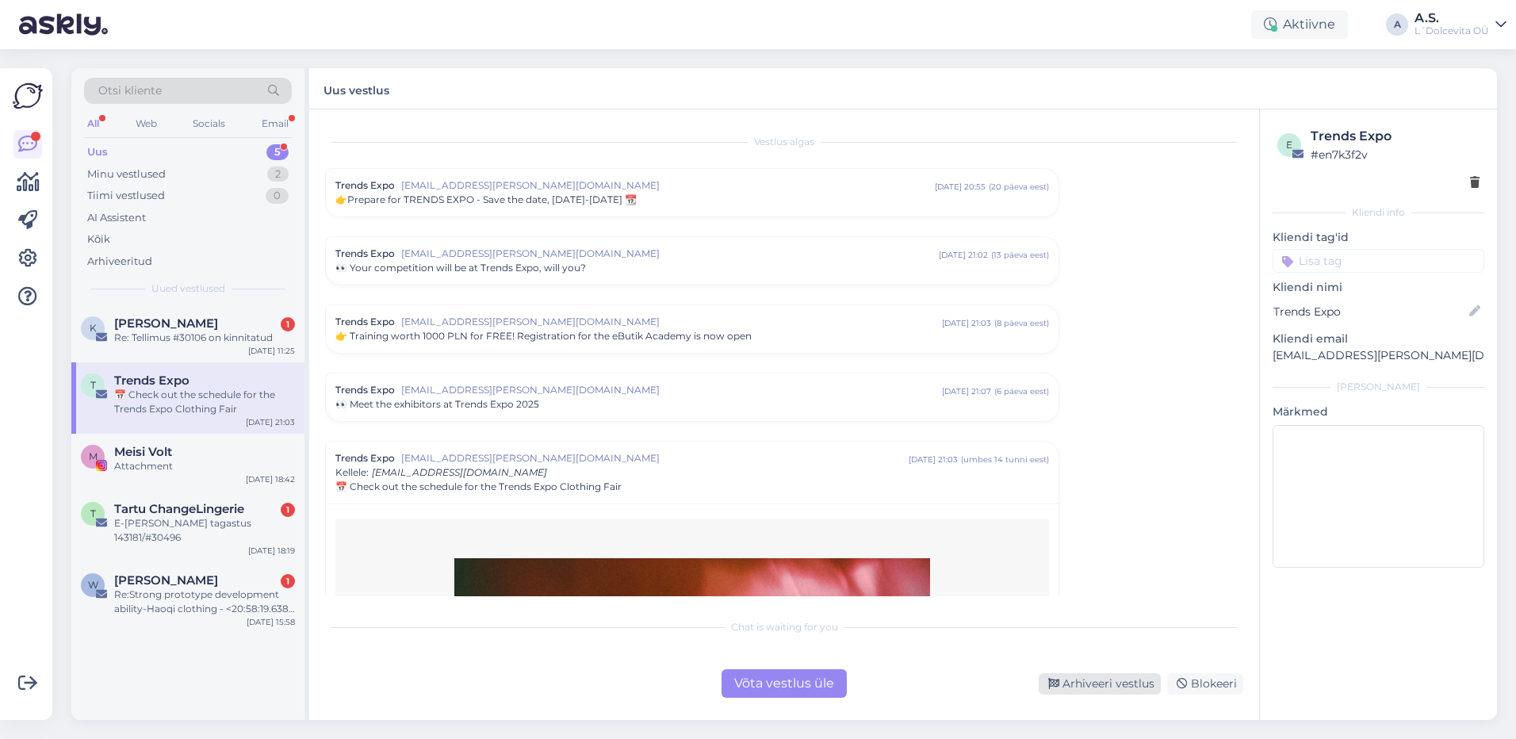
click at [1064, 683] on div "Arhiveeri vestlus" at bounding box center [1100, 683] width 122 height 21
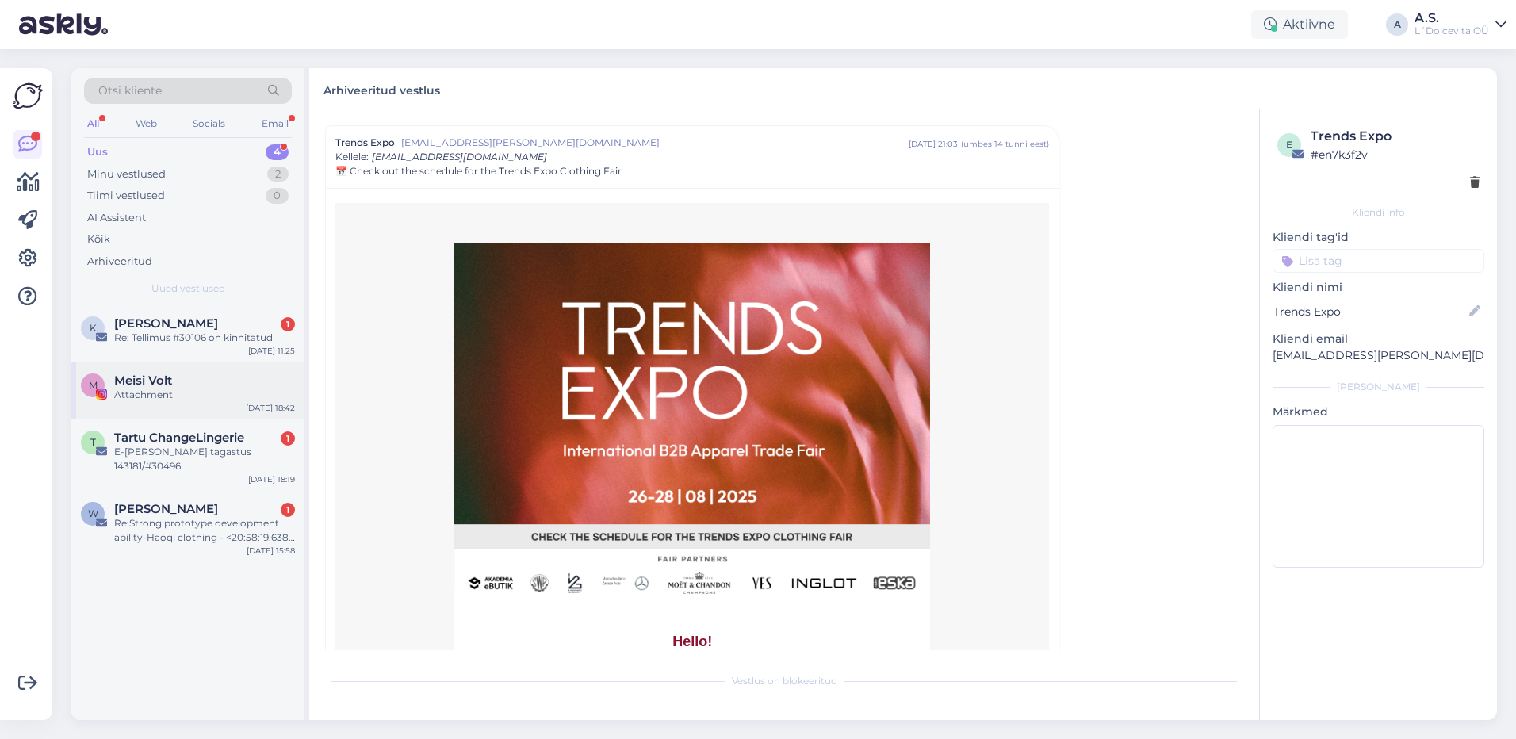
click at [239, 389] on div "Attachment" at bounding box center [204, 395] width 181 height 14
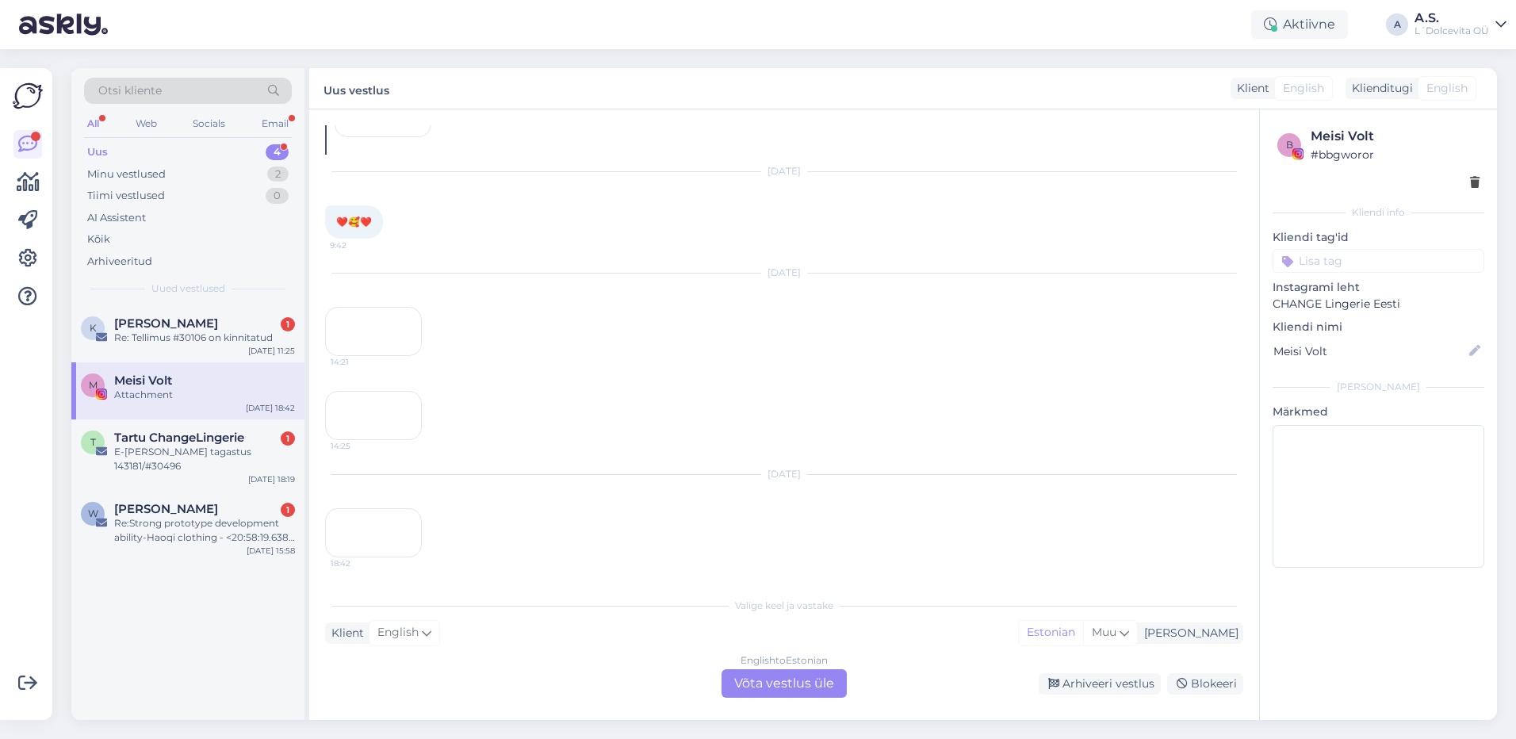
scroll to position [1080, 0]
click at [1126, 691] on div "Arhiveeri vestlus" at bounding box center [1100, 683] width 122 height 21
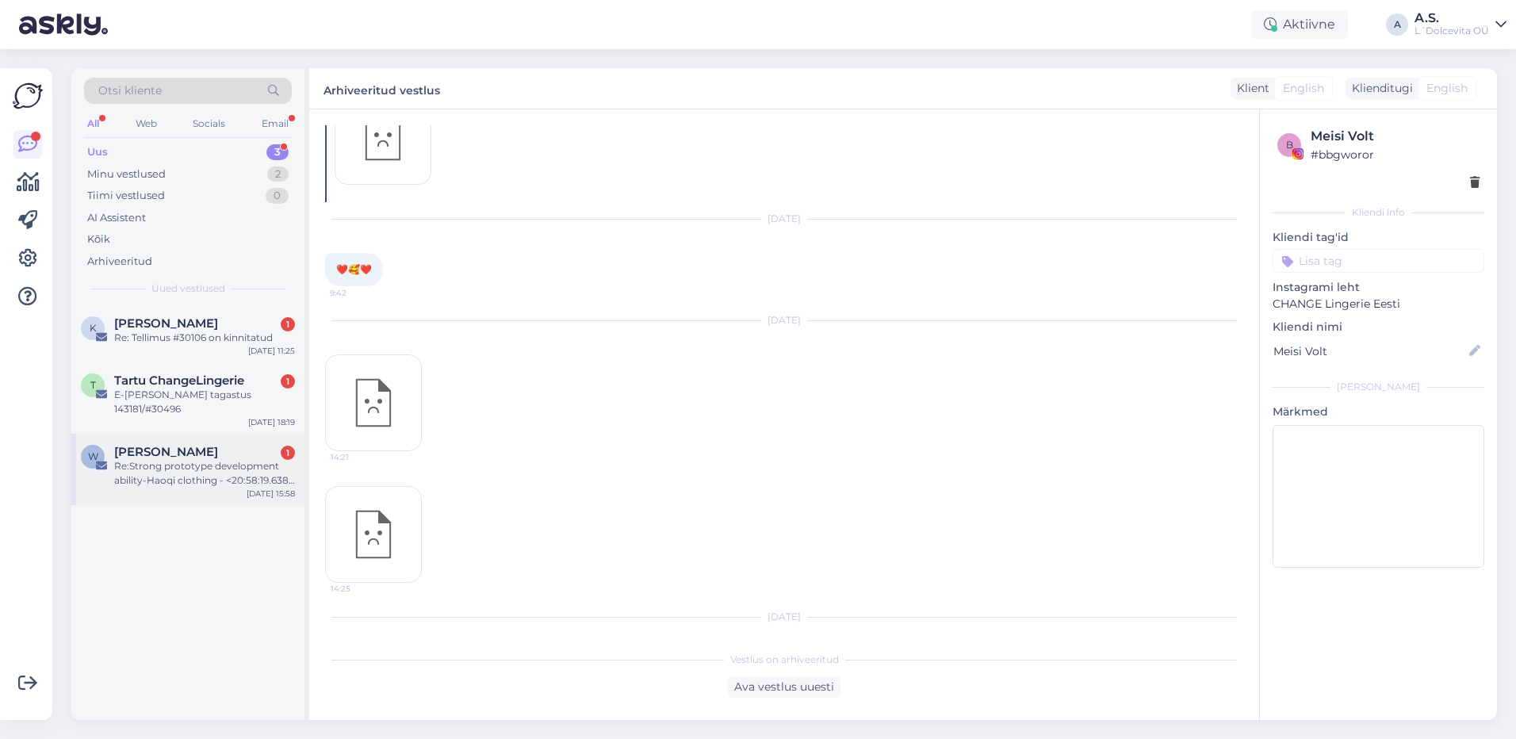
click at [261, 487] on div "w [PERSON_NAME] 1 Re:Strong prototype development ability-Haoqi clothing - <20:…" at bounding box center [187, 469] width 233 height 71
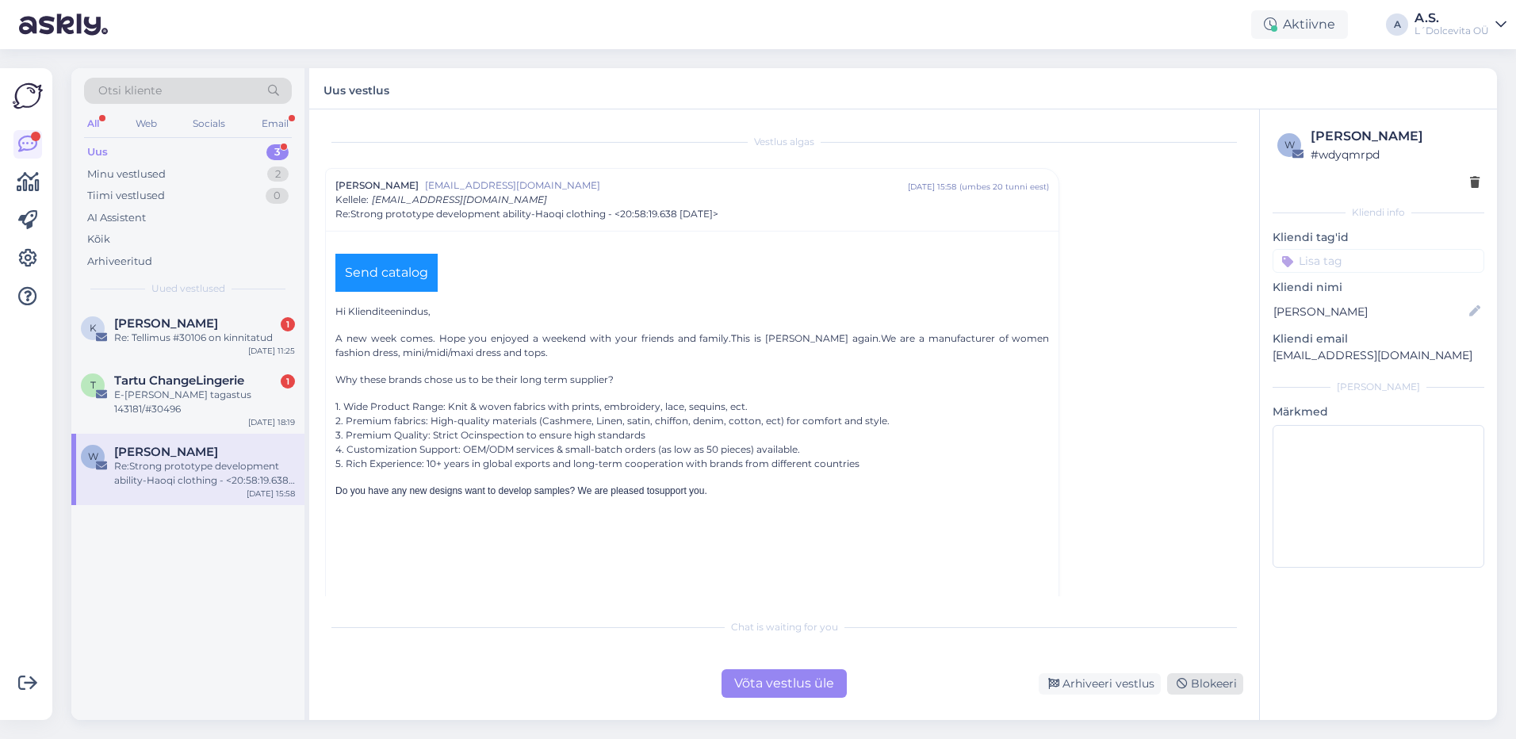
click at [1196, 687] on div "Blokeeri" at bounding box center [1205, 683] width 76 height 21
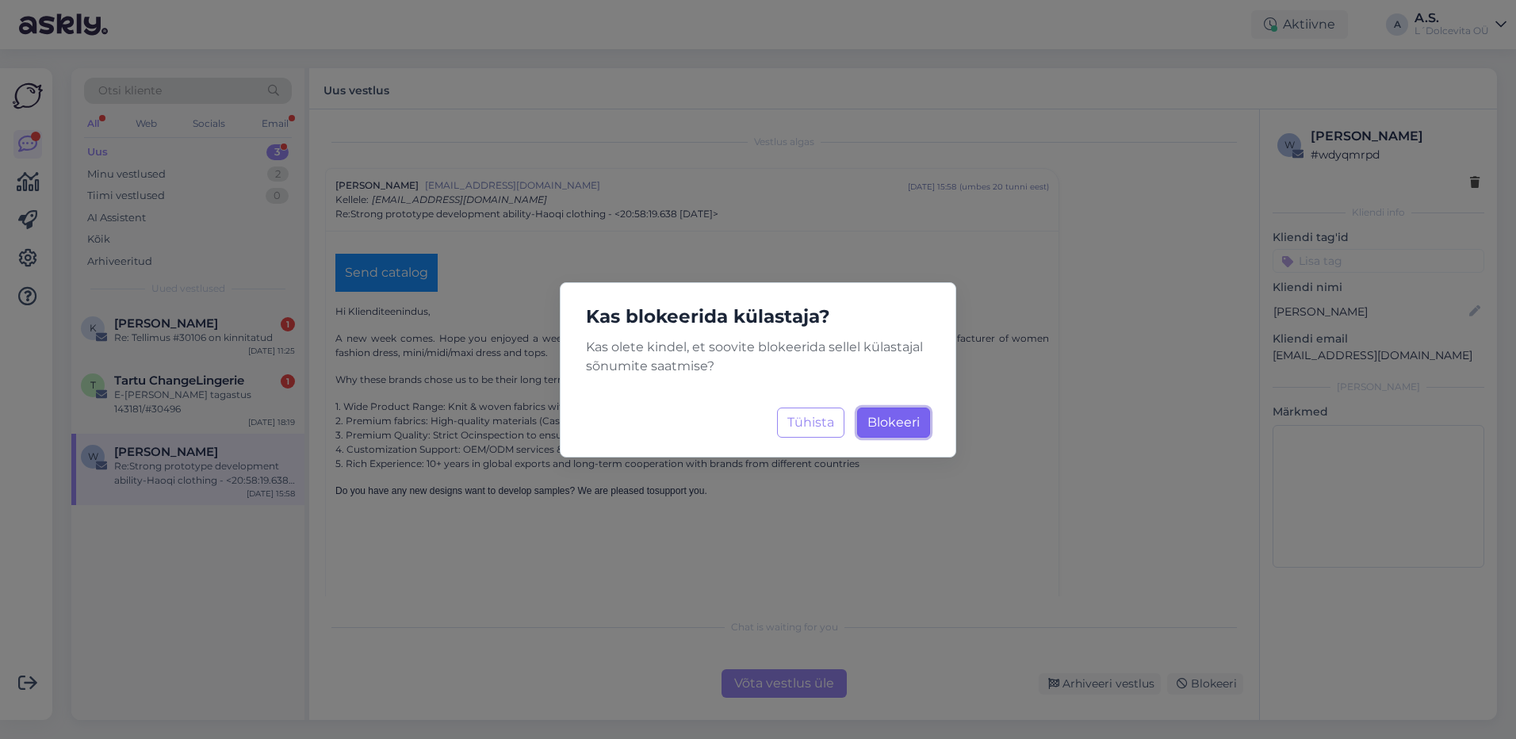
click at [890, 419] on span "Blokeeri" at bounding box center [893, 422] width 52 height 15
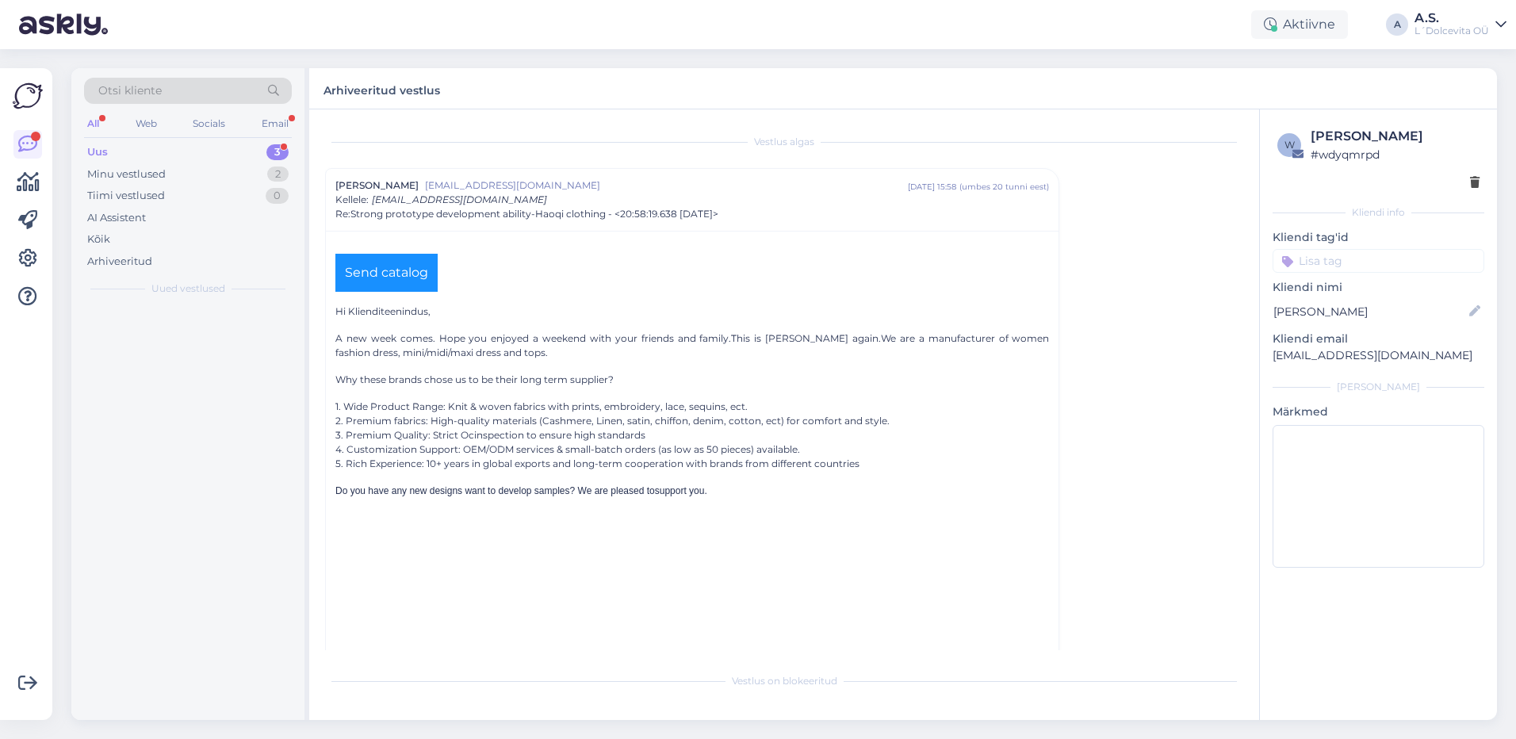
scroll to position [43, 0]
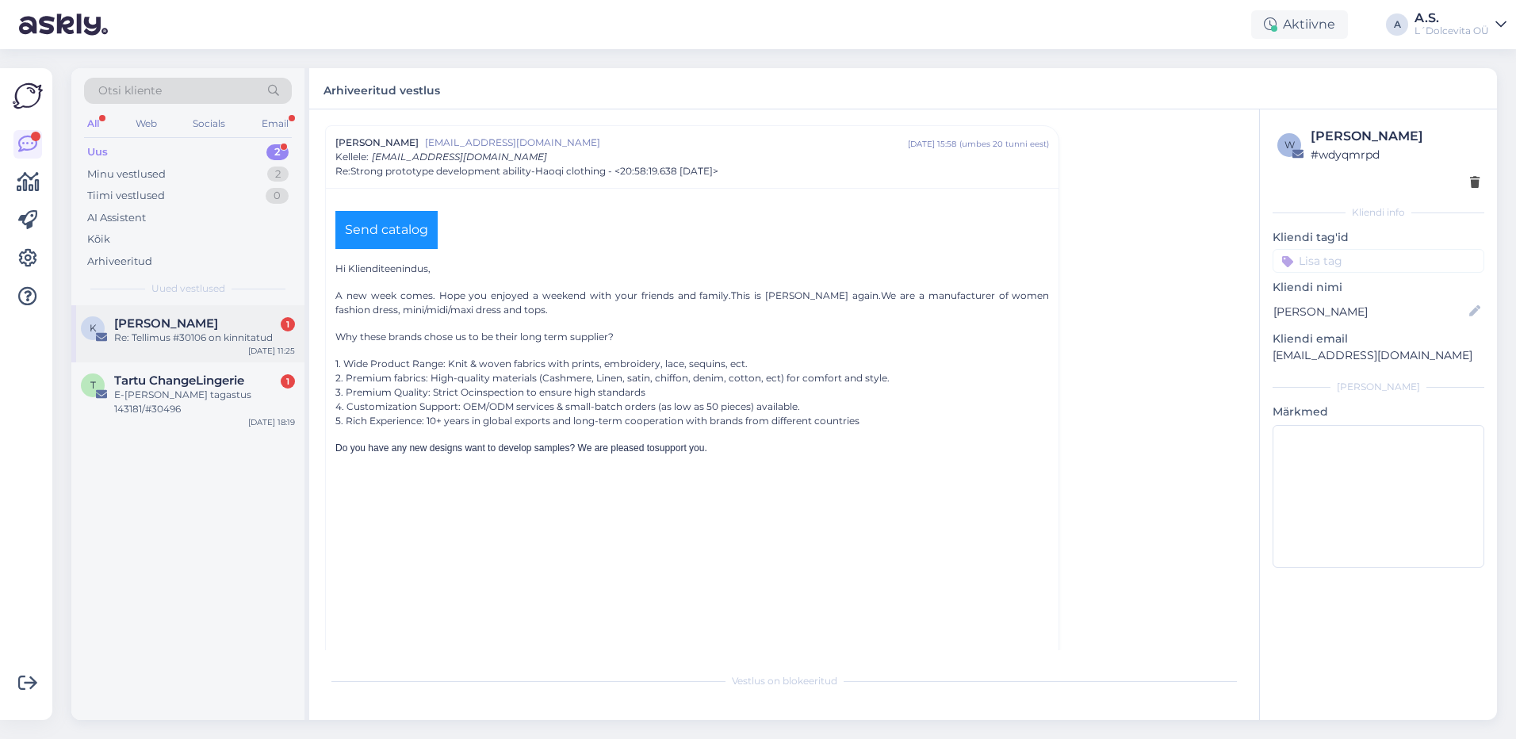
click at [227, 343] on div "Re: Tellimus #30106 on kinnitatud" at bounding box center [204, 338] width 181 height 14
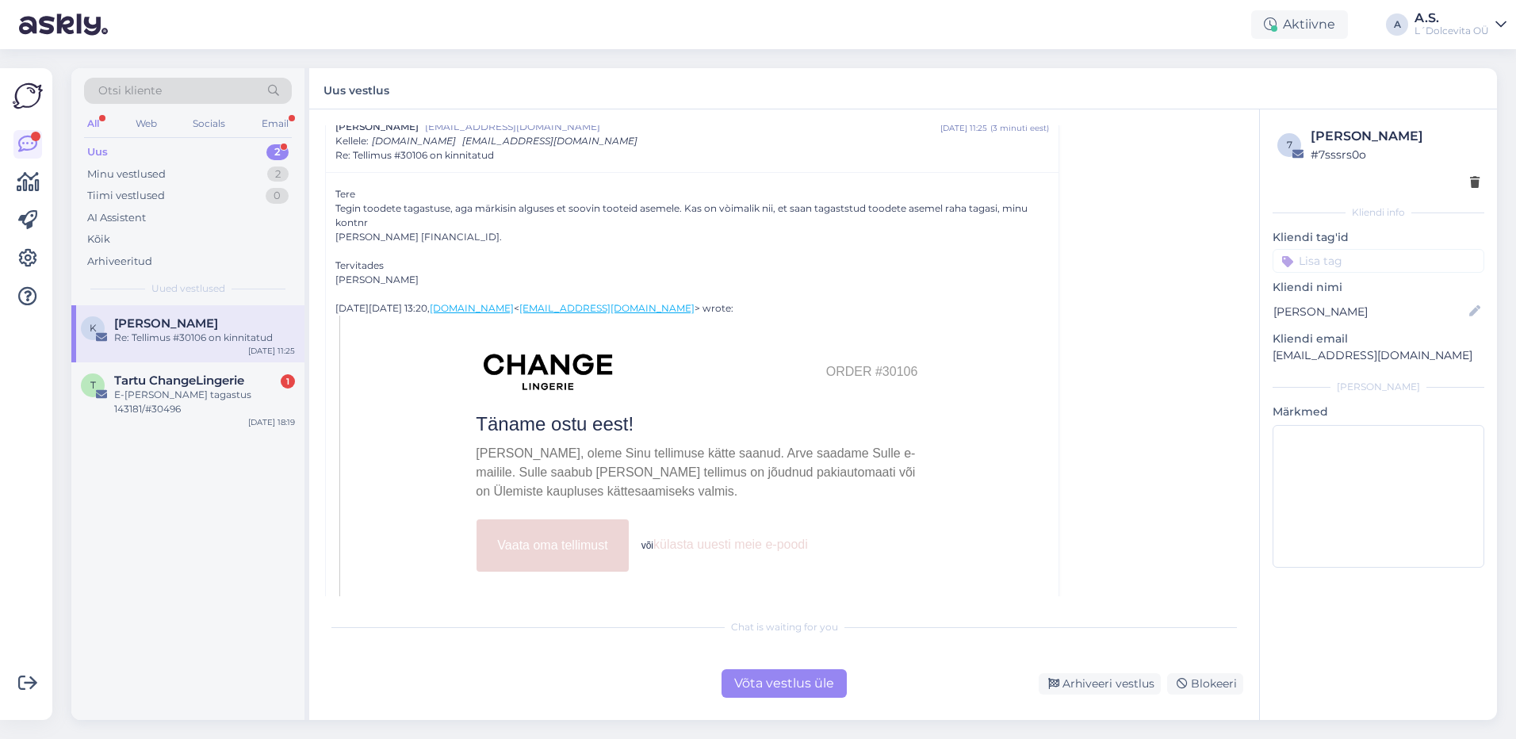
scroll to position [238, 0]
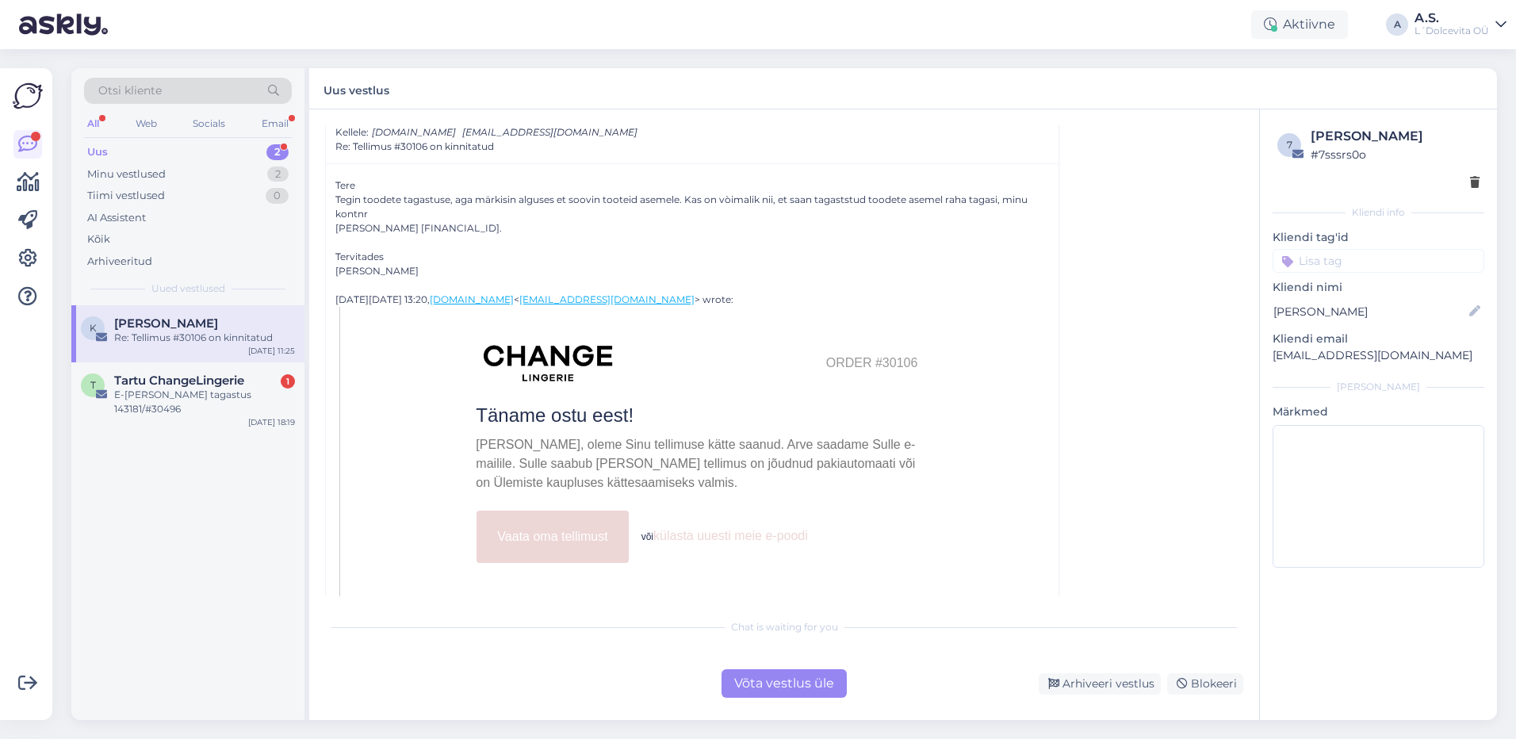
click at [775, 688] on div "Võta vestlus üle" at bounding box center [783, 683] width 125 height 29
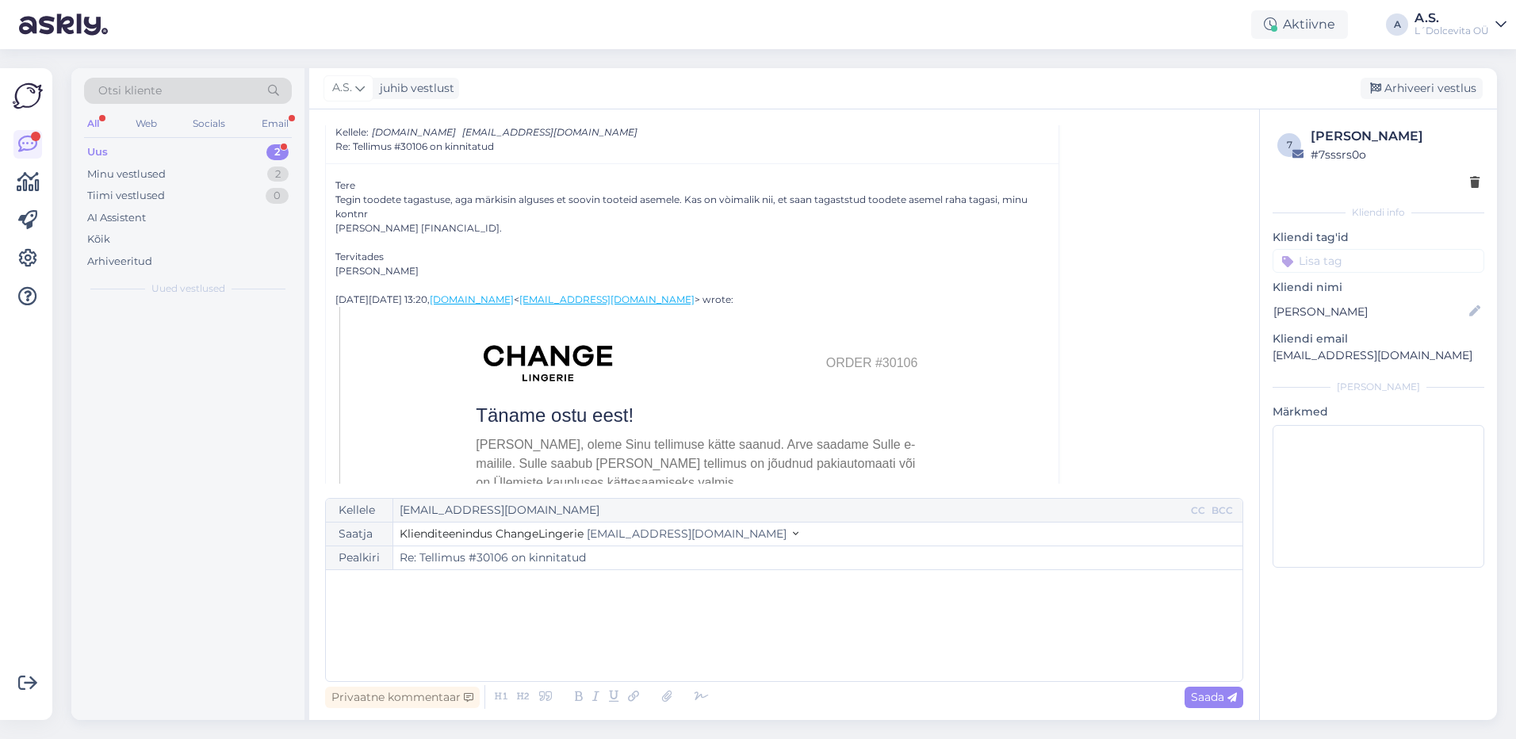
scroll to position [213, 0]
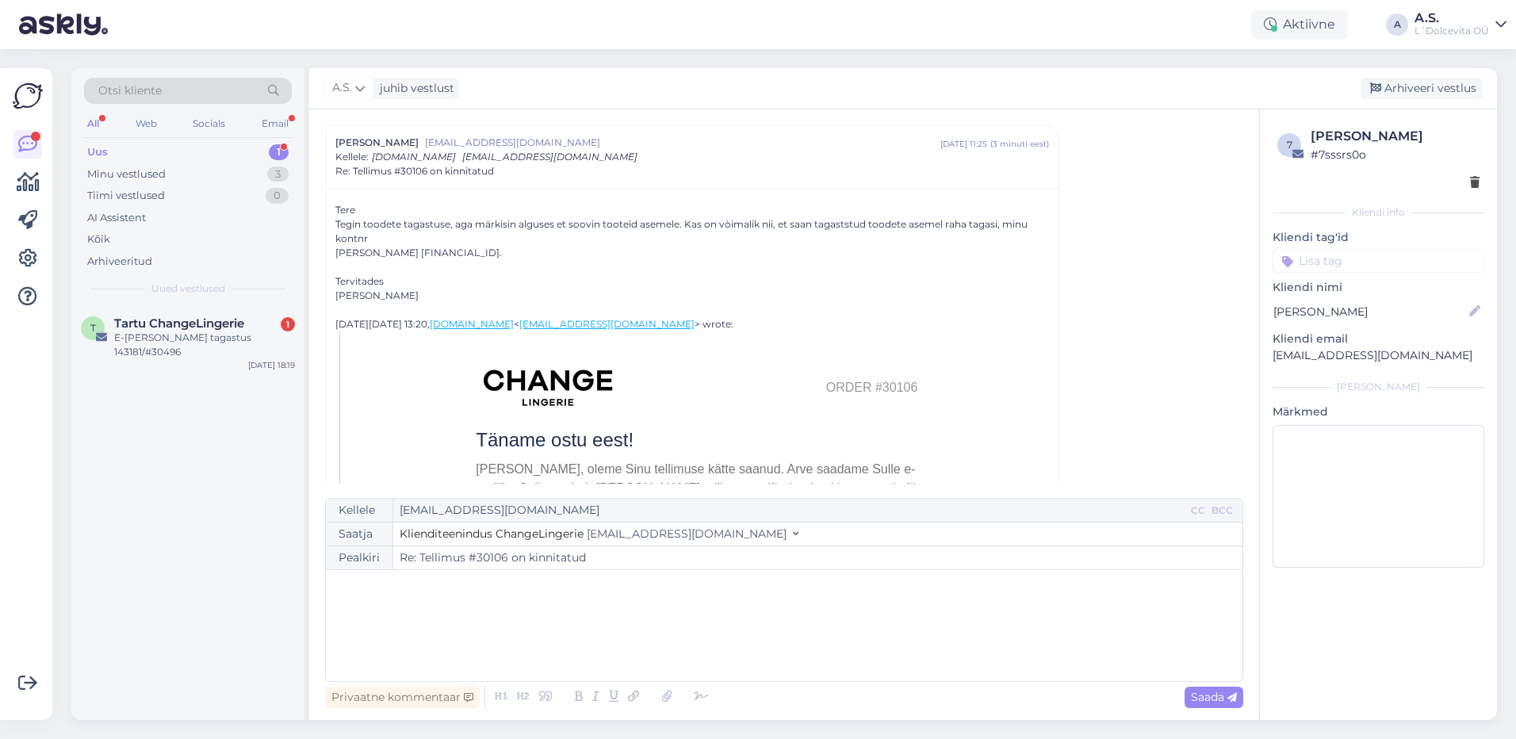
click at [755, 656] on div "﻿" at bounding box center [784, 625] width 901 height 95
click at [1207, 694] on span "Saada" at bounding box center [1214, 697] width 46 height 14
type input "Re: Re: Tellimus #30106 on kinnitatud"
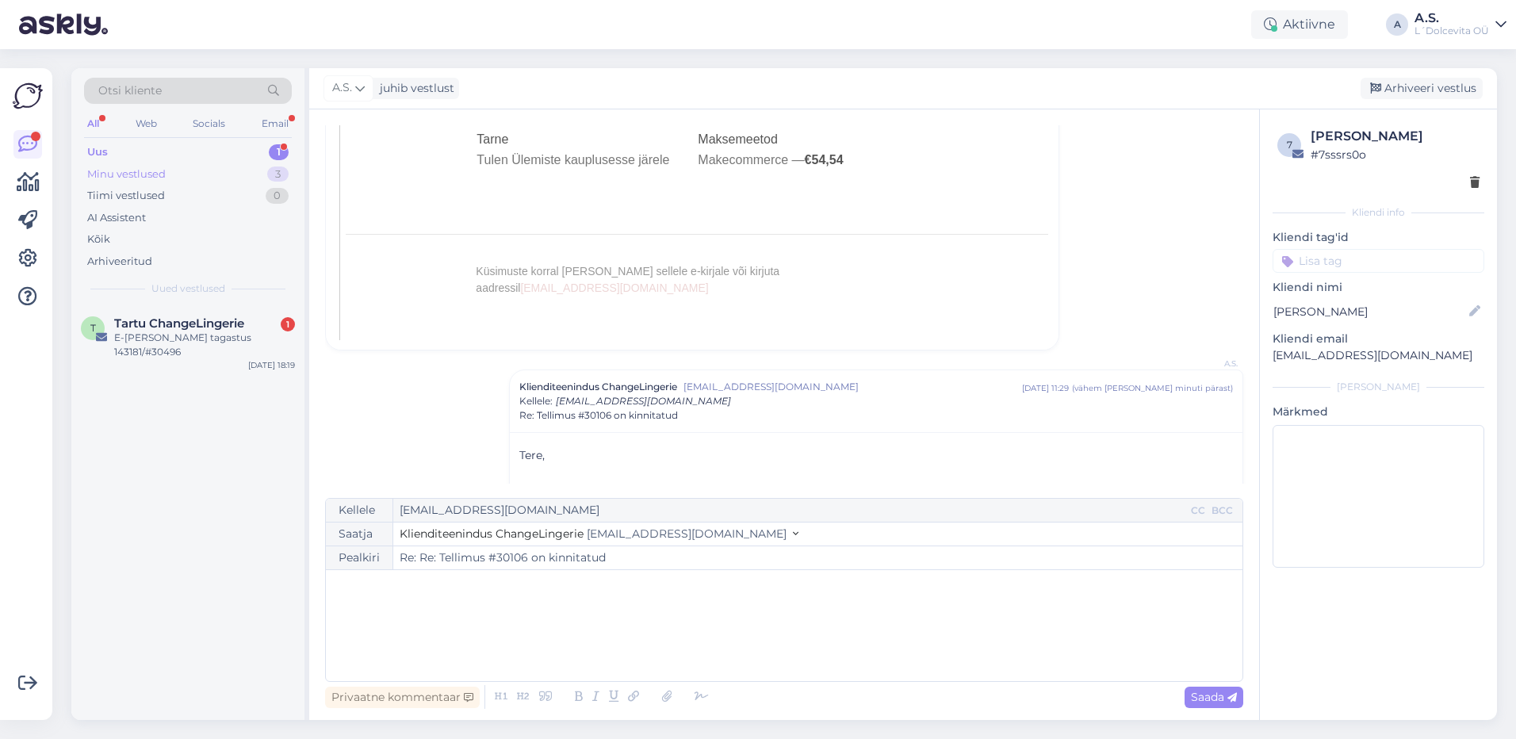
click at [184, 181] on div "Minu vestlused 3" at bounding box center [188, 174] width 208 height 22
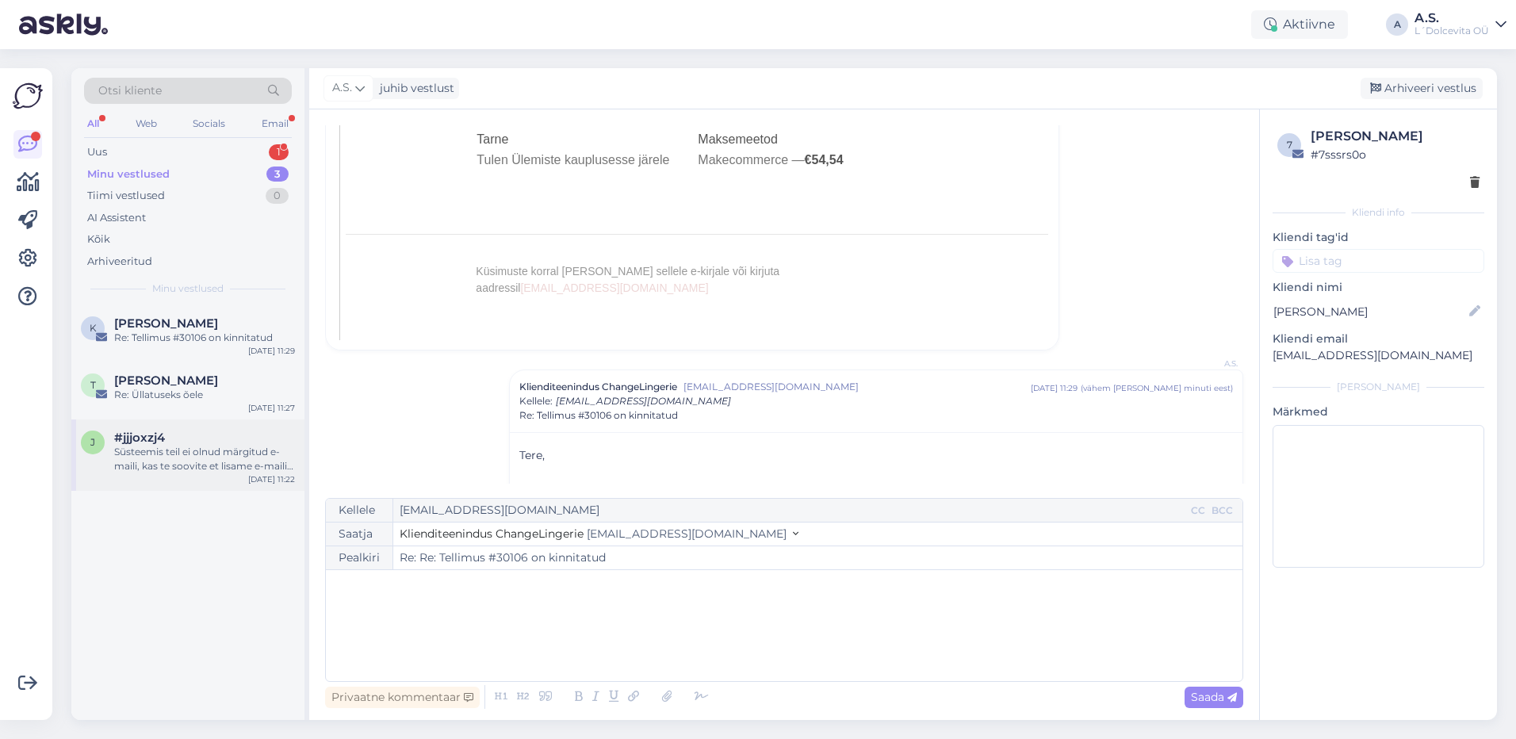
click at [175, 449] on div "Süsteemis teil ei olnud märgitud e-maili, kas te soovite et lisame e-maili [PER…" at bounding box center [204, 459] width 181 height 29
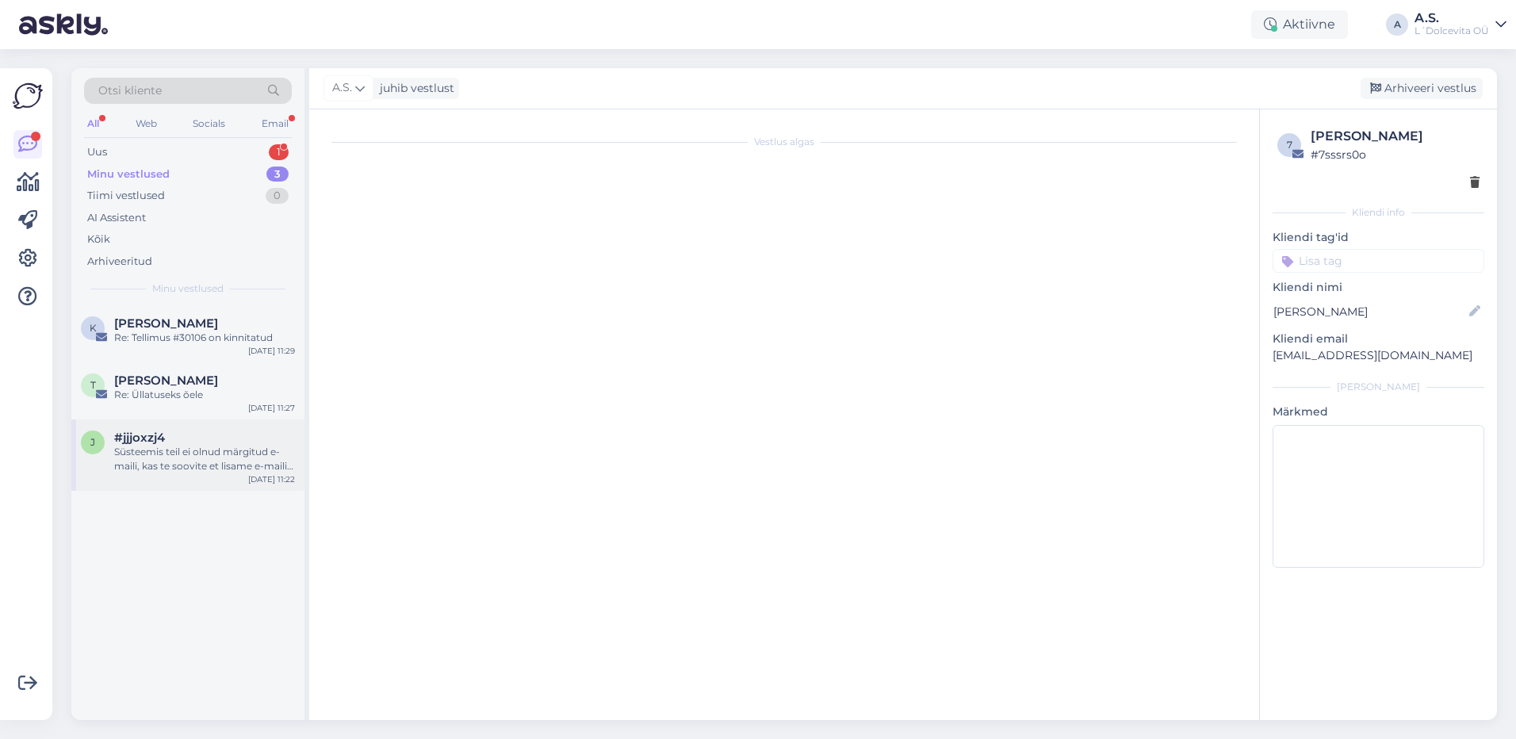
scroll to position [630, 0]
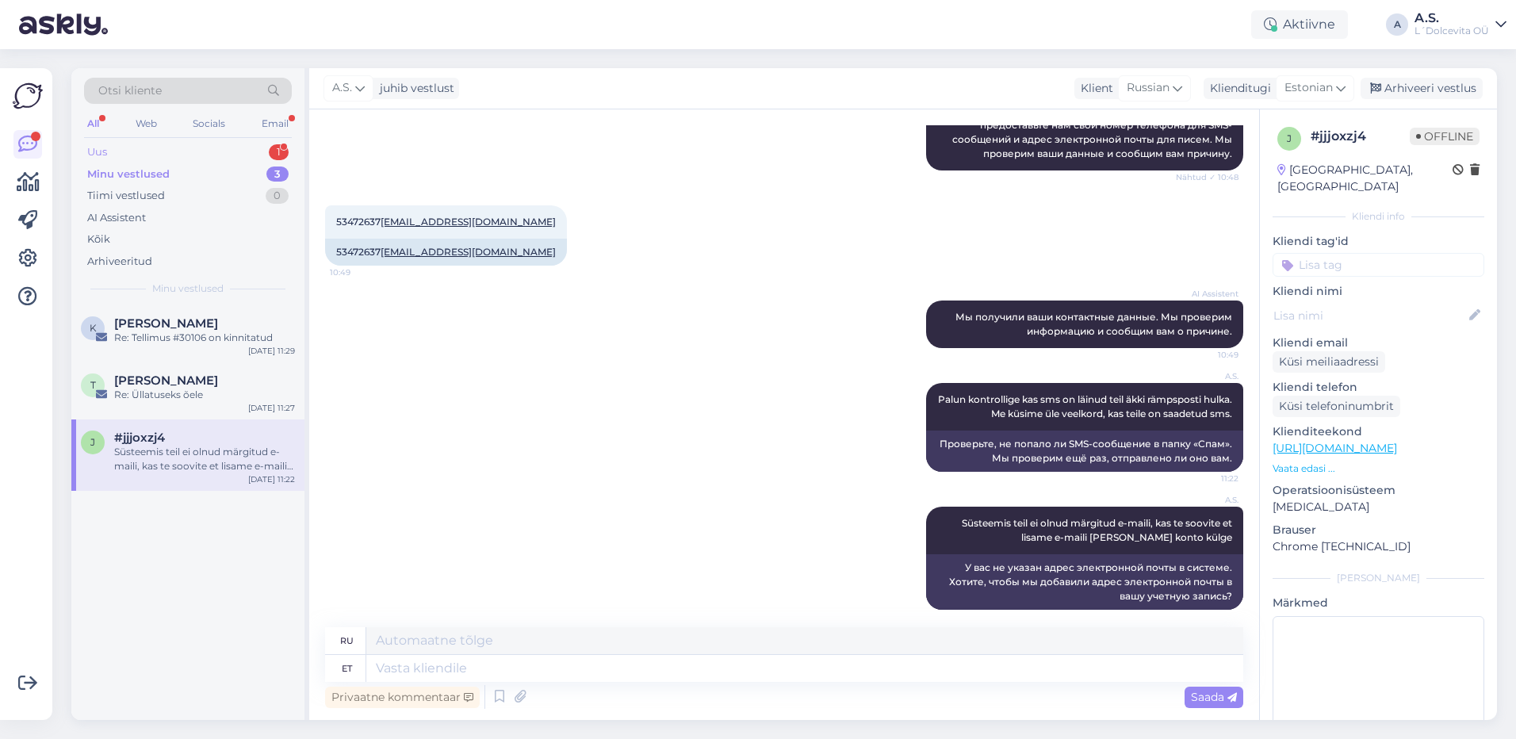
click at [107, 156] on div "Uus" at bounding box center [97, 152] width 20 height 16
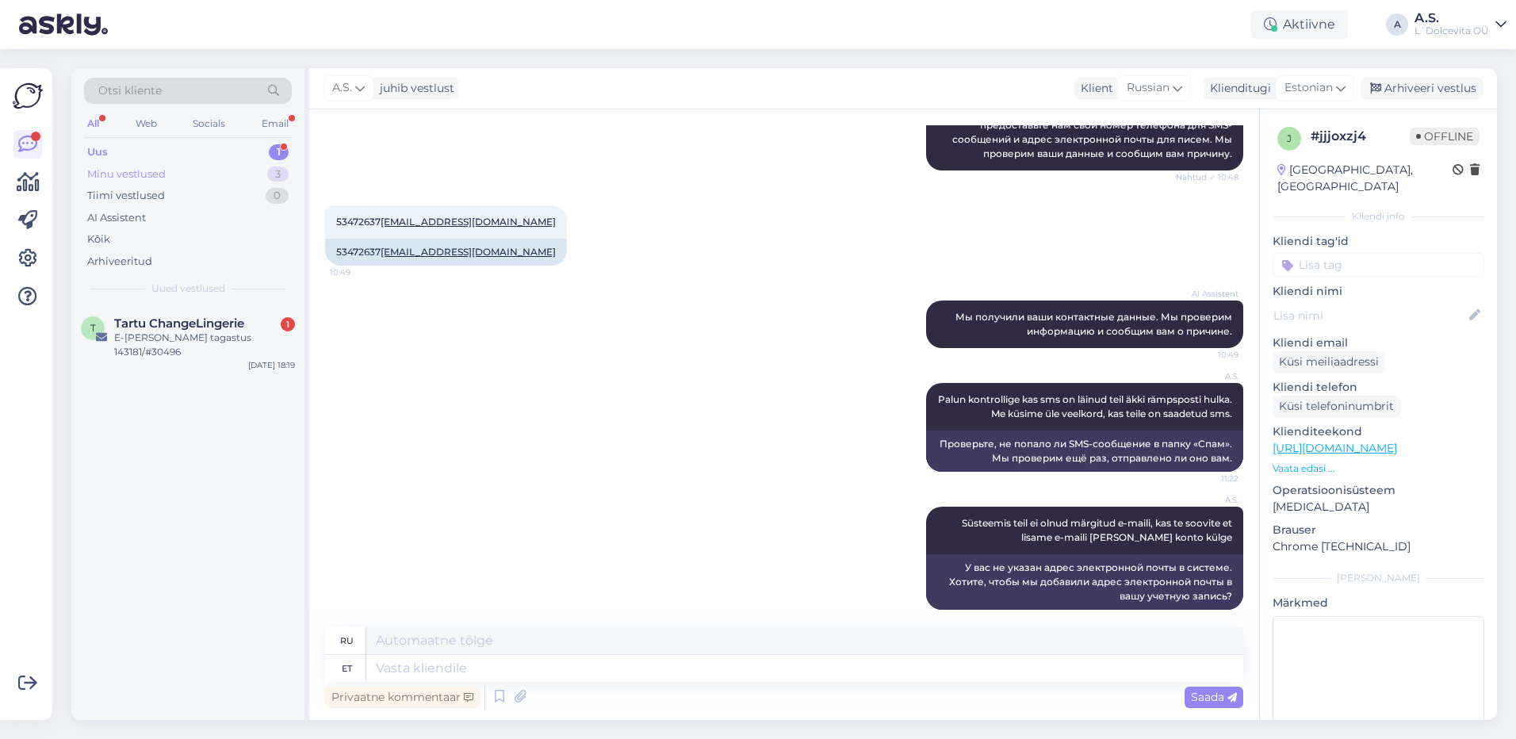
click at [131, 170] on div "Minu vestlused" at bounding box center [126, 174] width 78 height 16
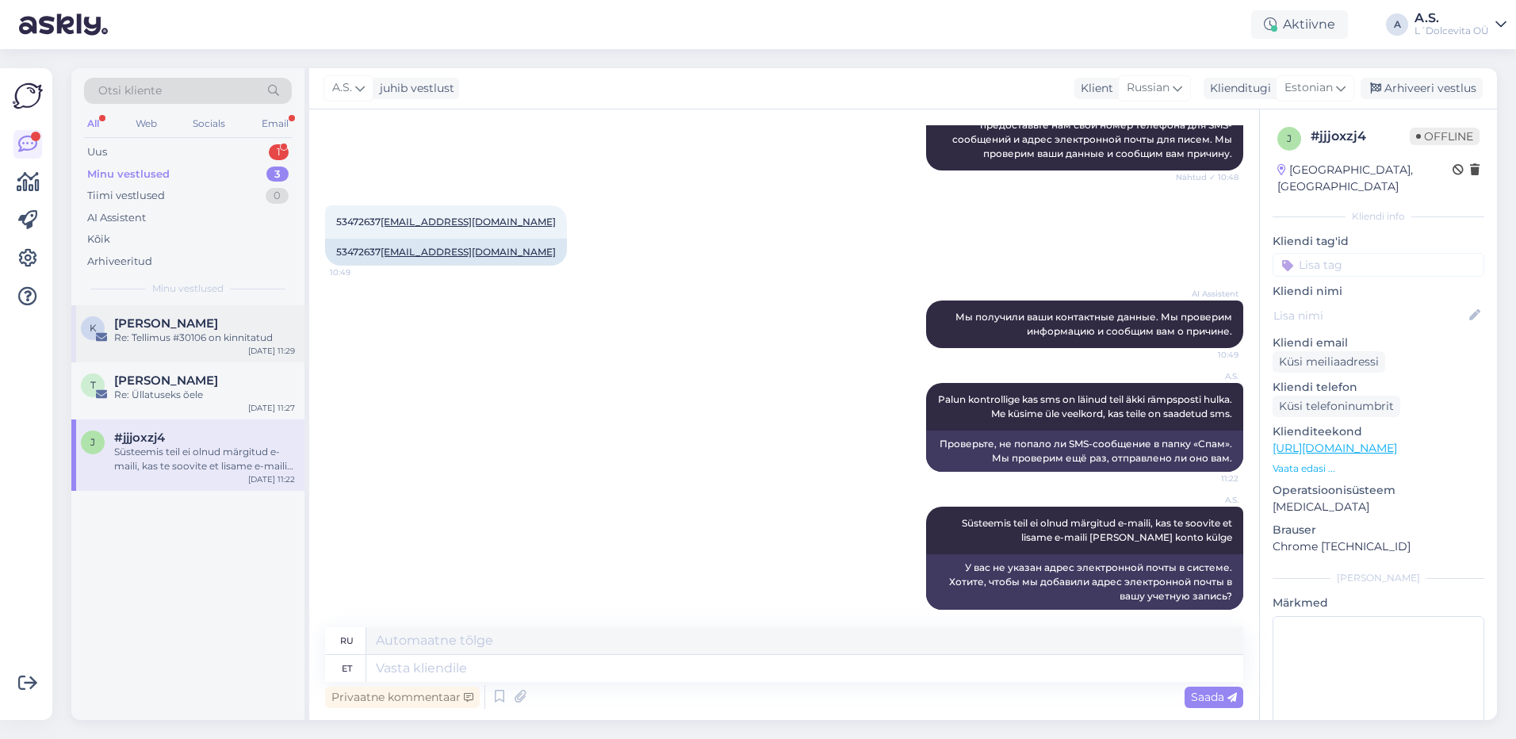
click at [182, 332] on div "Re: Tellimus #30106 on kinnitatud" at bounding box center [204, 338] width 181 height 14
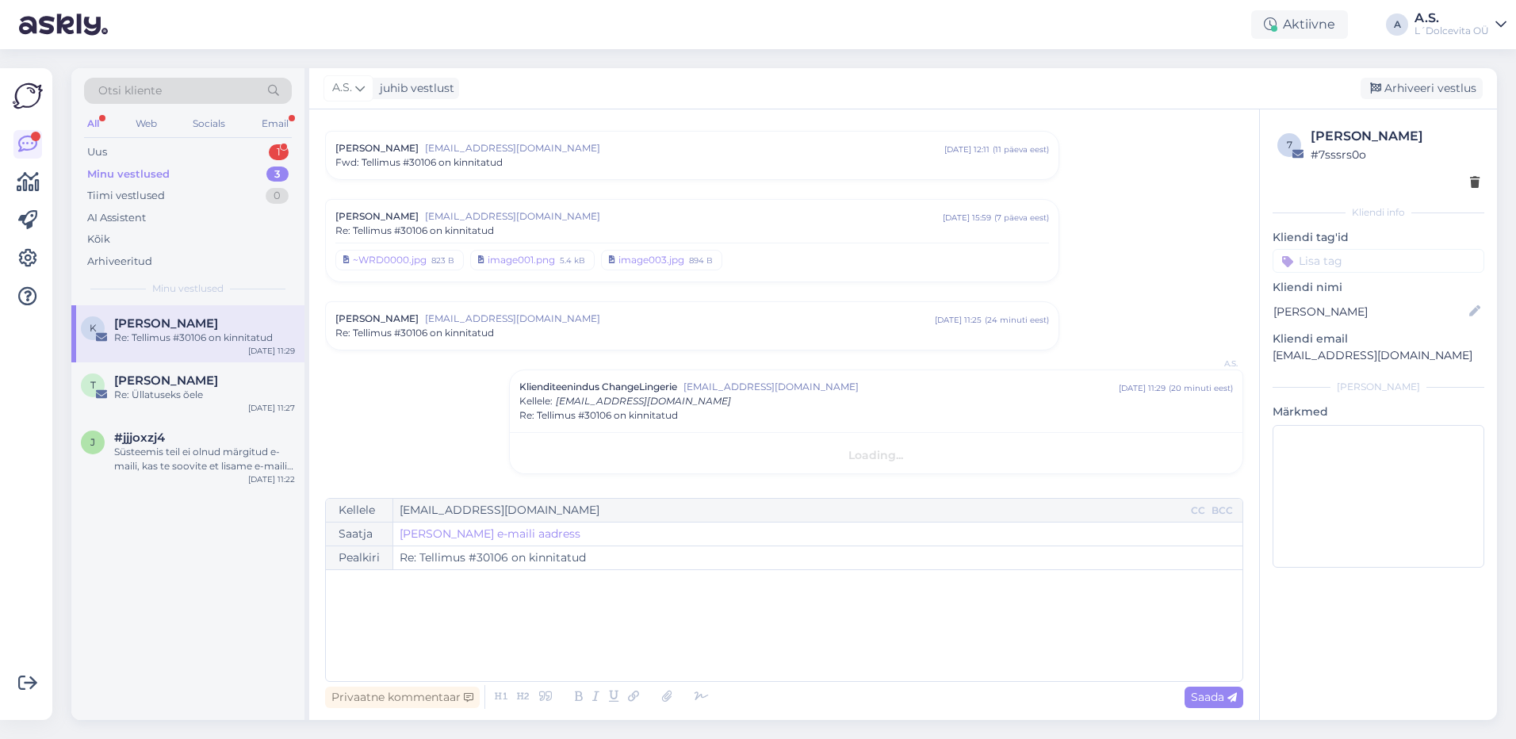
scroll to position [37, 0]
click at [205, 392] on div "Re: Üllatuseks õele" at bounding box center [204, 395] width 181 height 14
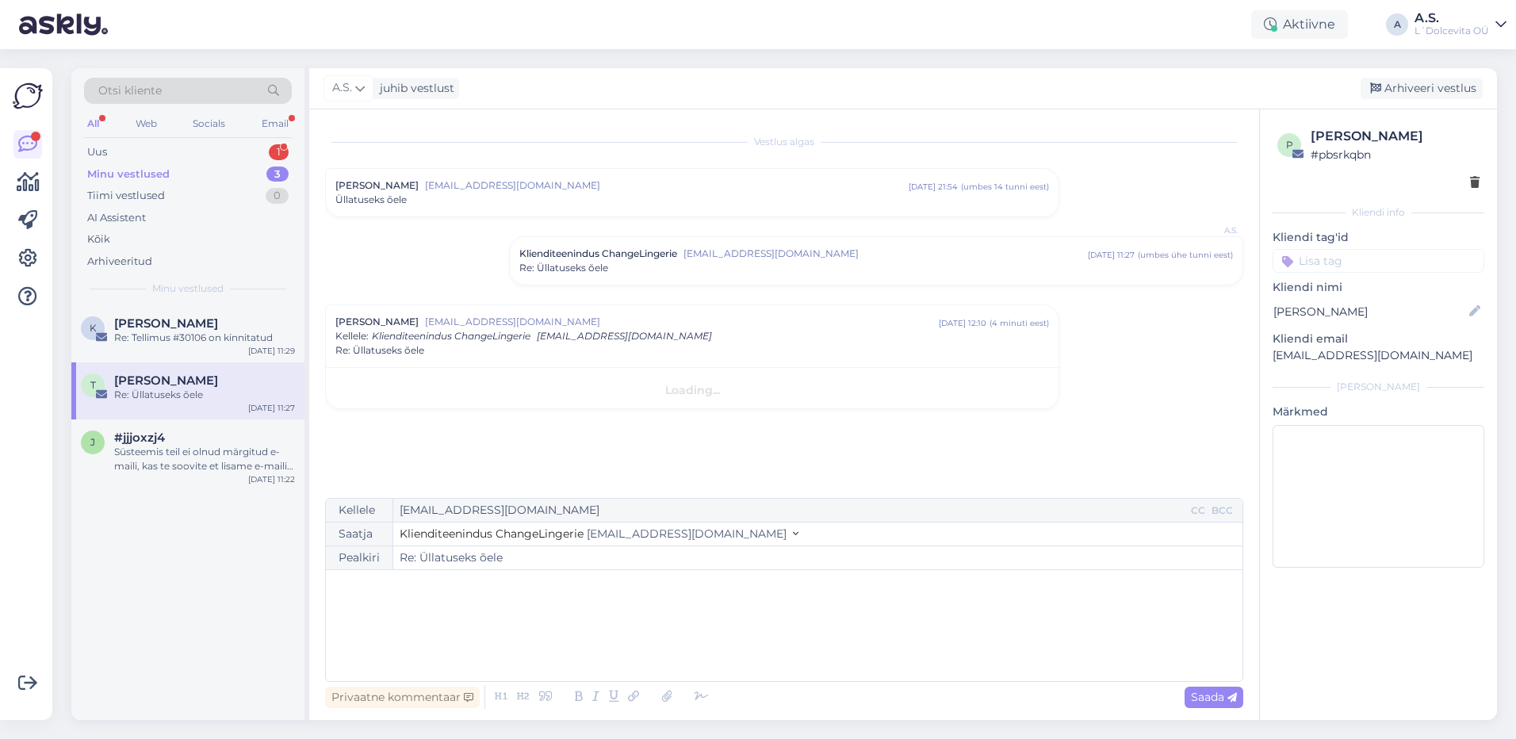
scroll to position [0, 0]
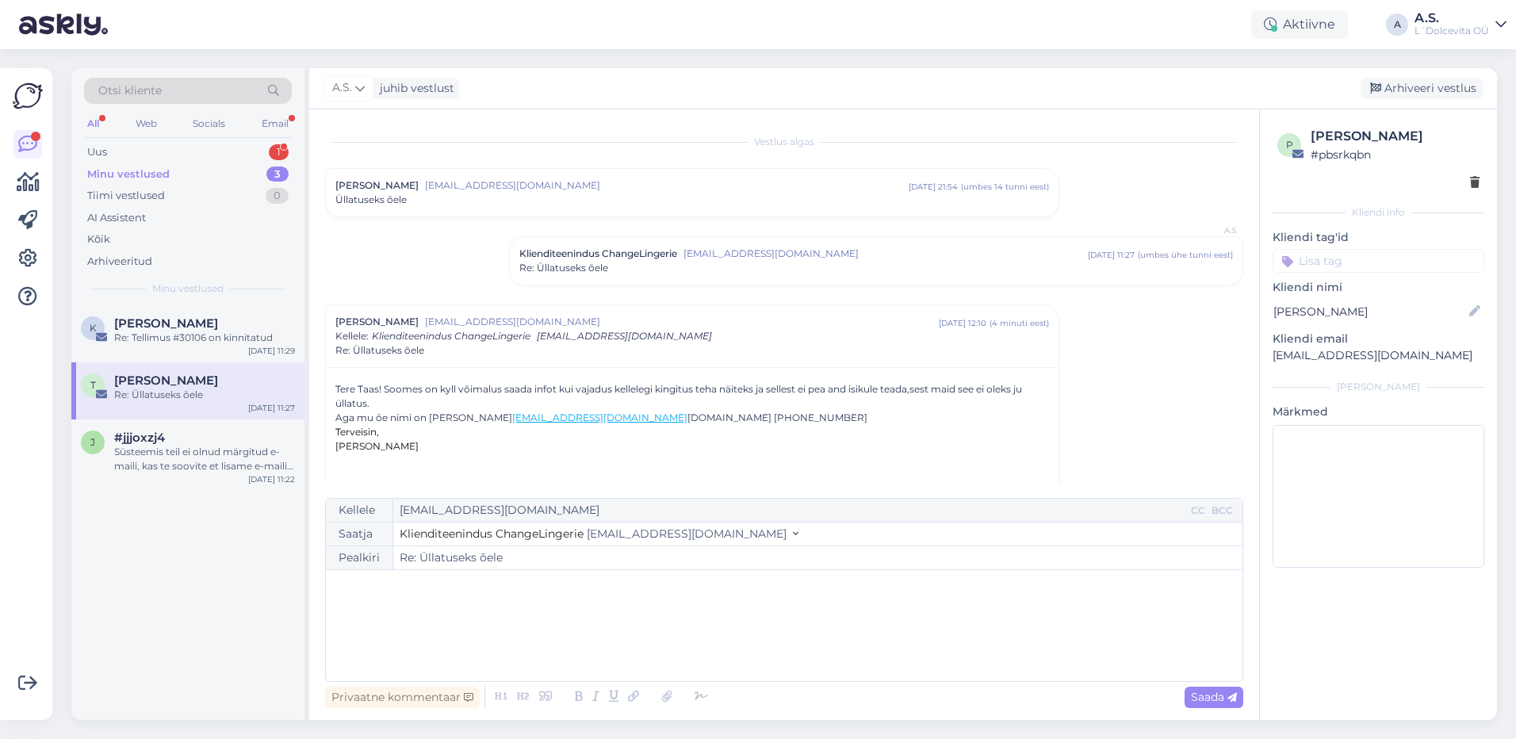
click at [422, 587] on p "﻿" at bounding box center [784, 586] width 901 height 17
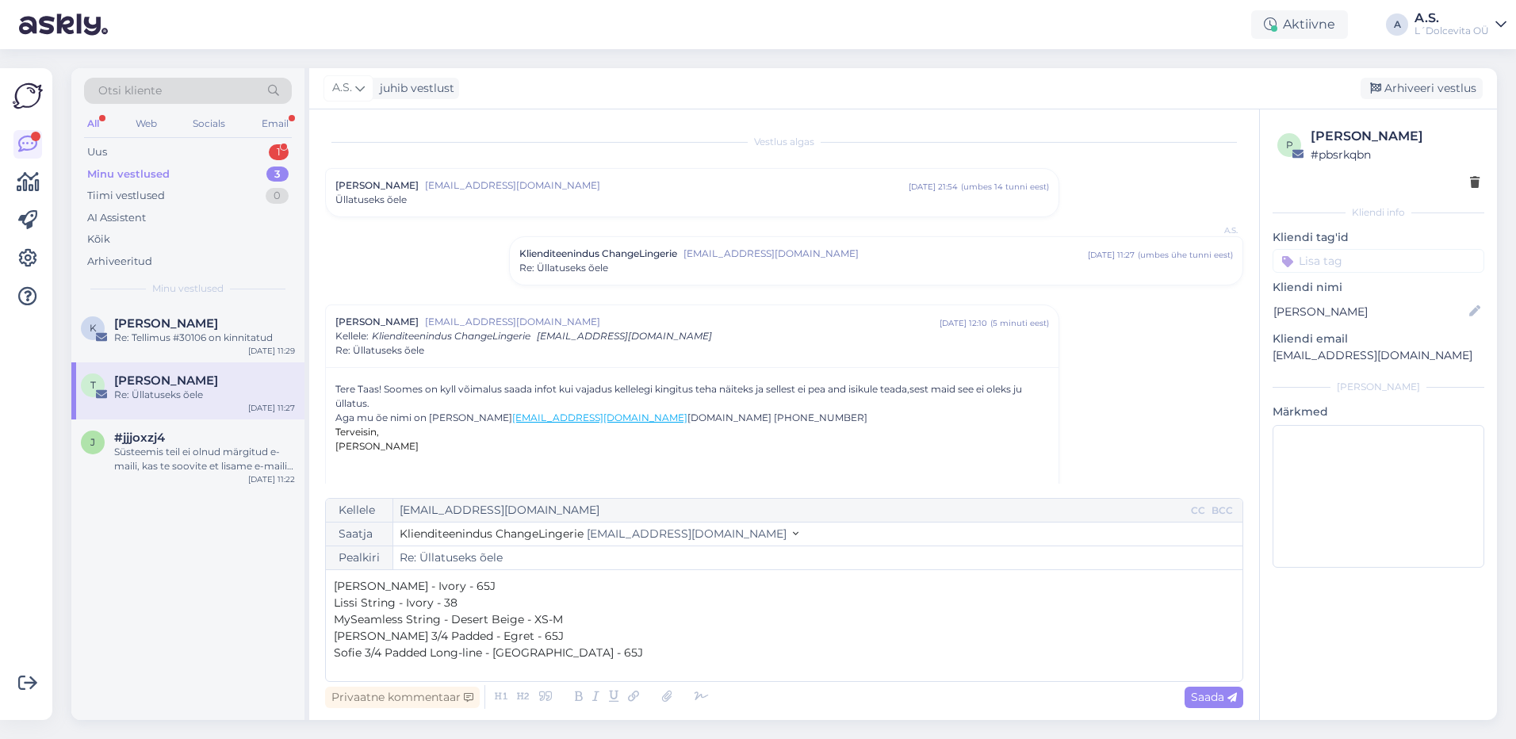
click at [336, 585] on span "[PERSON_NAME] - Ivory - 65J" at bounding box center [415, 586] width 162 height 14
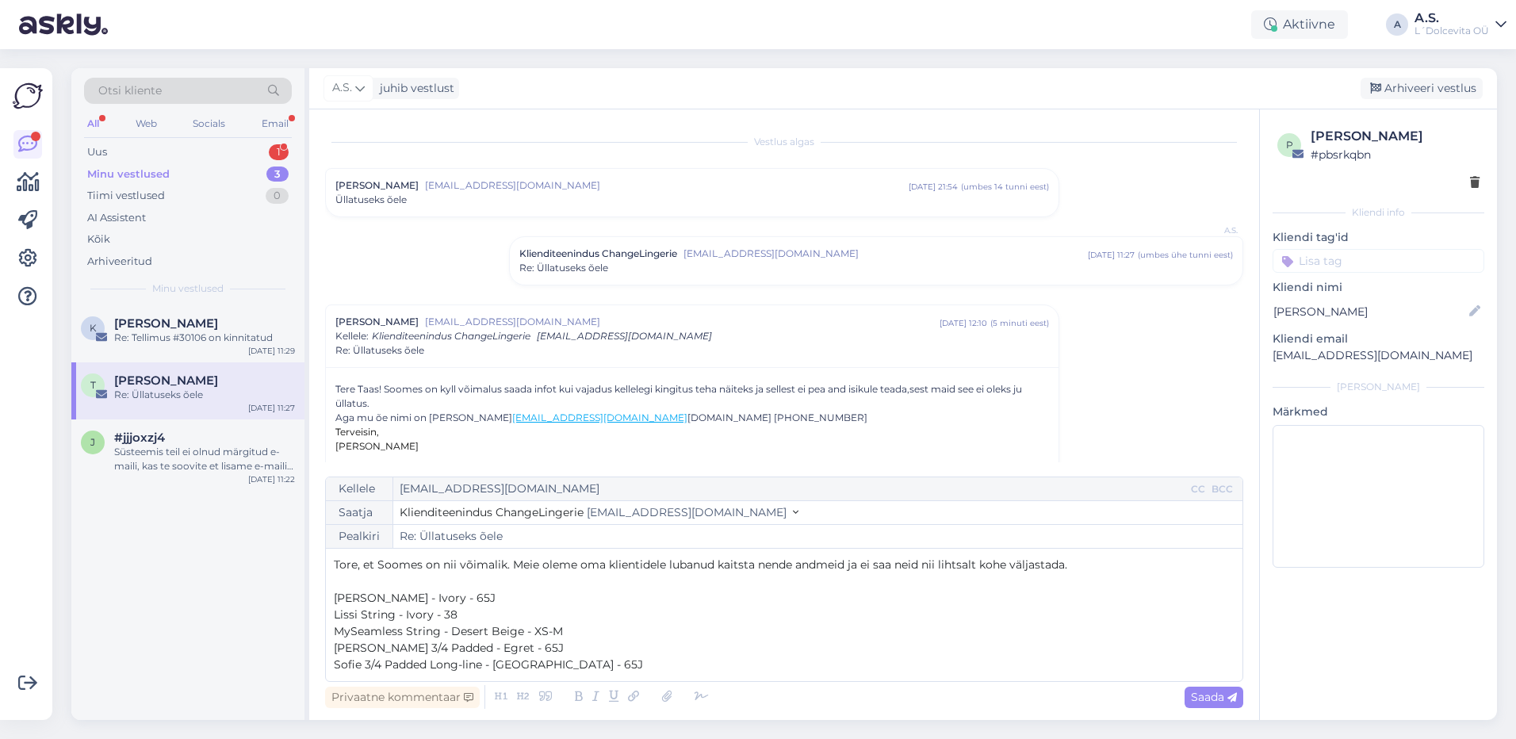
click at [348, 585] on p "﻿" at bounding box center [784, 581] width 901 height 17
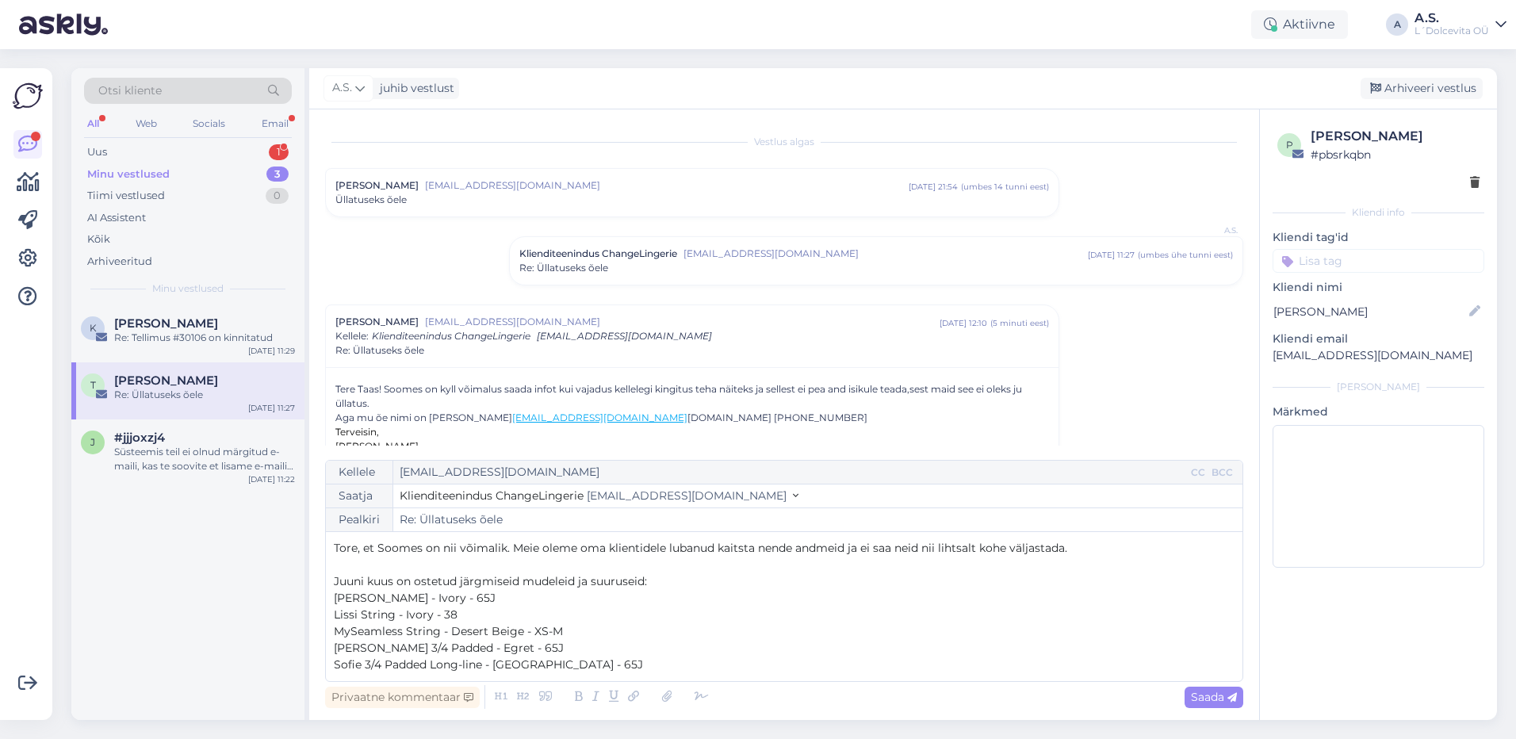
click at [609, 660] on p "Sofie 3/4 Padded Long-line - [GEOGRAPHIC_DATA] - 65J" at bounding box center [784, 664] width 901 height 17
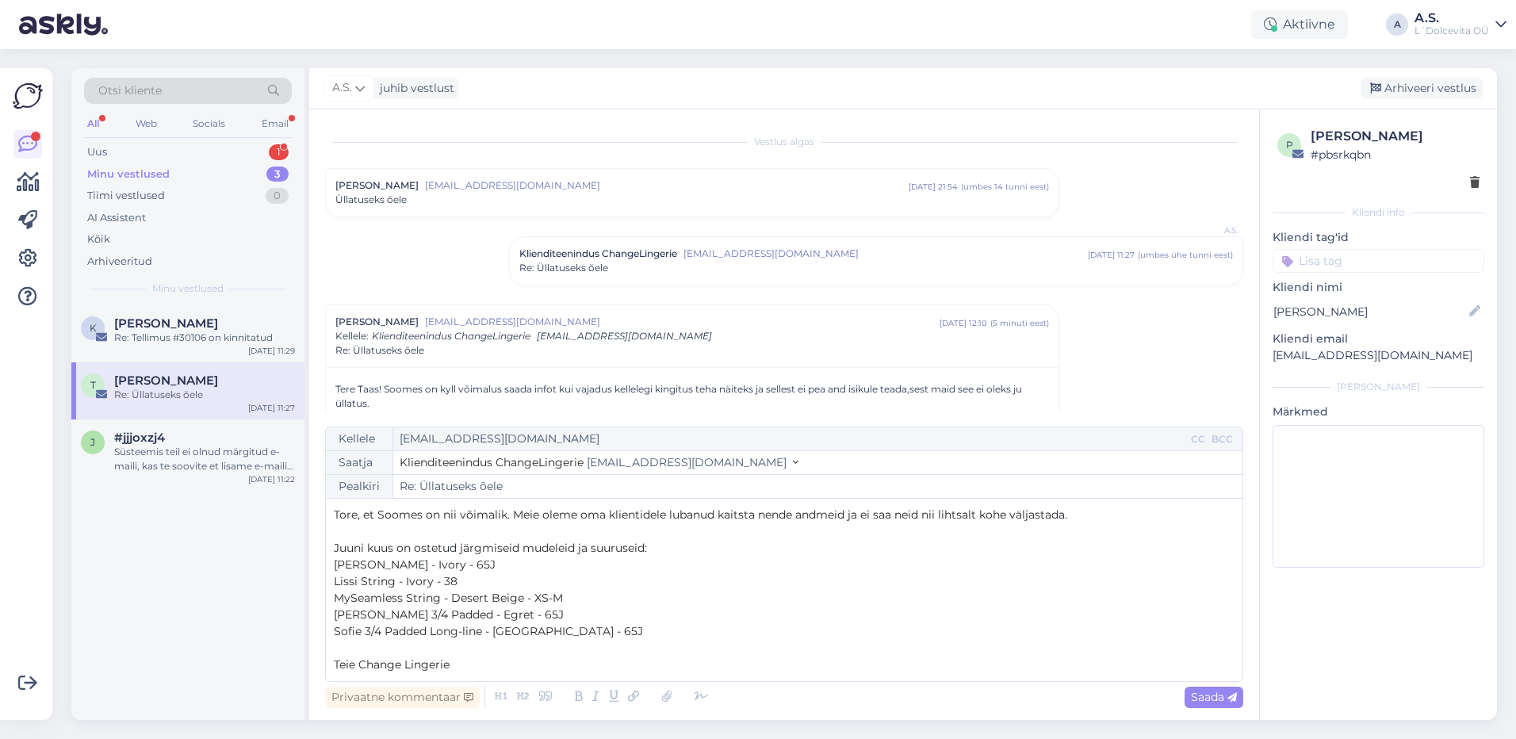
click at [1132, 512] on p "Tore, et Soomes on nii võimalik. Meie oleme oma klientidele lubanud kaitsta nen…" at bounding box center [784, 515] width 901 height 17
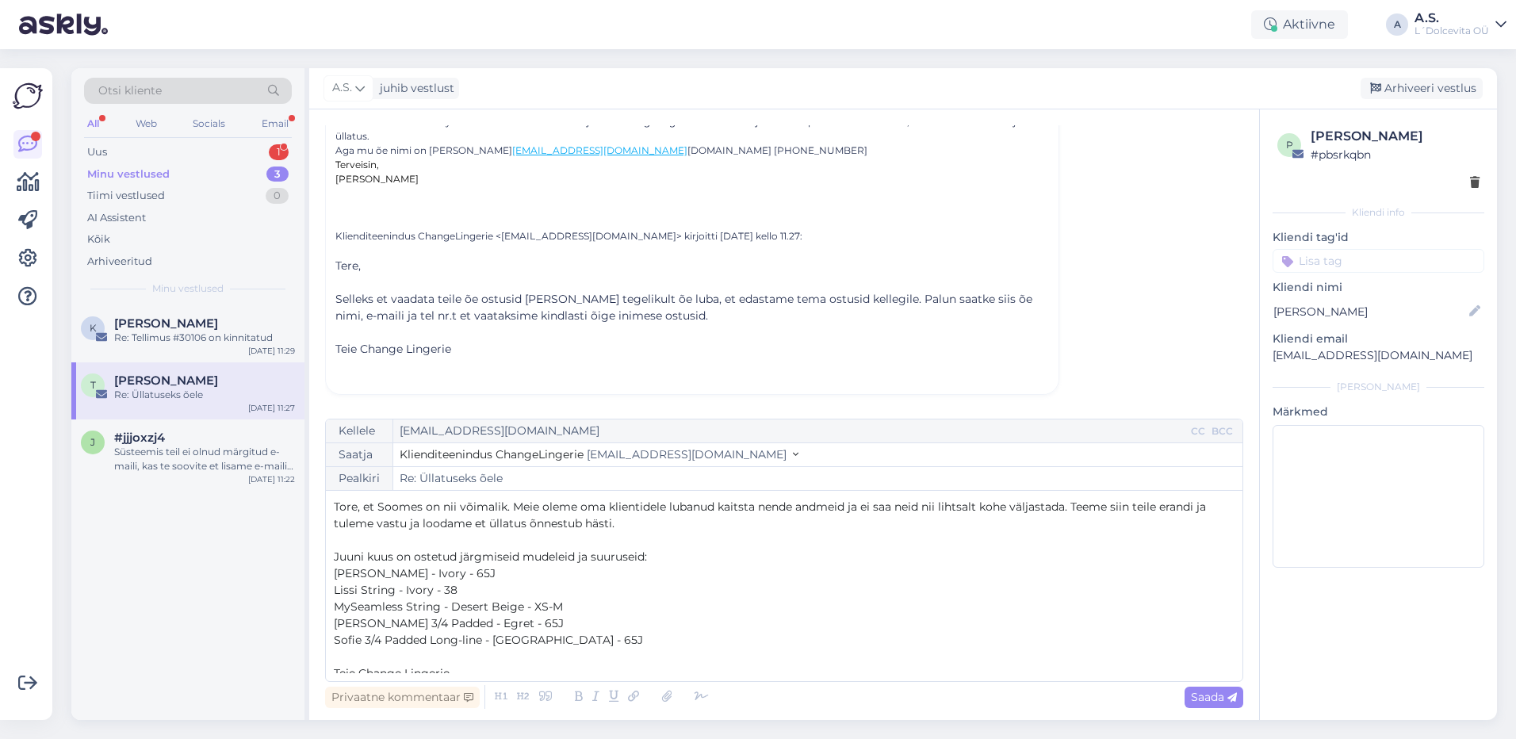
scroll to position [9, 0]
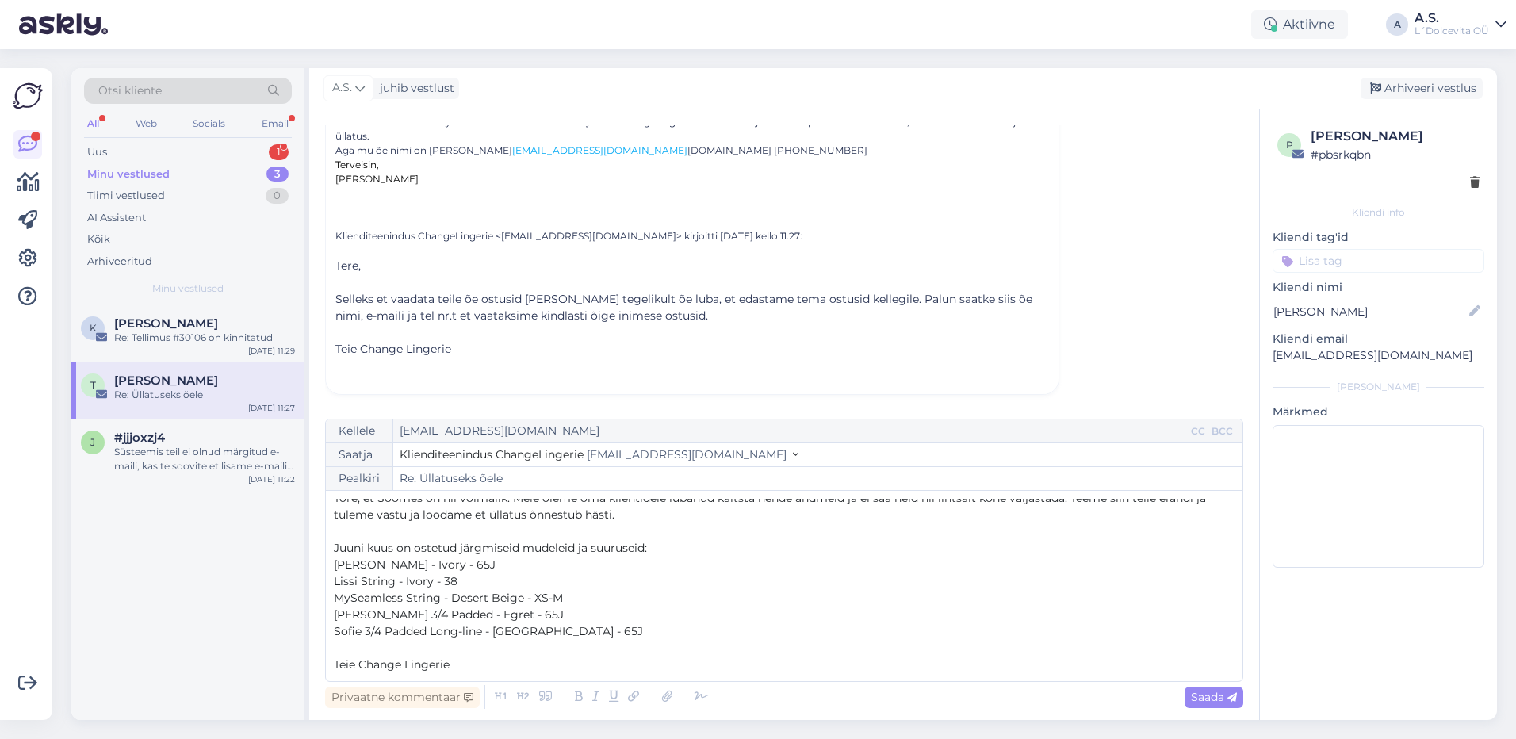
click at [586, 631] on p "Sofie 3/4 Padded Long-line - [GEOGRAPHIC_DATA] - 65J" at bounding box center [784, 631] width 901 height 17
click at [494, 618] on span "[PERSON_NAME] 3/4 Padded - Egret - 65J" at bounding box center [449, 614] width 230 height 14
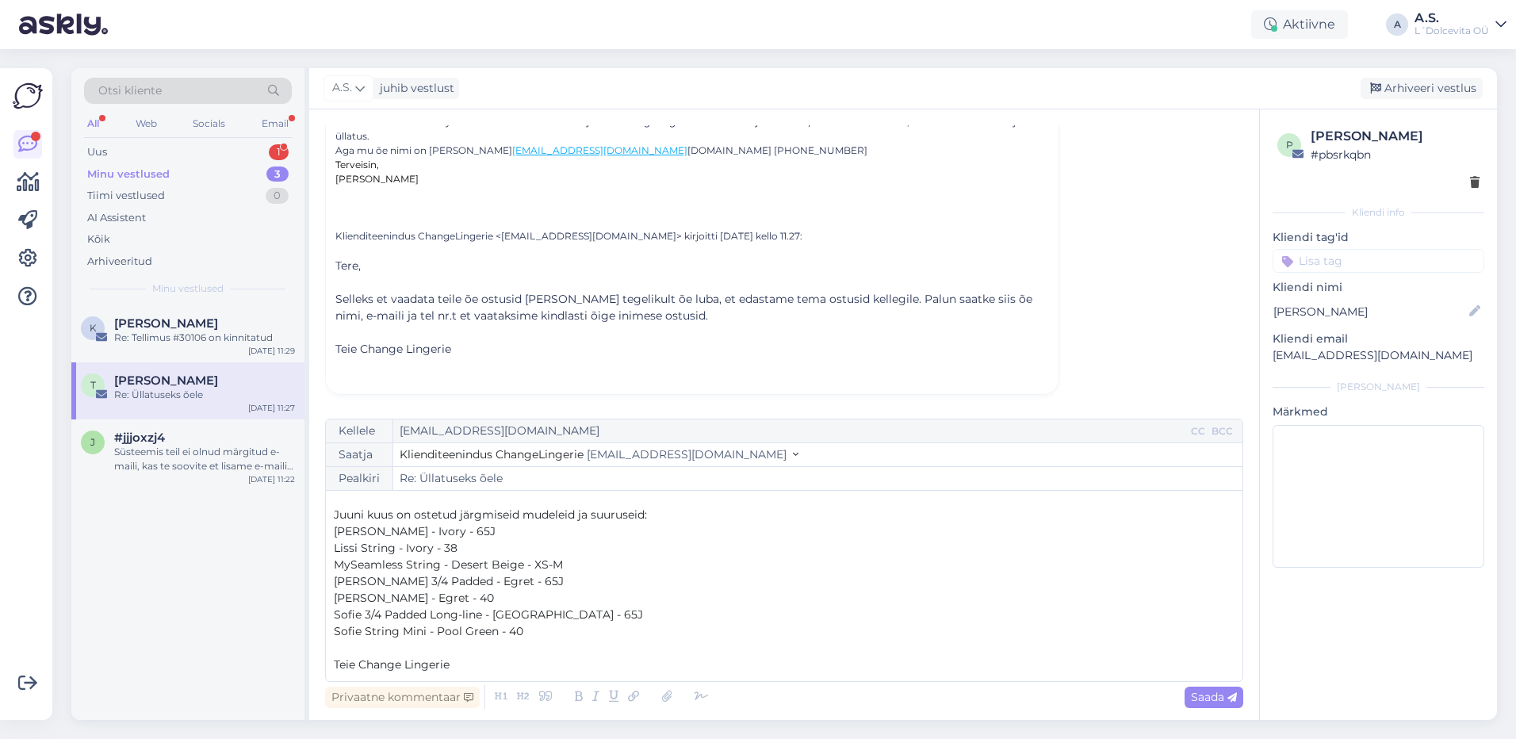
click at [660, 658] on p "Teie Change Lingerie" at bounding box center [784, 664] width 901 height 17
click at [1208, 699] on span "Saada" at bounding box center [1214, 697] width 46 height 14
type input "Re: Üllatuseks õele"
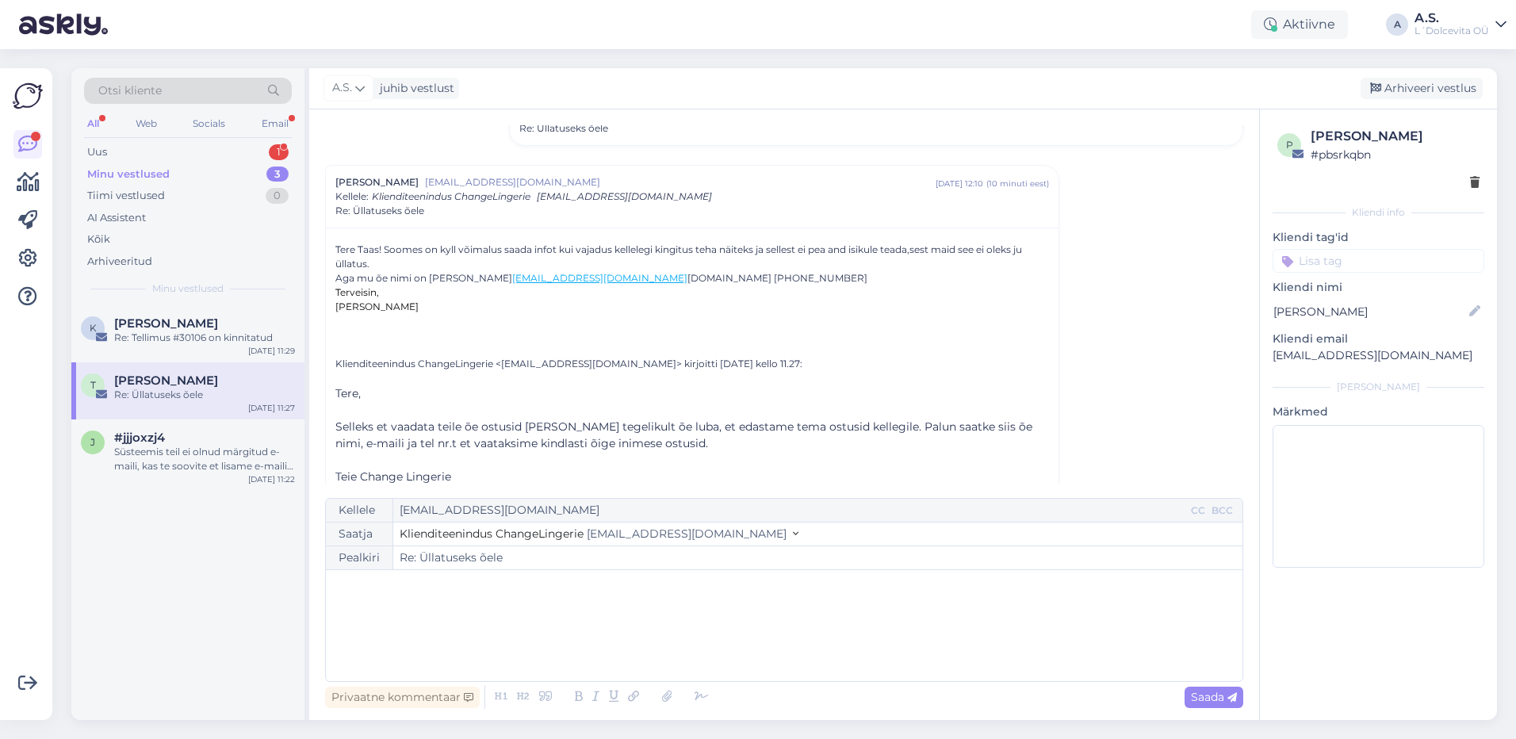
scroll to position [0, 0]
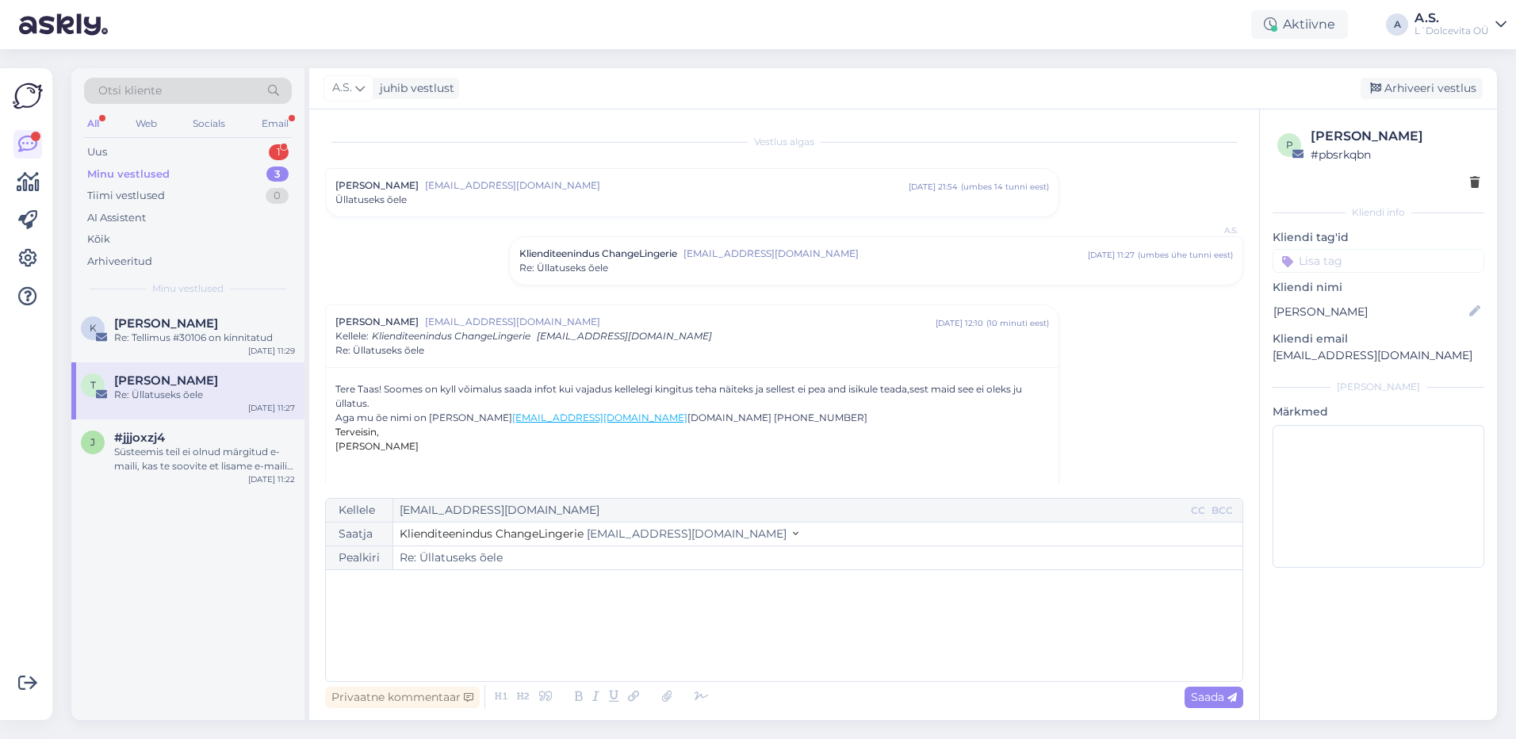
click at [171, 172] on div "Minu vestlused 3" at bounding box center [188, 174] width 208 height 22
click at [182, 346] on div "T Triin Saar Re: Üllatuseks õele [DATE] 12:20" at bounding box center [187, 333] width 233 height 57
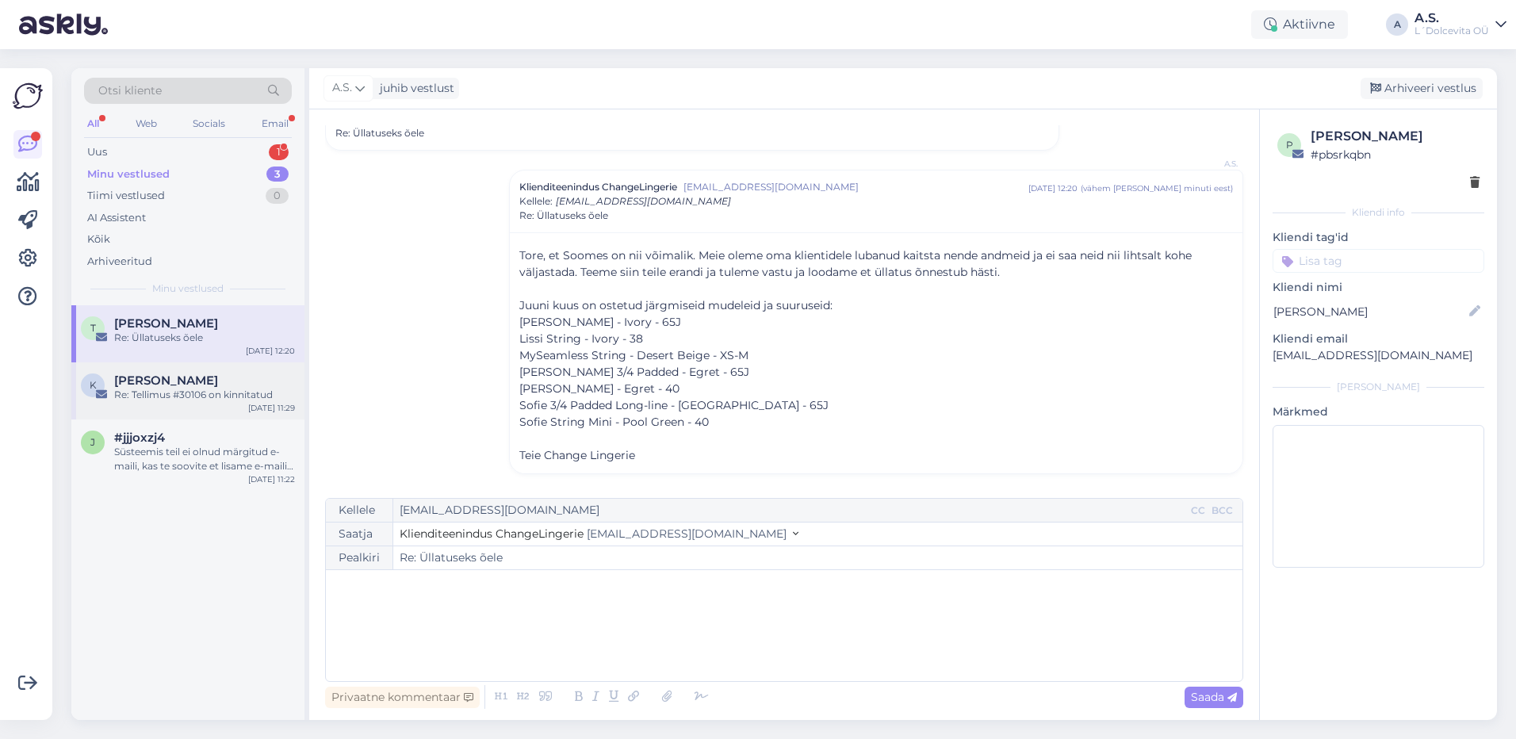
click at [197, 379] on div "[PERSON_NAME]" at bounding box center [204, 380] width 181 height 14
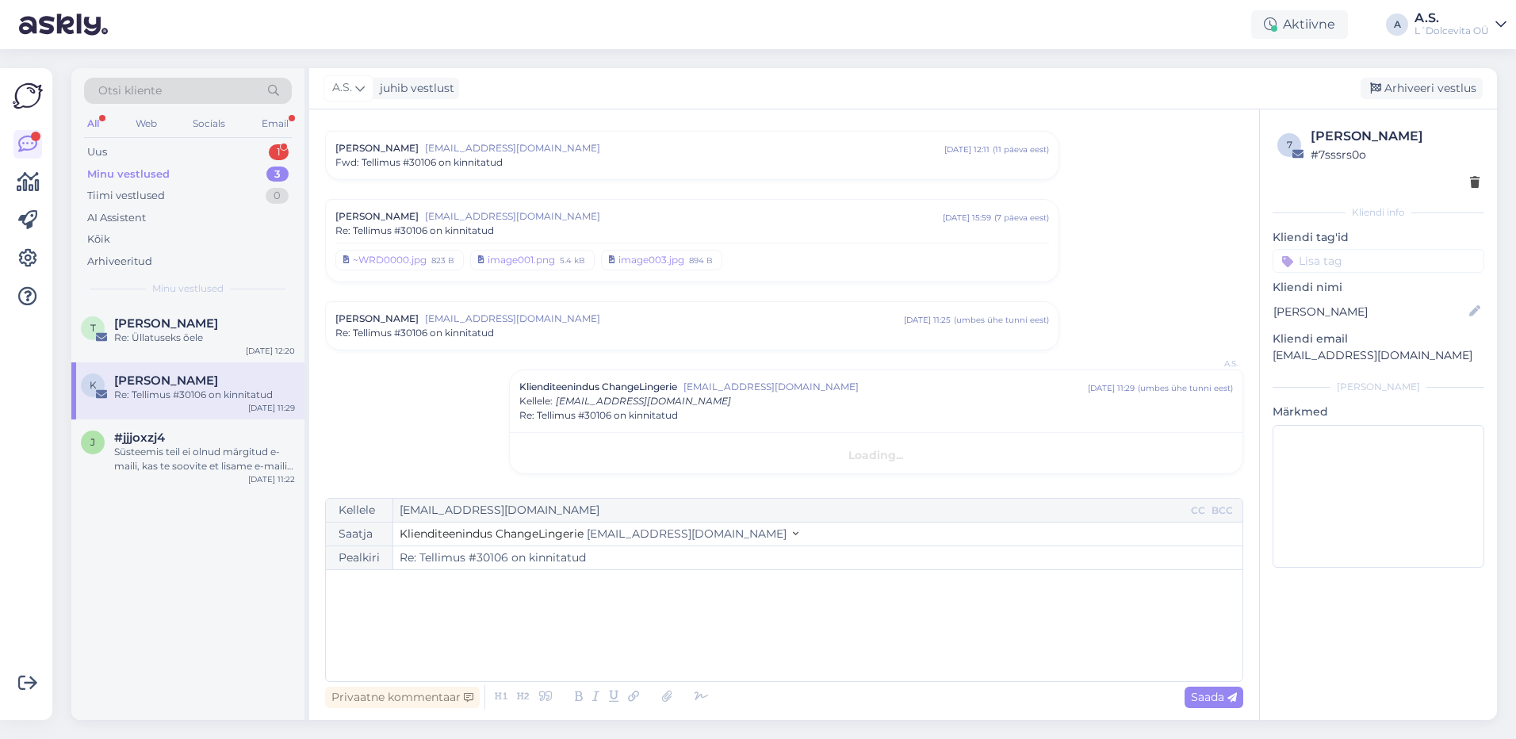
scroll to position [37, 0]
click at [195, 457] on div "Süsteemis teil ei olnud märgitud e-maili, kas te soovite et lisame e-maili [PER…" at bounding box center [204, 459] width 181 height 29
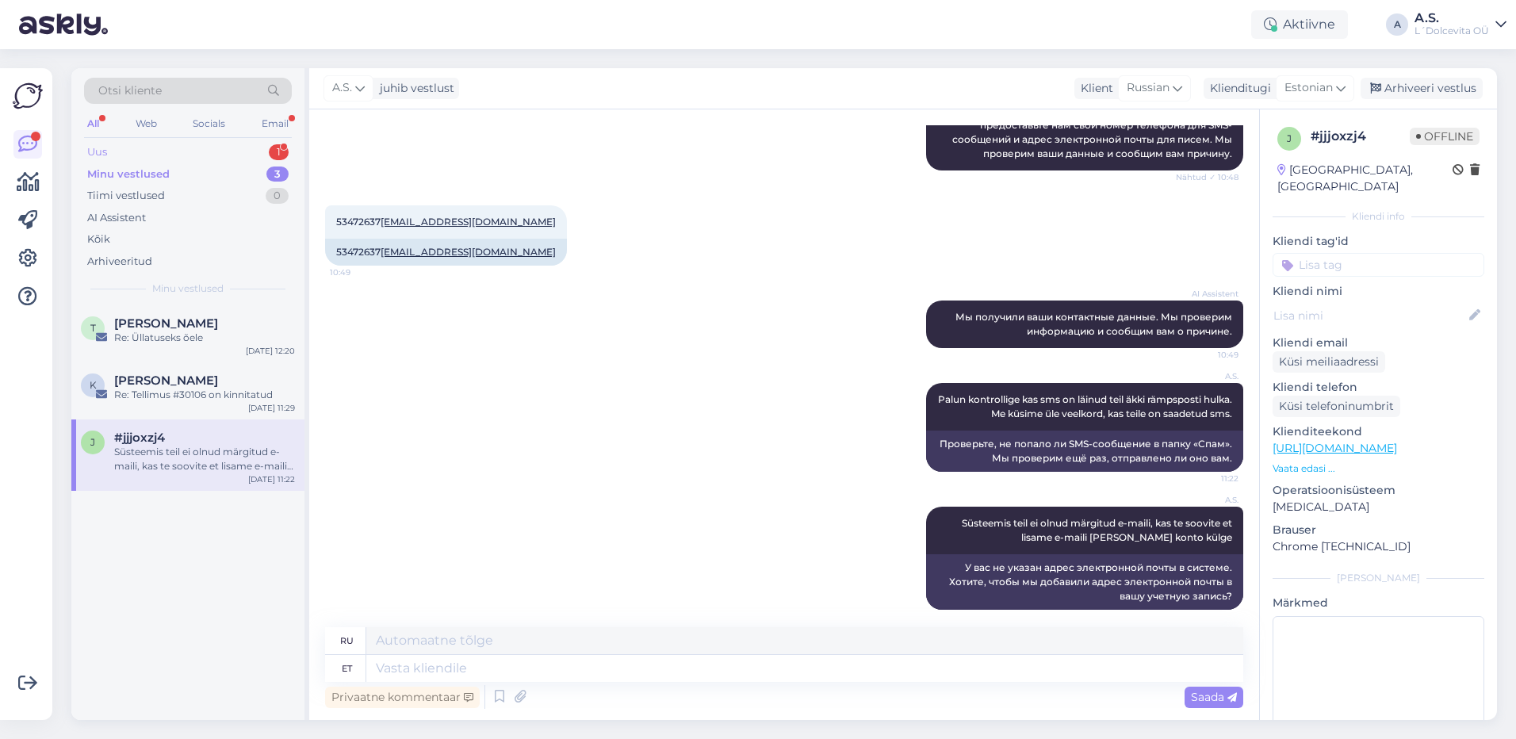
click at [167, 154] on div "Uus 1" at bounding box center [188, 152] width 208 height 22
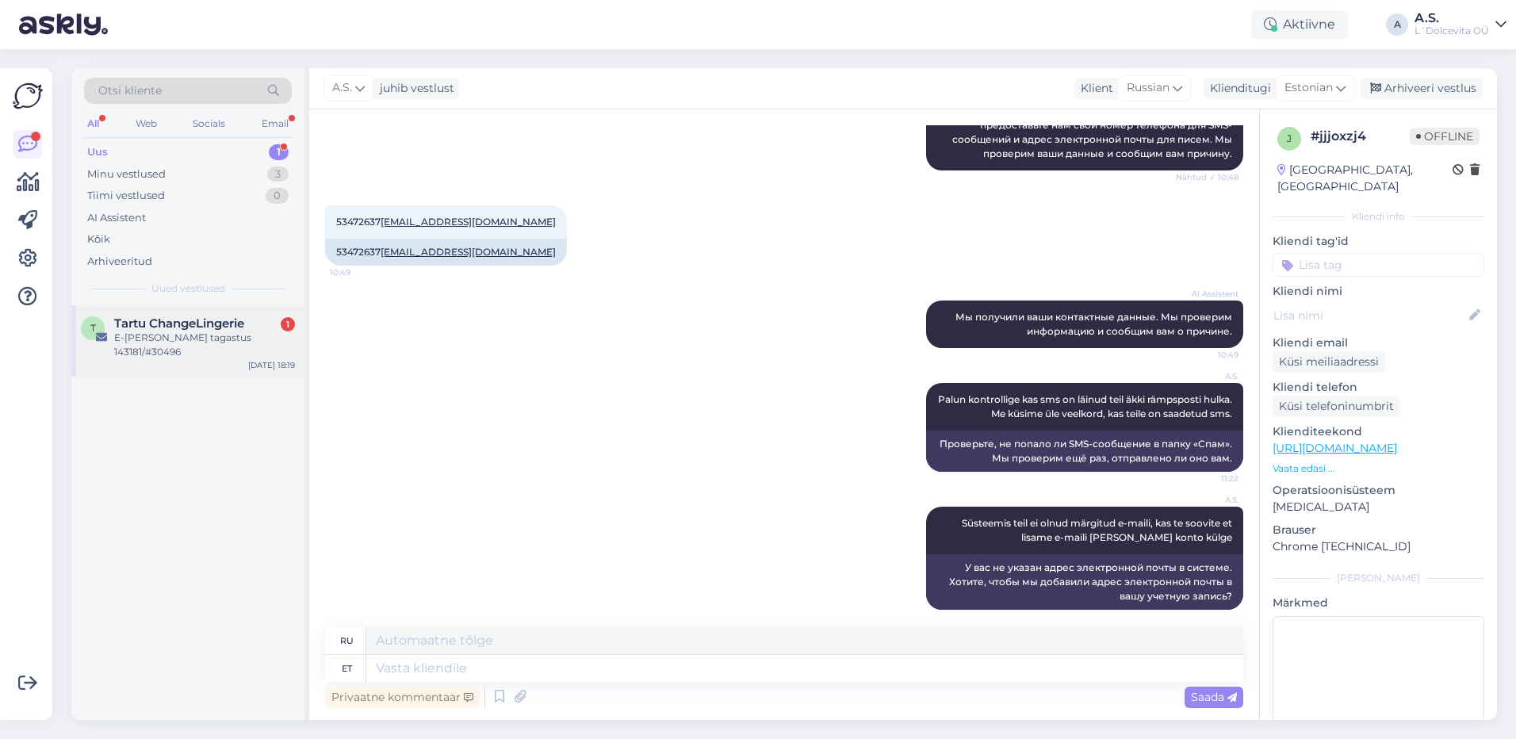
click at [155, 329] on span "Tartu ChangeLingerie" at bounding box center [179, 323] width 130 height 14
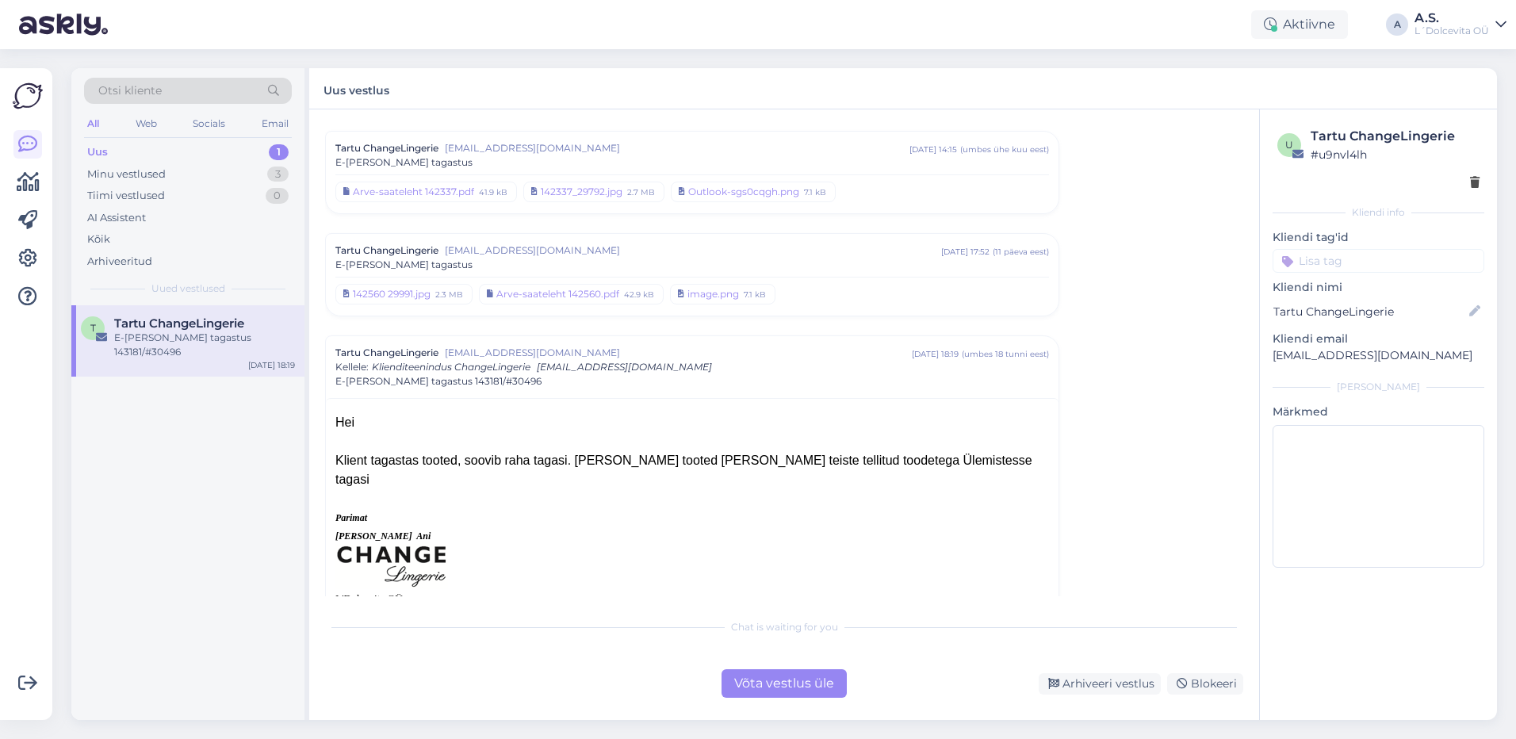
scroll to position [0, 0]
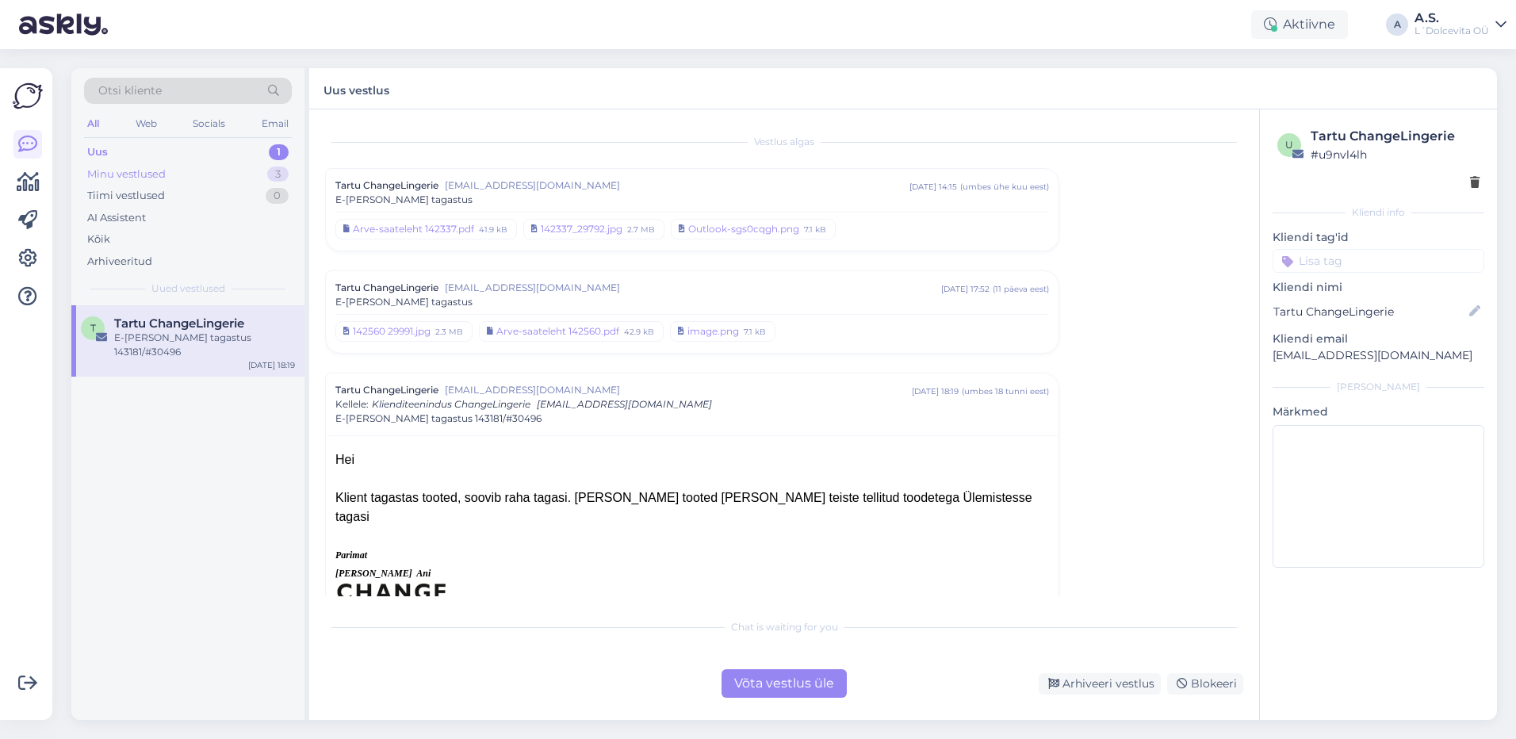
click at [142, 172] on div "Minu vestlused" at bounding box center [126, 174] width 78 height 16
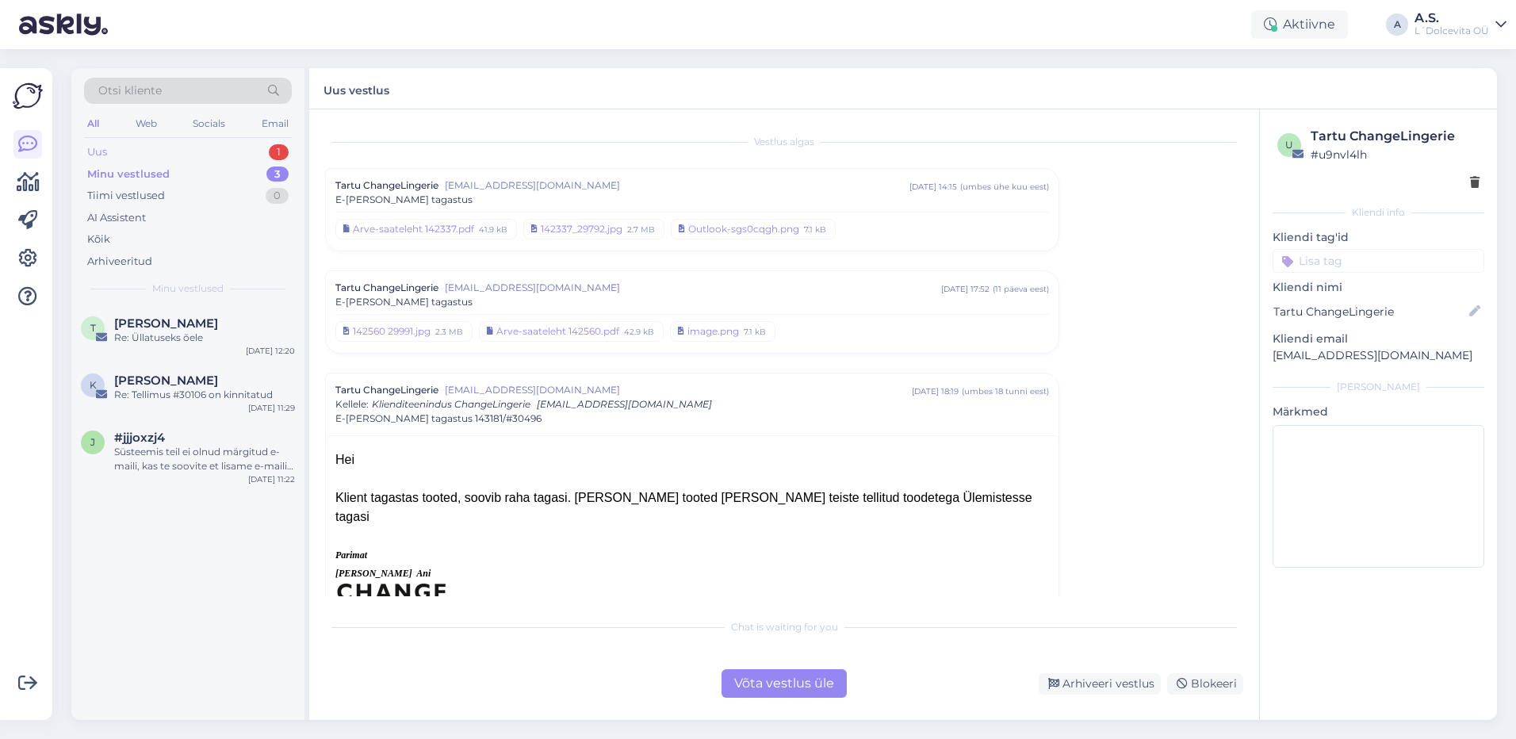
click at [169, 152] on div "Uus 1" at bounding box center [188, 152] width 208 height 22
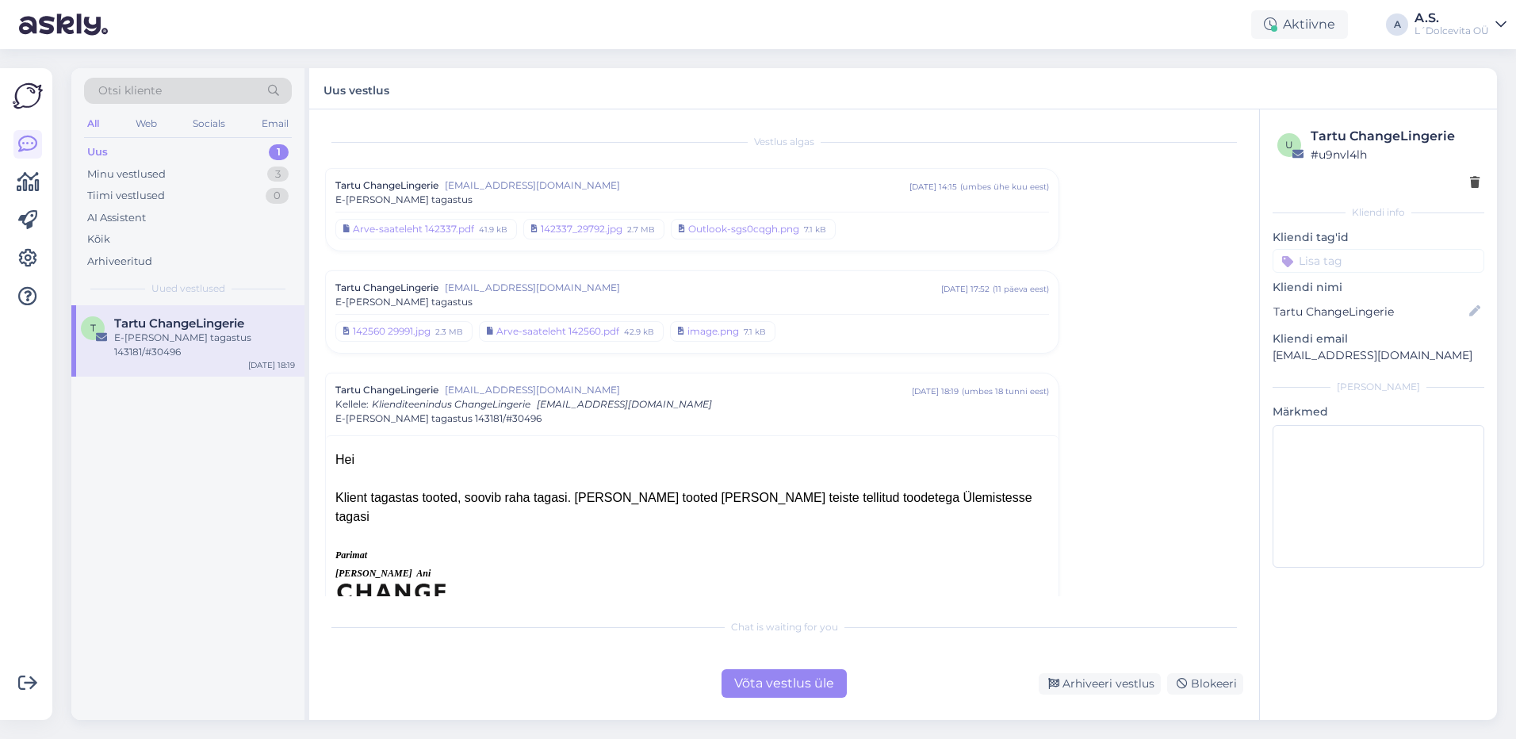
click at [157, 296] on div "Otsi kliente All Web Socials Email Uus 1 Minu vestlused 3 Tiimi vestlused 0 AI …" at bounding box center [187, 186] width 233 height 237
click at [159, 327] on span "Tartu ChangeLingerie" at bounding box center [179, 323] width 130 height 14
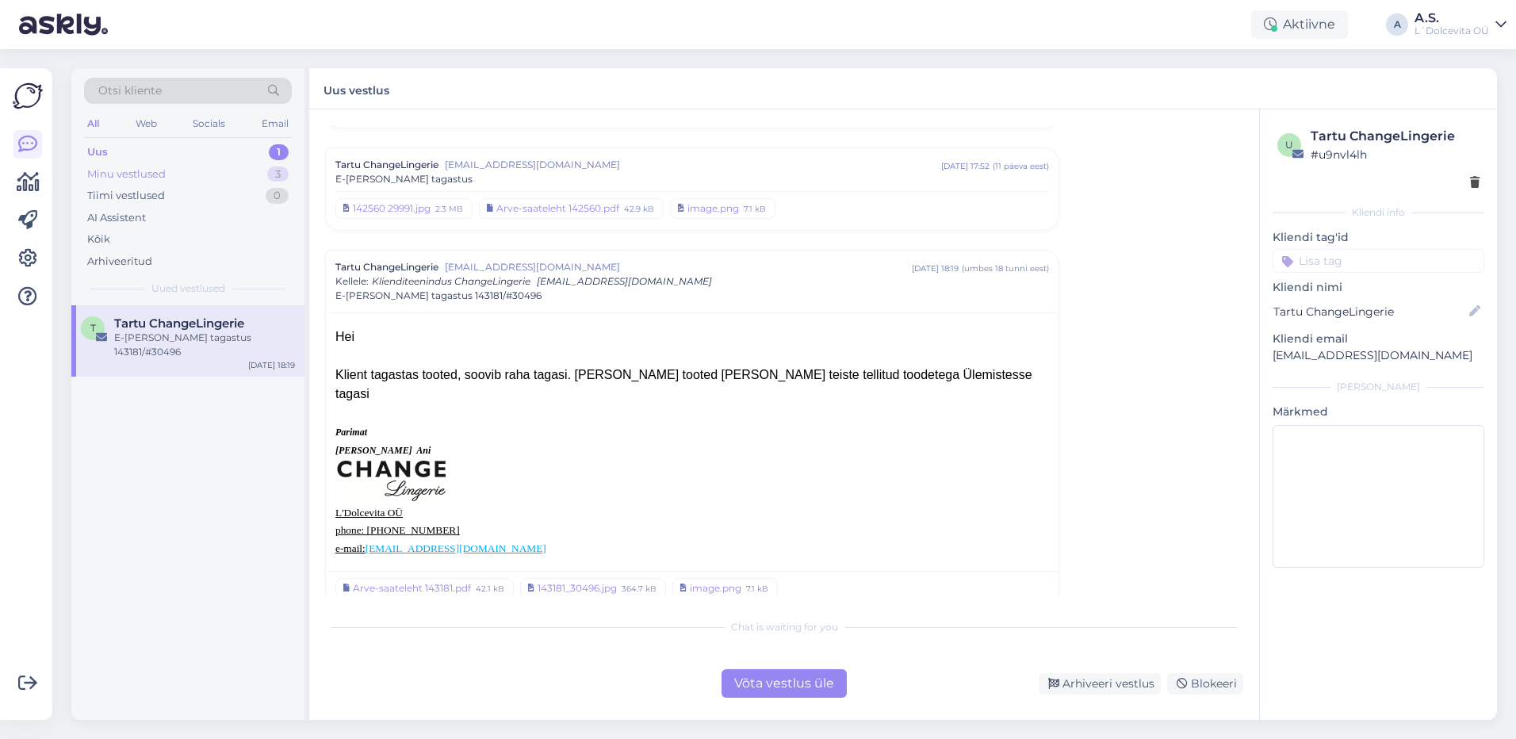
click at [139, 174] on div "Minu vestlused" at bounding box center [126, 174] width 78 height 16
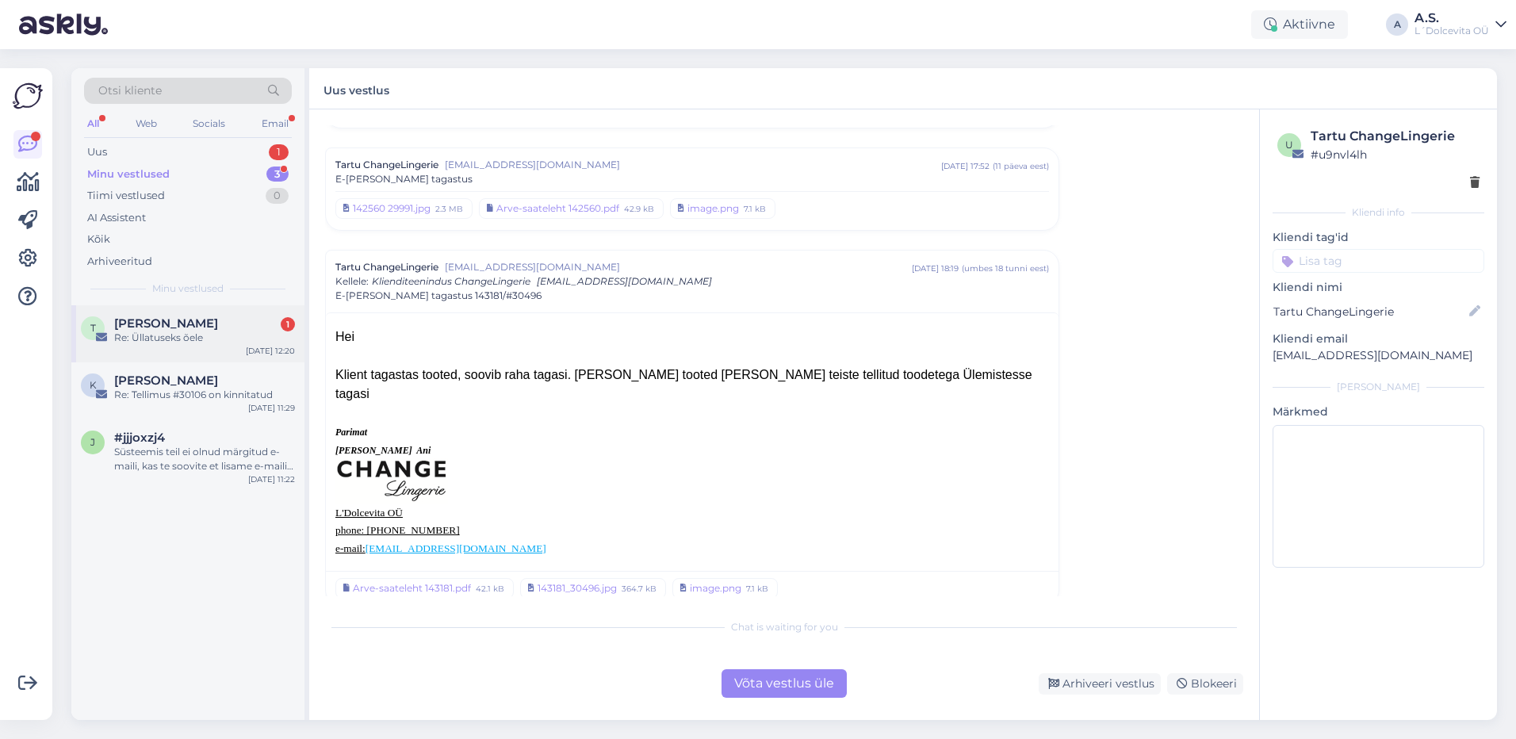
click at [176, 331] on div "Re: Üllatuseks õele" at bounding box center [204, 338] width 181 height 14
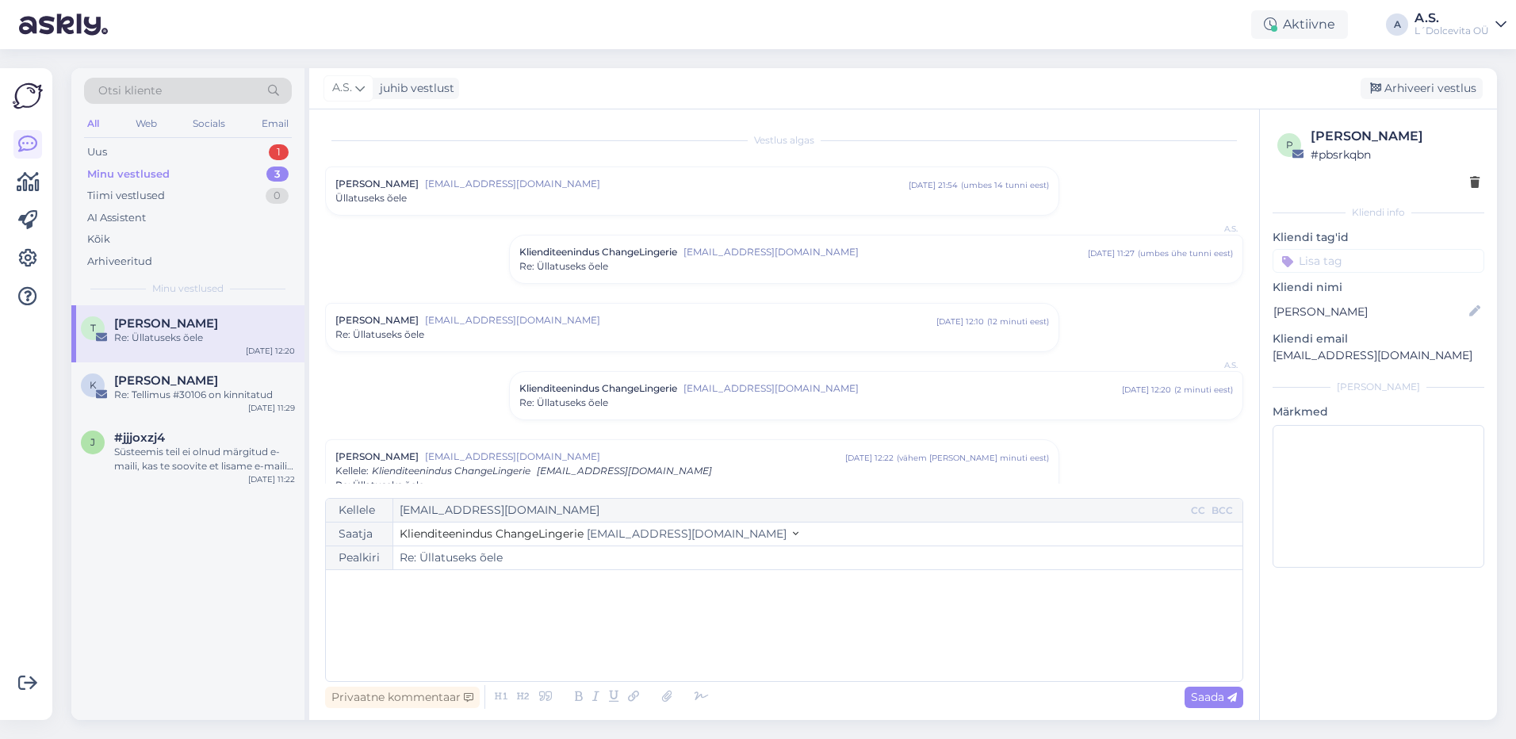
scroll to position [0, 0]
click at [147, 154] on div "Uus 1" at bounding box center [188, 152] width 208 height 22
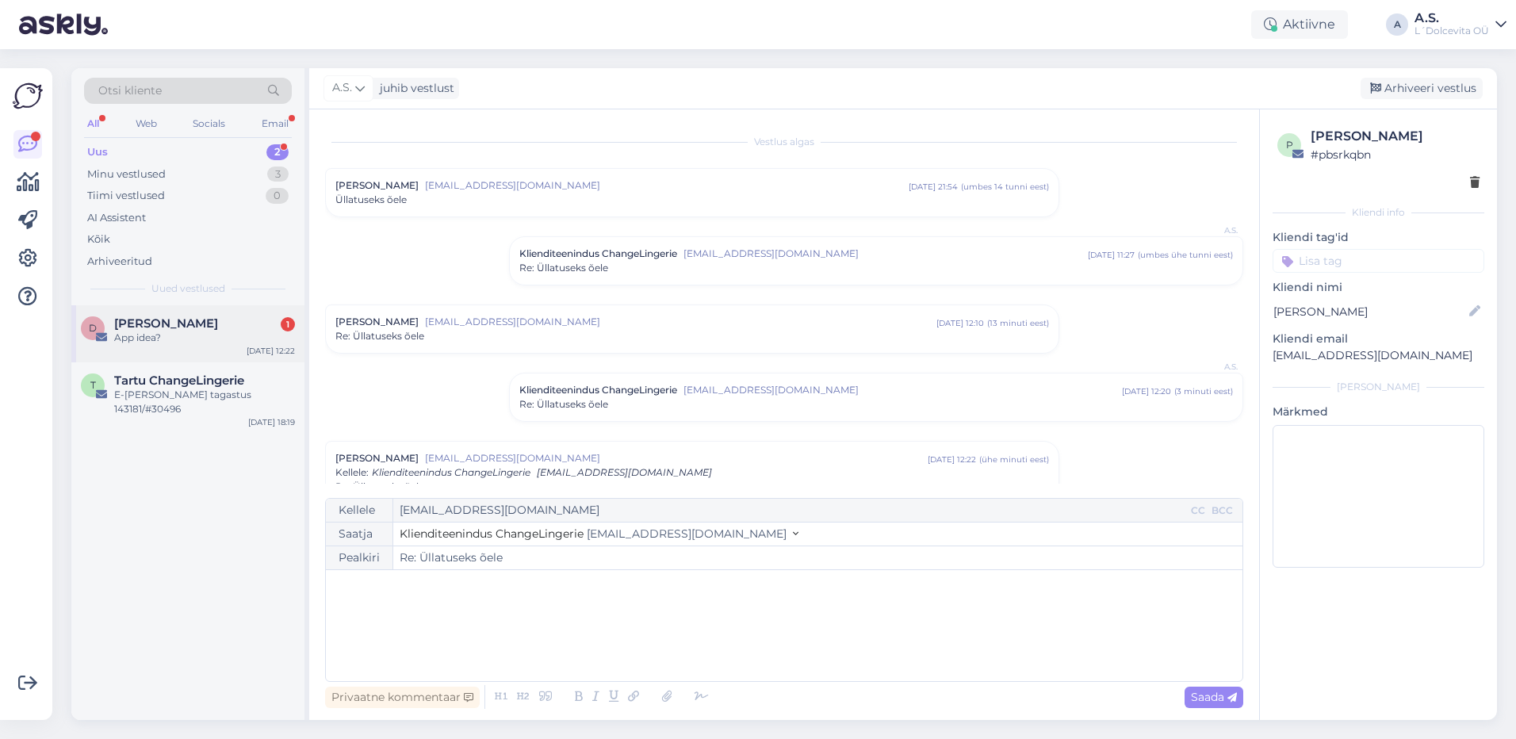
click at [161, 342] on div "App idea?" at bounding box center [204, 338] width 181 height 14
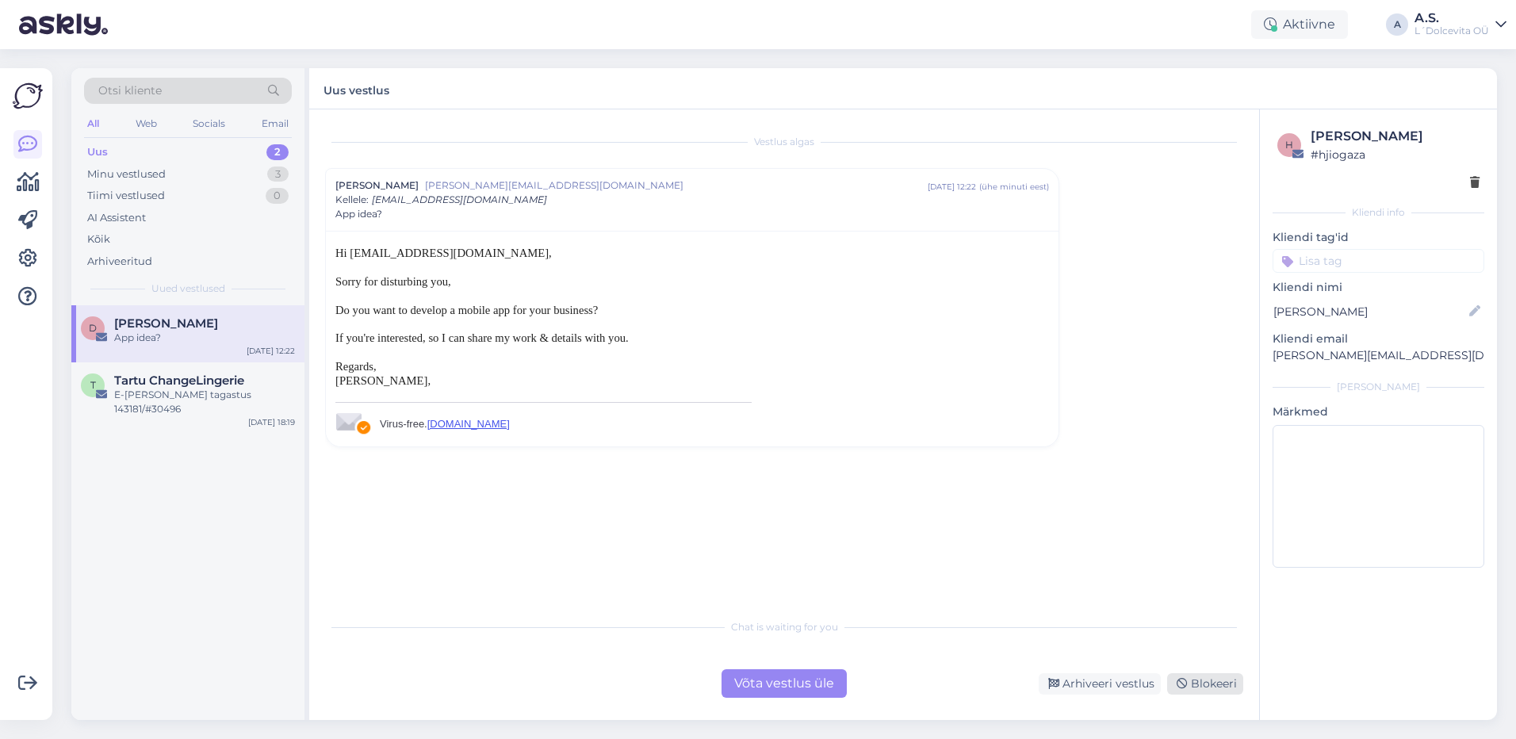
click at [1187, 683] on icon at bounding box center [1181, 684] width 11 height 11
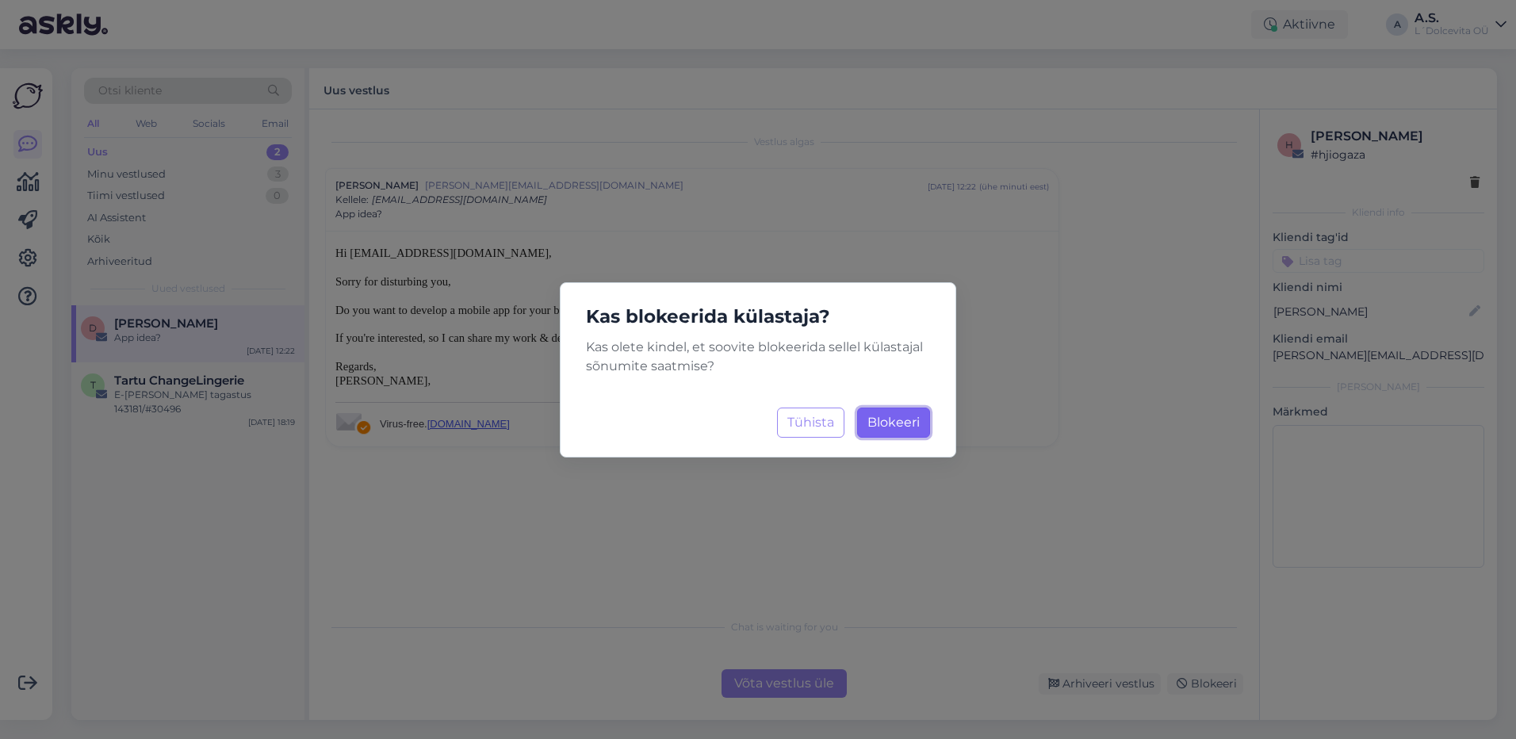
click at [901, 425] on span "Blokeeri" at bounding box center [893, 422] width 52 height 15
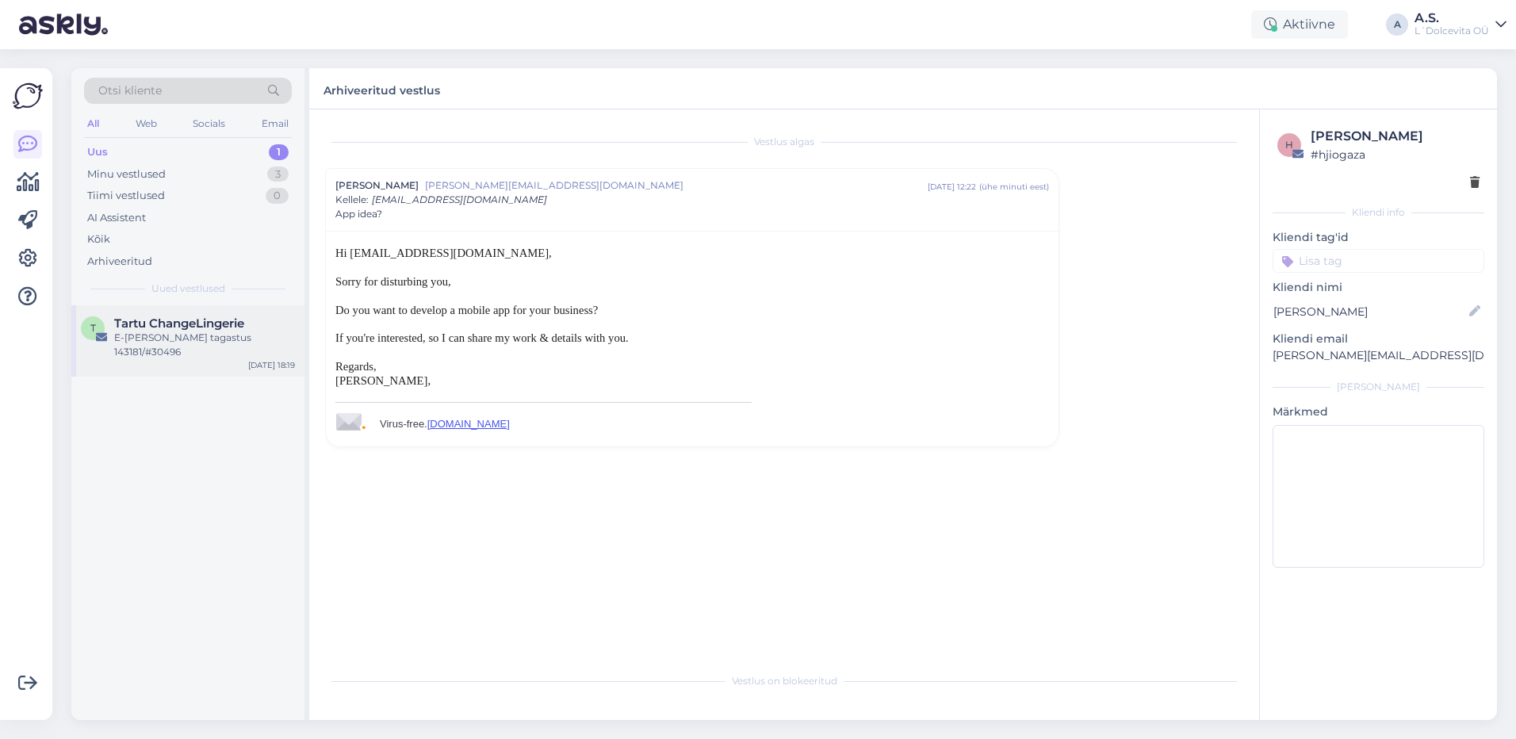
click at [192, 358] on div "T Tartu ChangeLingerie E-[PERSON_NAME] tagastus 143181/#30496 [DATE] 18:19" at bounding box center [187, 340] width 233 height 71
